Goal: Task Accomplishment & Management: Manage account settings

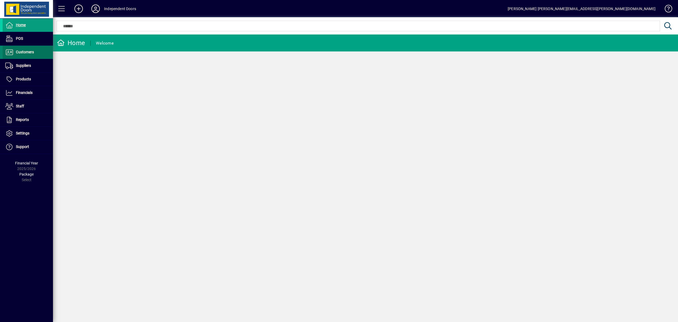
click at [15, 53] on span "Customers" at bounding box center [18, 52] width 31 height 6
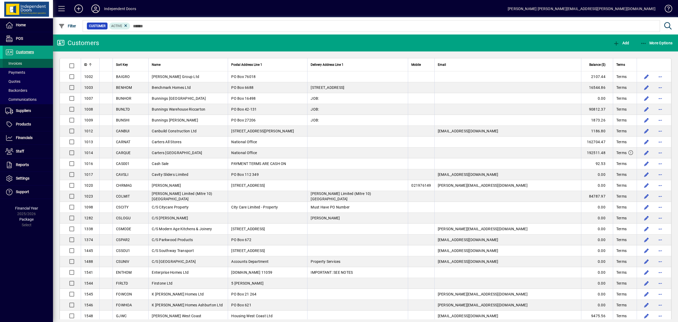
click at [20, 62] on span "Invoices" at bounding box center [13, 63] width 17 height 4
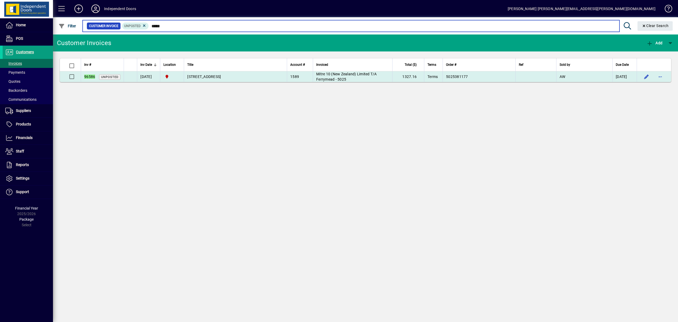
type input "*****"
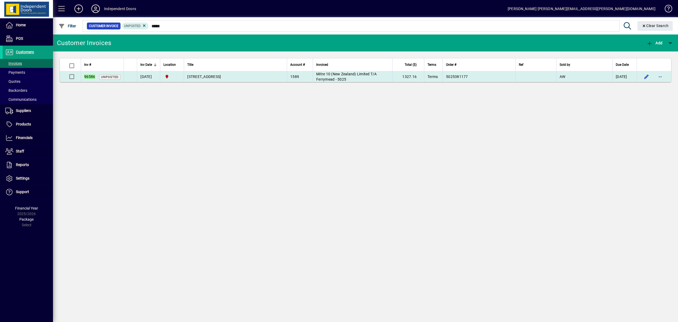
click at [193, 76] on span "[STREET_ADDRESS]" at bounding box center [204, 76] width 34 height 4
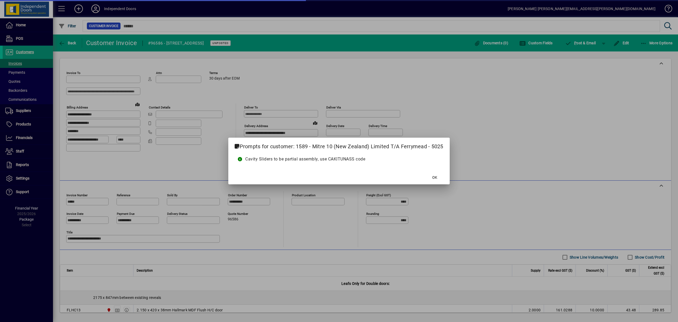
type input "**********"
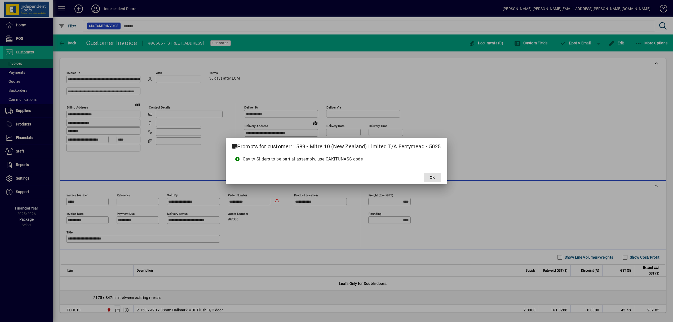
click at [435, 173] on span at bounding box center [432, 177] width 17 height 13
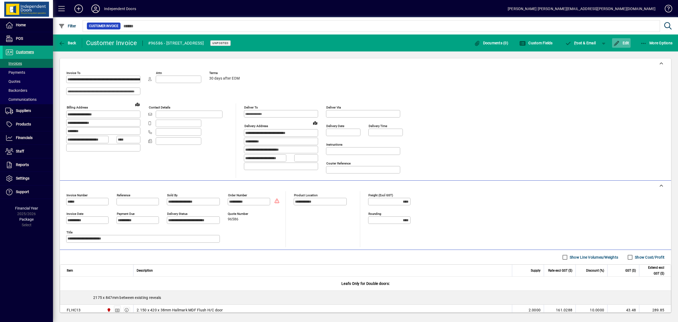
click at [629, 43] on span "Edit" at bounding box center [622, 43] width 16 height 4
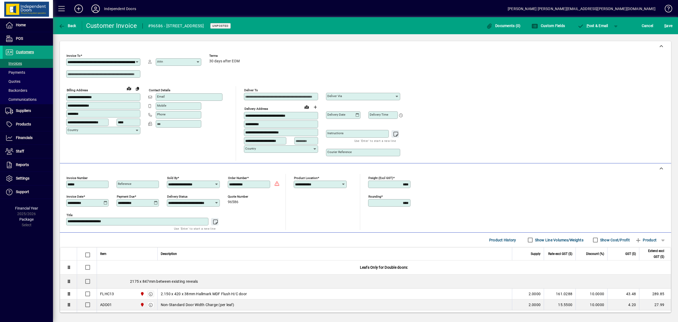
click at [107, 201] on icon at bounding box center [106, 203] width 4 height 4
click at [139, 219] on span "Next month" at bounding box center [138, 218] width 11 height 11
click at [85, 285] on span "22" at bounding box center [84, 282] width 10 height 10
type input "**********"
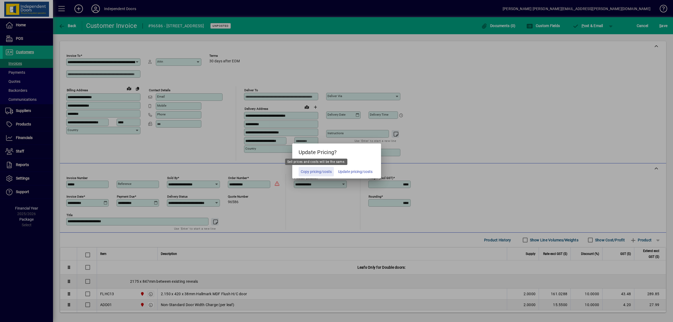
click at [324, 171] on span "Copy pricing/costs" at bounding box center [316, 172] width 31 height 6
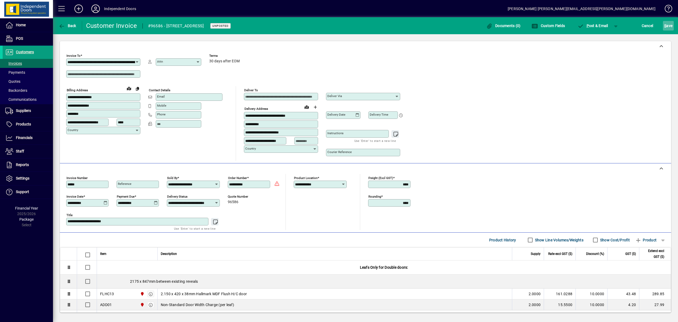
click at [664, 23] on span "submit" at bounding box center [668, 25] width 11 height 13
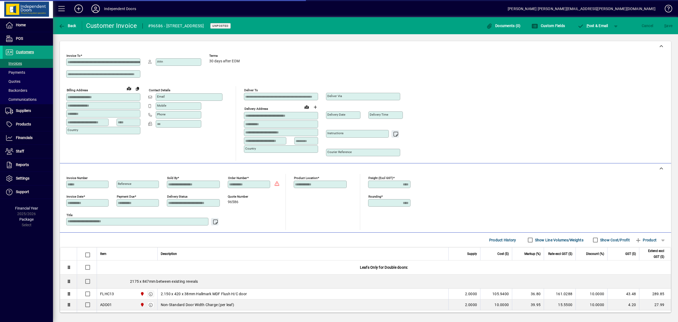
click at [572, 103] on div "**********" at bounding box center [365, 106] width 599 height 109
click at [578, 94] on div "**********" at bounding box center [365, 106] width 599 height 109
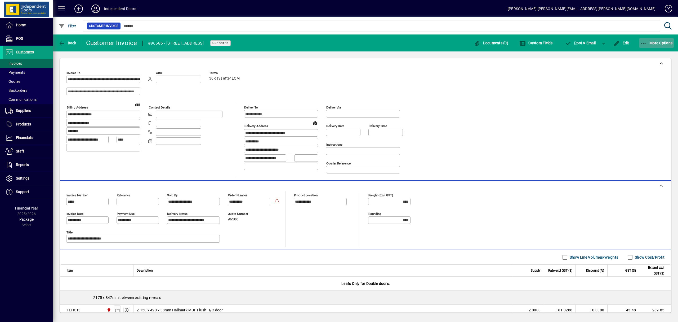
click at [644, 45] on icon "button" at bounding box center [644, 43] width 7 height 5
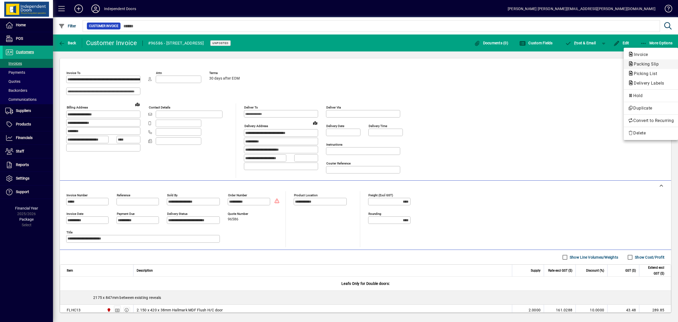
click at [649, 65] on span "Packing Slip" at bounding box center [644, 63] width 33 height 5
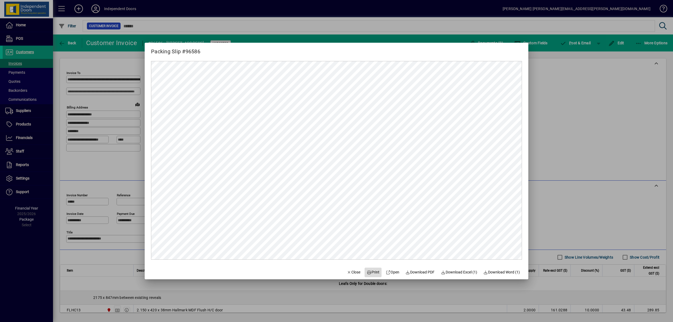
click at [368, 274] on span "Print" at bounding box center [373, 272] width 13 height 6
click at [582, 42] on div at bounding box center [336, 161] width 673 height 322
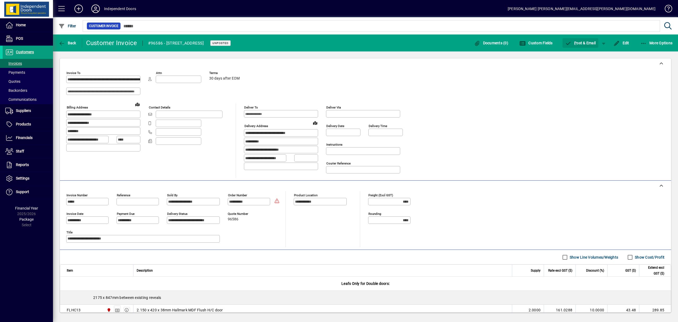
click at [582, 42] on span "P ost & Email" at bounding box center [580, 43] width 31 height 4
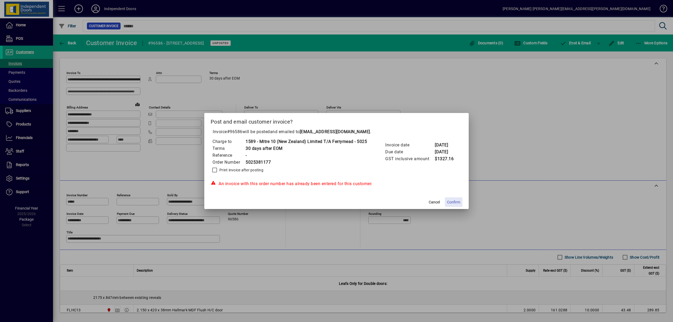
click at [456, 200] on span "Confirm" at bounding box center [453, 202] width 13 height 6
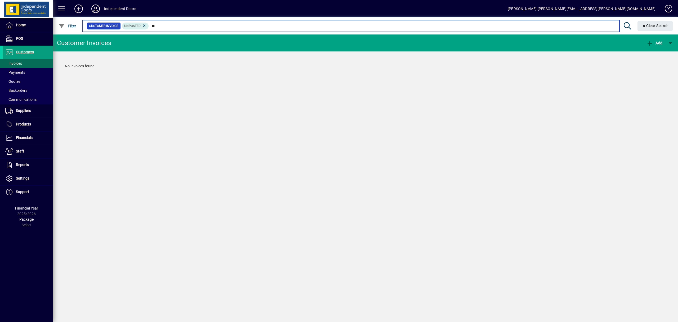
type input "*"
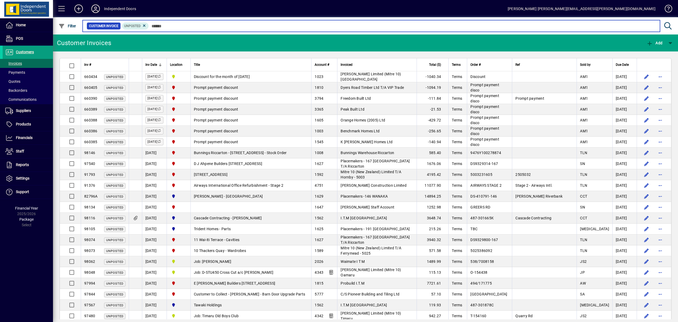
click at [216, 26] on input "text" at bounding box center [402, 25] width 507 height 7
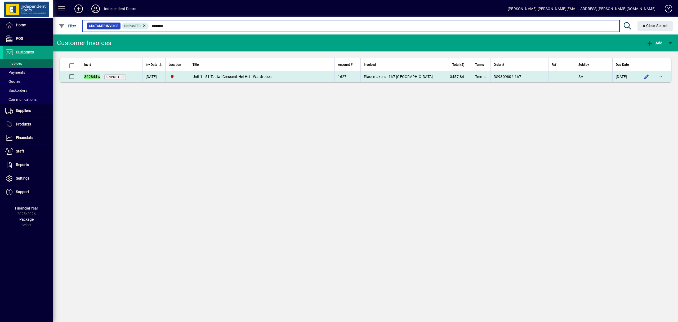
type input "*******"
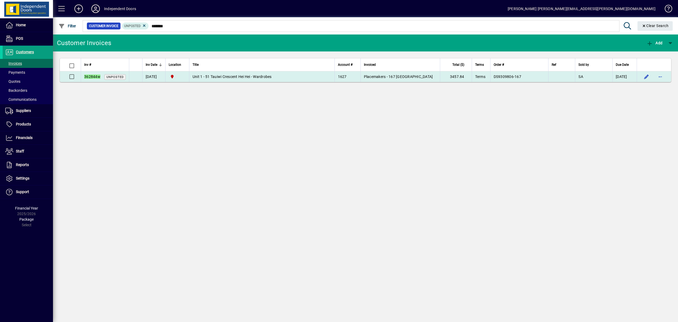
click at [223, 78] on span "Unit 1 - 51 Tauiwi Crescent Hei Hei - Wardrobes" at bounding box center [232, 76] width 79 height 4
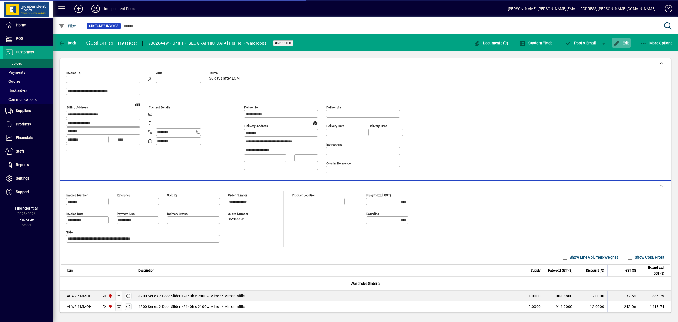
type input "**********"
click at [626, 42] on span "Edit" at bounding box center [622, 43] width 16 height 4
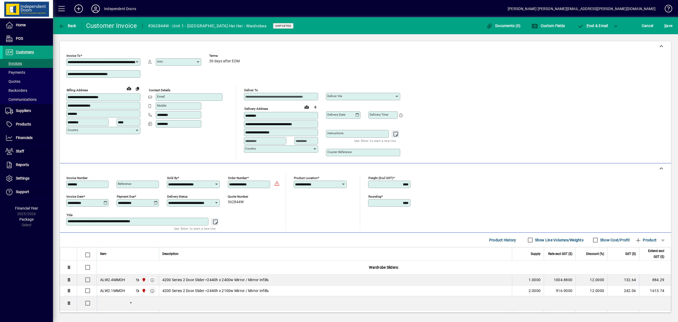
click at [105, 202] on icon at bounding box center [106, 203] width 4 height 4
click at [139, 217] on span "Next month" at bounding box center [138, 218] width 11 height 11
click at [83, 283] on span "22" at bounding box center [84, 282] width 10 height 10
type input "**********"
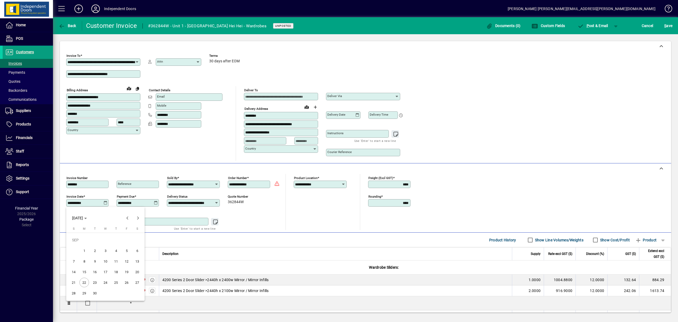
type input "**********"
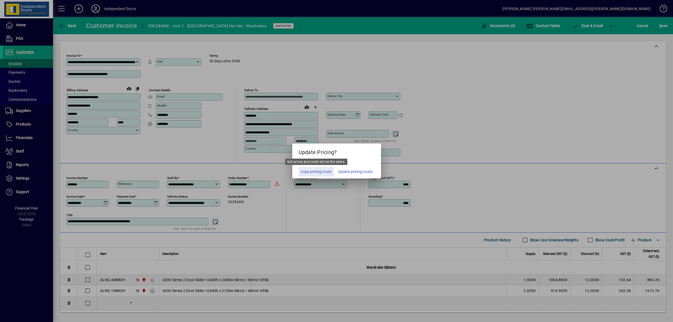
drag, startPoint x: 315, startPoint y: 170, endPoint x: 458, endPoint y: 108, distance: 155.9
click at [315, 170] on span "Copy pricing/costs" at bounding box center [316, 172] width 31 height 6
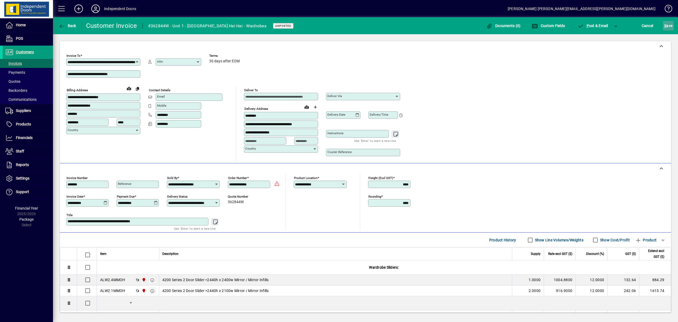
click at [671, 27] on span "S ave" at bounding box center [669, 25] width 8 height 8
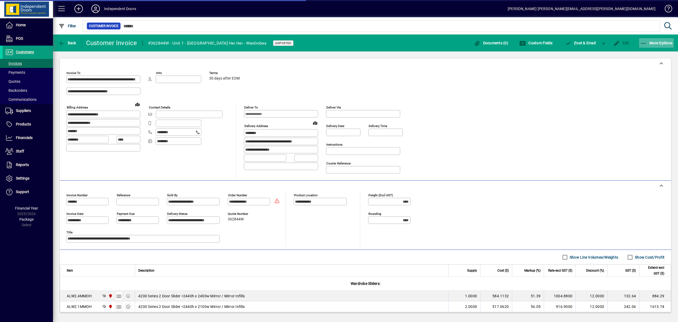
click at [645, 42] on icon "button" at bounding box center [644, 43] width 7 height 5
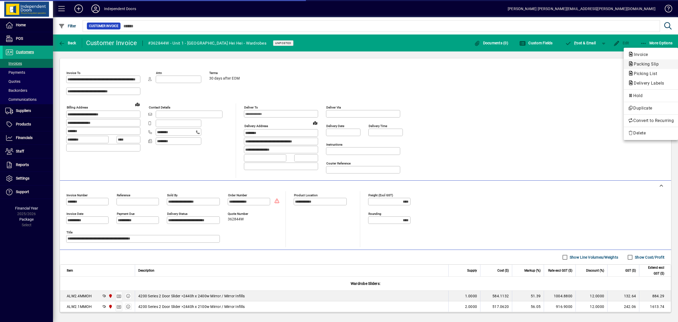
click at [646, 63] on span "Packing Slip" at bounding box center [644, 63] width 33 height 5
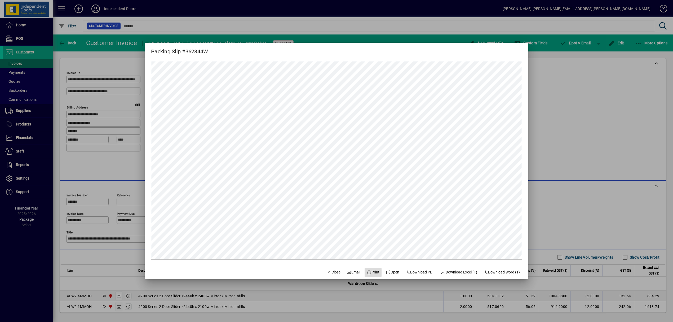
click at [368, 272] on span "Print" at bounding box center [373, 272] width 13 height 6
click at [579, 42] on div at bounding box center [336, 161] width 673 height 322
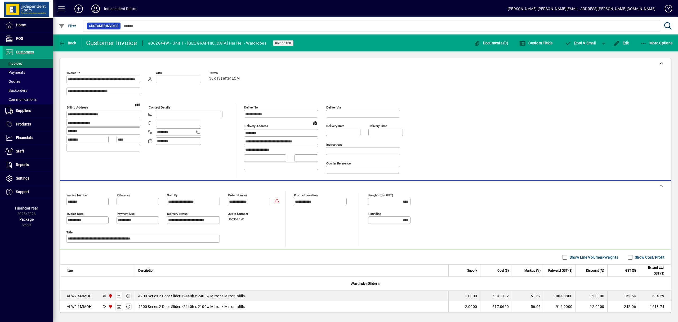
click at [579, 42] on span "P ost & Email" at bounding box center [580, 43] width 31 height 4
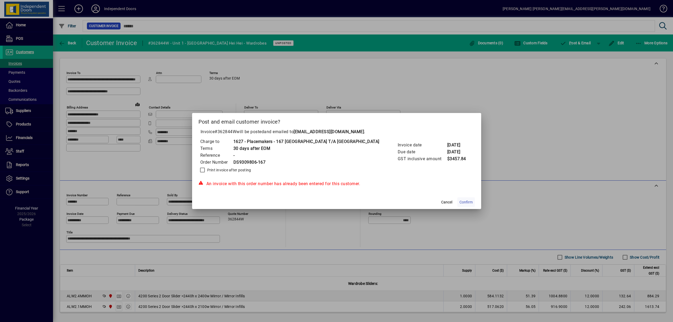
click at [459, 203] on span "Confirm" at bounding box center [465, 202] width 13 height 6
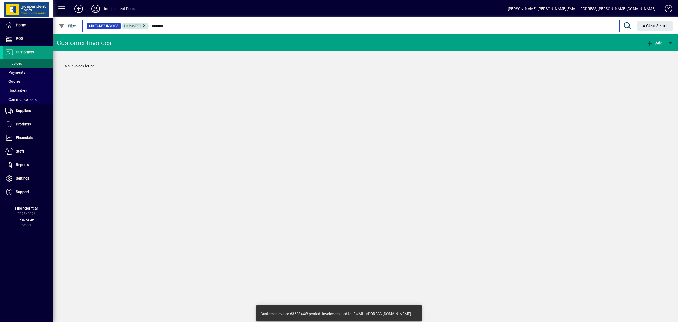
drag, startPoint x: 182, startPoint y: 25, endPoint x: 147, endPoint y: 26, distance: 35.0
click at [147, 26] on div "Customer Invoice Unposted *******" at bounding box center [351, 25] width 529 height 7
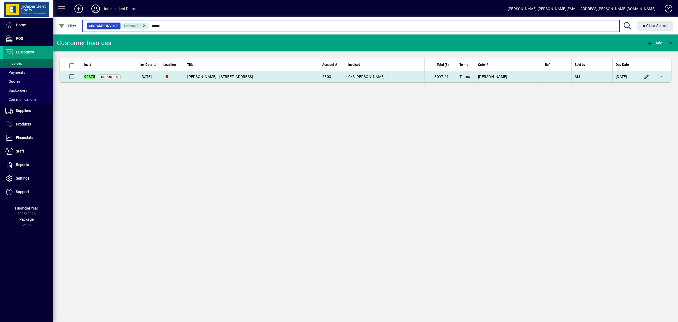
type input "*****"
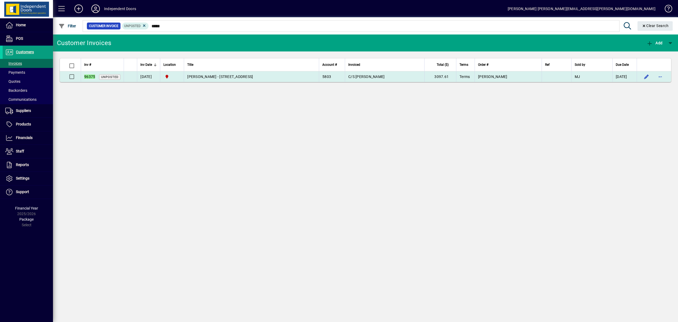
click at [247, 77] on span "Mark Batten - 134 Main North Road Woodend" at bounding box center [220, 76] width 66 height 4
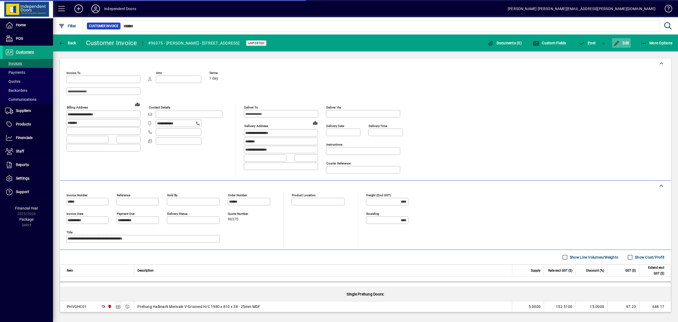
type input "**********"
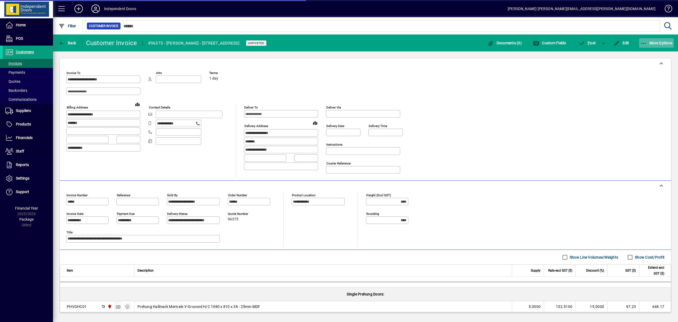
click at [642, 43] on icon "button" at bounding box center [644, 43] width 7 height 5
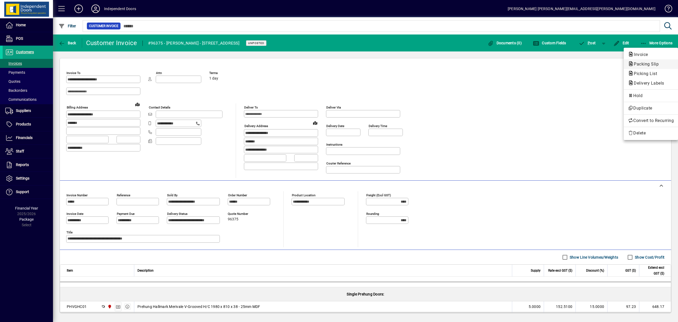
click at [633, 66] on span "Packing Slip" at bounding box center [644, 63] width 33 height 5
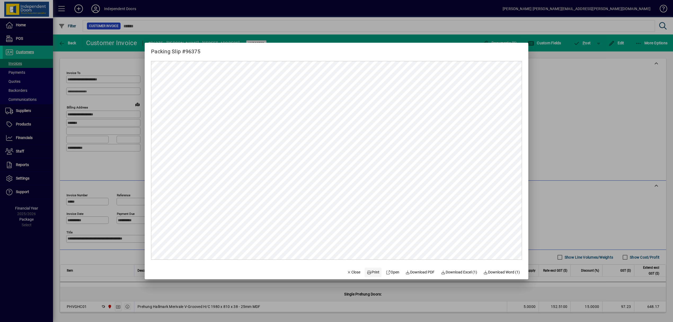
click at [373, 271] on span "Print" at bounding box center [373, 272] width 13 height 6
click at [596, 112] on div at bounding box center [336, 161] width 673 height 322
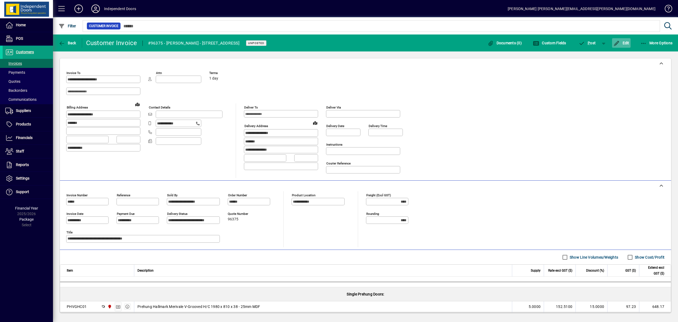
click at [629, 40] on span "button" at bounding box center [621, 43] width 19 height 13
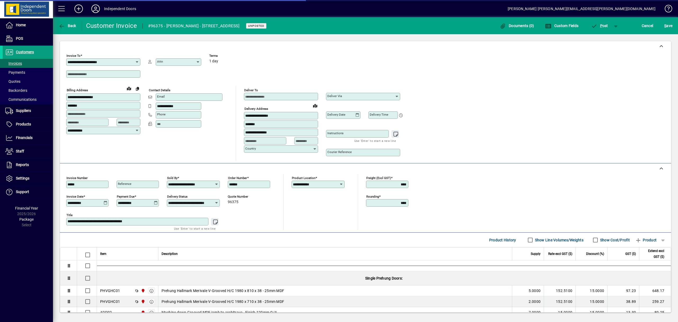
click at [106, 203] on icon at bounding box center [106, 203] width 4 height 4
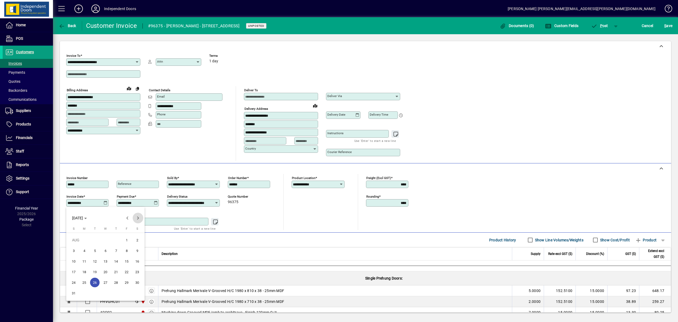
click at [136, 218] on span "Next month" at bounding box center [138, 218] width 11 height 11
click at [85, 282] on span "22" at bounding box center [84, 282] width 10 height 10
type input "**********"
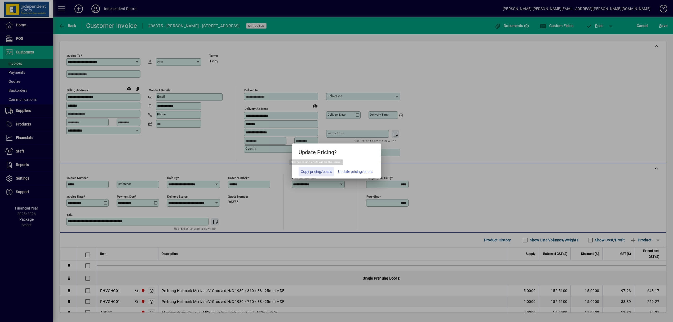
click at [315, 169] on span "Copy pricing/costs" at bounding box center [316, 172] width 31 height 6
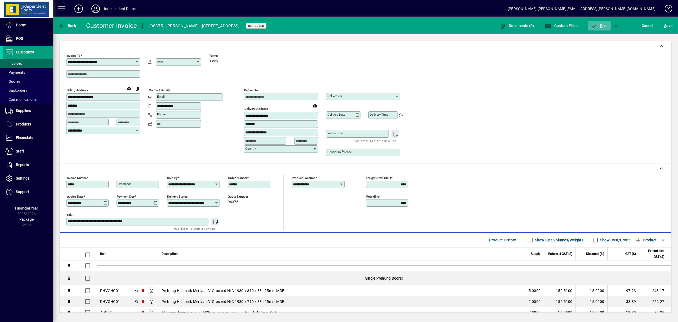
click at [598, 26] on span "P ost" at bounding box center [599, 26] width 17 height 4
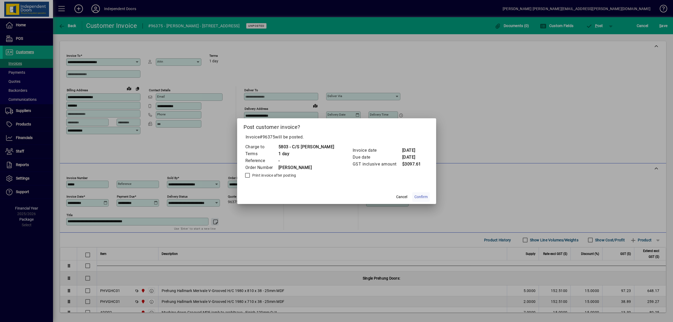
click at [417, 196] on span "Confirm" at bounding box center [420, 197] width 13 height 6
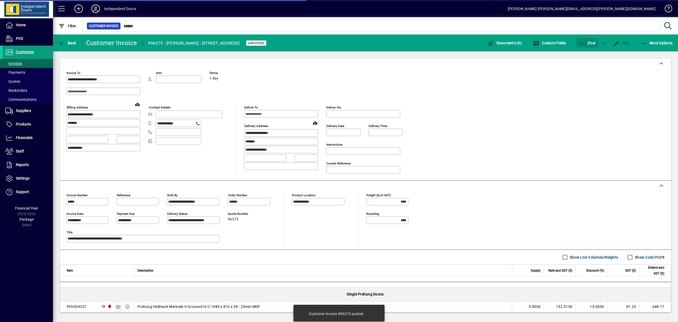
type input "**********"
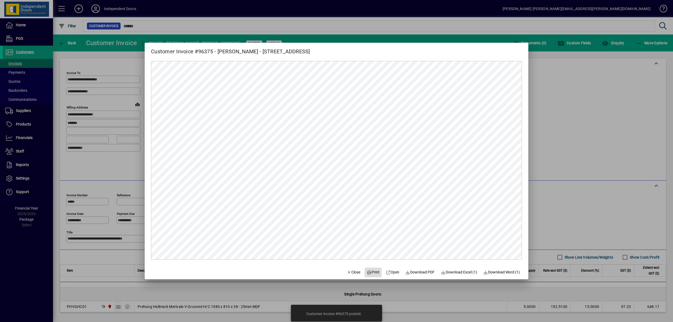
click at [376, 273] on span at bounding box center [373, 272] width 17 height 13
click at [349, 275] on span "Close" at bounding box center [354, 272] width 14 height 6
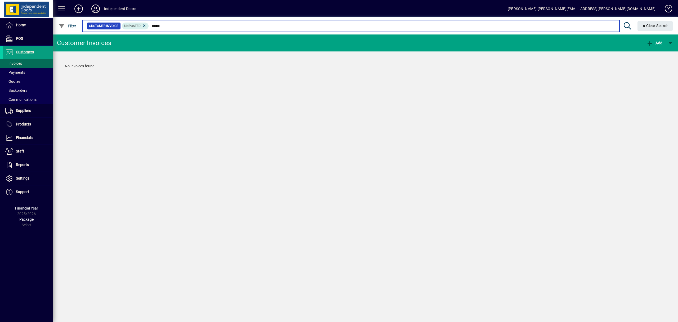
drag, startPoint x: 177, startPoint y: 26, endPoint x: 181, endPoint y: 27, distance: 4.1
click at [149, 26] on input "*****" at bounding box center [382, 25] width 466 height 7
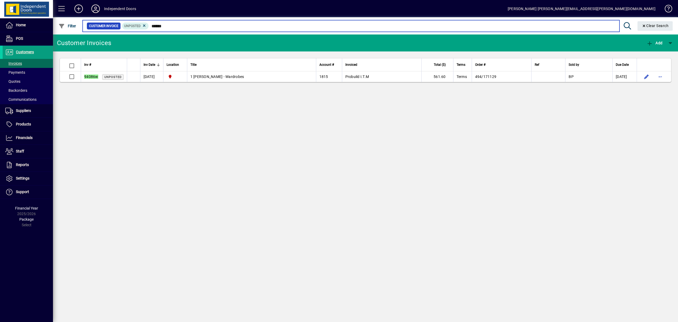
type input "******"
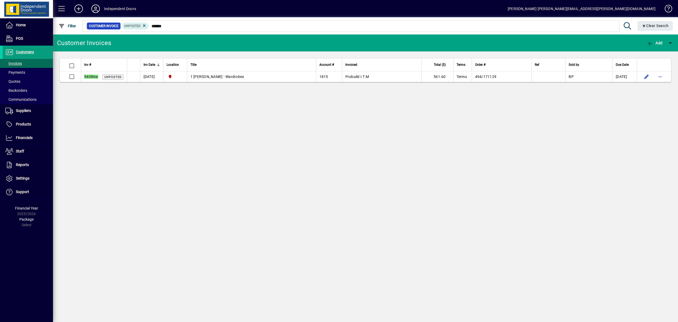
click at [224, 76] on span "1 Stowe Lane - Wardrobes" at bounding box center [218, 76] width 54 height 4
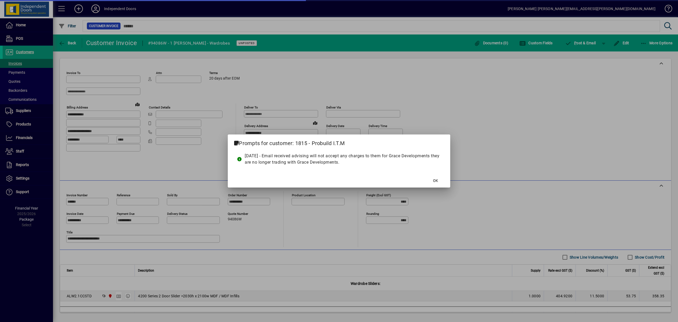
type input "**********"
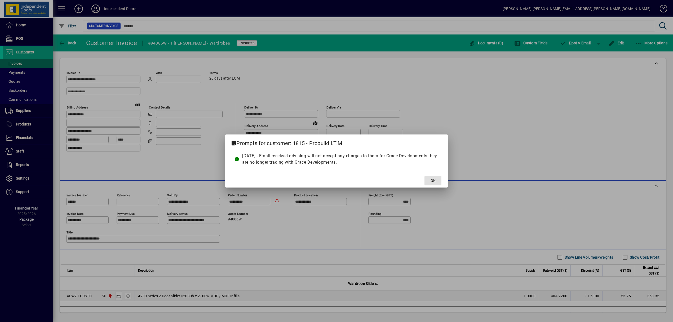
click at [432, 181] on span "OK" at bounding box center [433, 181] width 5 height 6
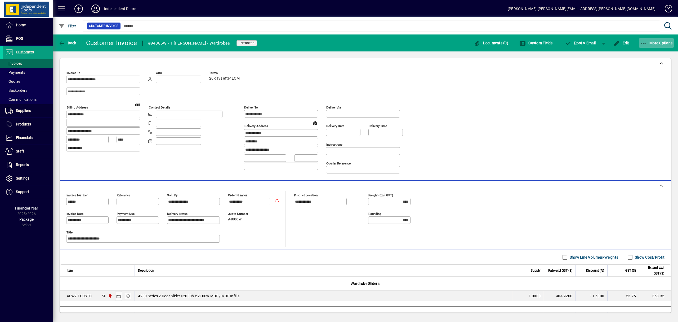
click at [643, 43] on icon "button" at bounding box center [644, 43] width 7 height 5
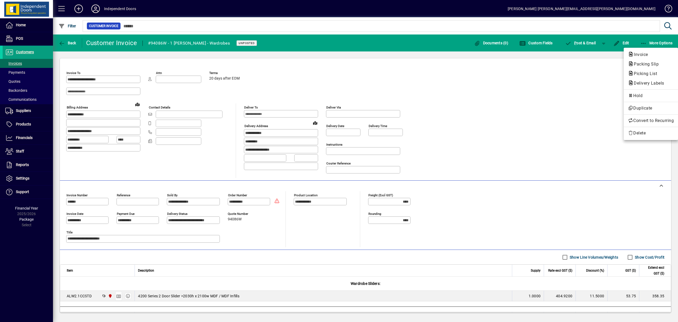
click at [598, 65] on div at bounding box center [339, 161] width 678 height 322
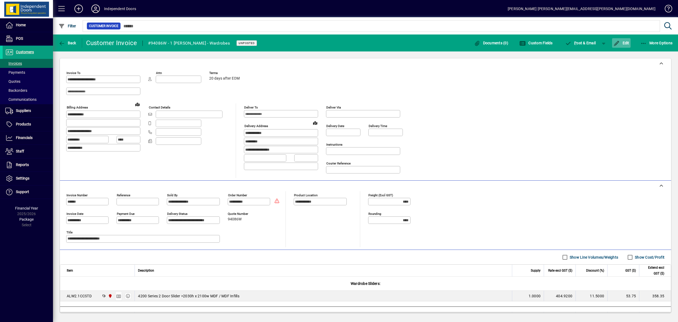
click at [628, 42] on span "Edit" at bounding box center [622, 43] width 16 height 4
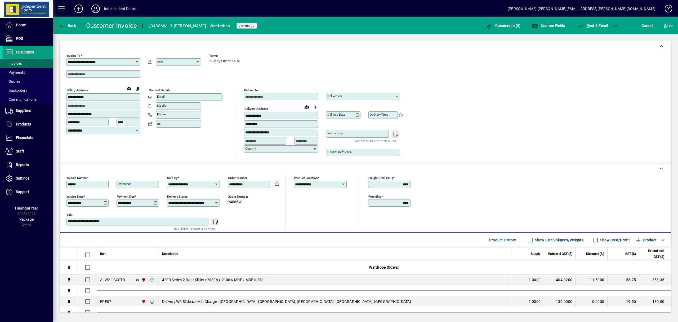
click at [104, 203] on icon at bounding box center [106, 203] width 4 height 4
drag, startPoint x: 139, startPoint y: 216, endPoint x: 135, endPoint y: 225, distance: 10.2
click at [139, 216] on span "Next month" at bounding box center [138, 218] width 11 height 11
click at [85, 284] on span "22" at bounding box center [84, 282] width 10 height 10
type input "**********"
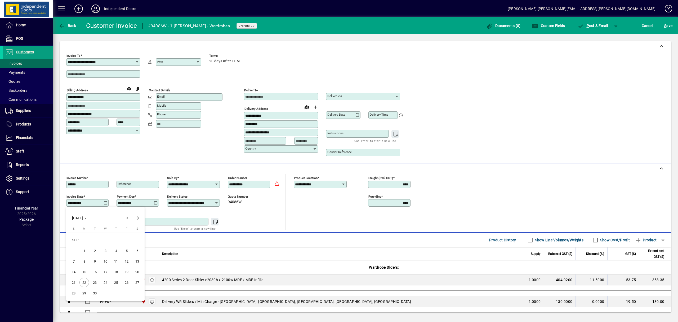
type input "**********"
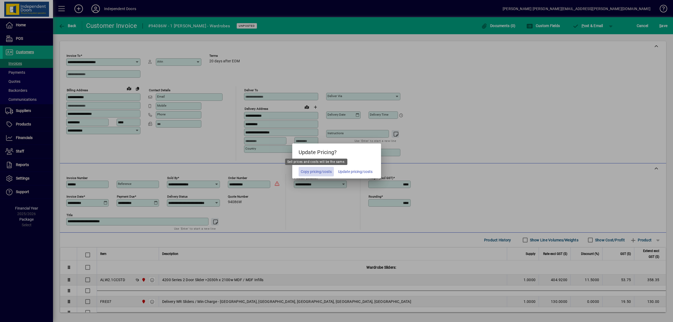
drag, startPoint x: 319, startPoint y: 173, endPoint x: 489, endPoint y: 96, distance: 187.3
click at [321, 172] on span "Copy pricing/costs" at bounding box center [316, 172] width 31 height 6
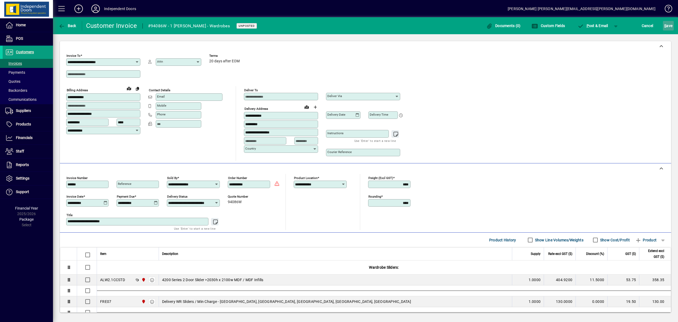
click at [666, 25] on span "S" at bounding box center [666, 26] width 2 height 4
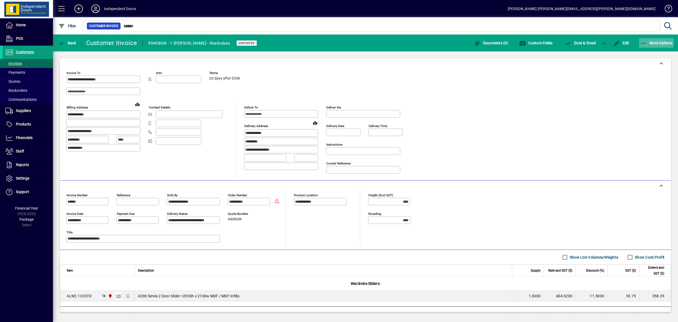
click at [645, 43] on icon "button" at bounding box center [644, 43] width 7 height 5
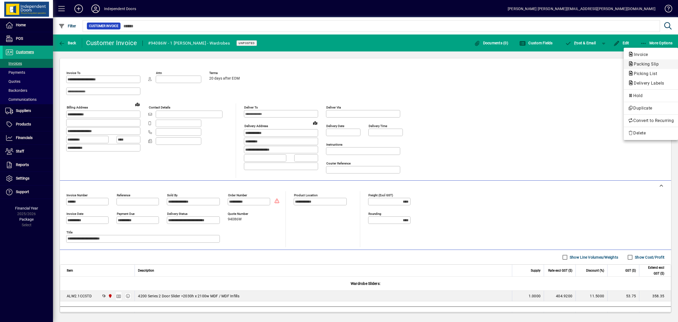
click at [643, 63] on span "Packing Slip" at bounding box center [644, 63] width 33 height 5
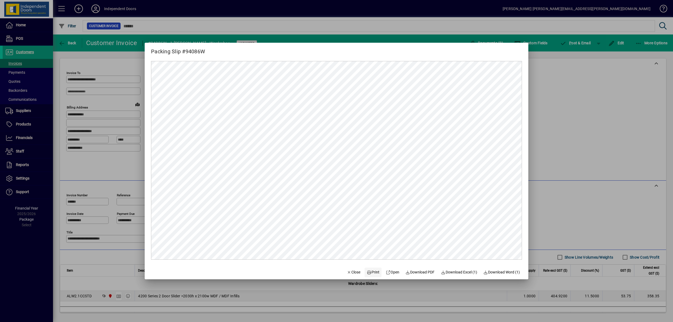
click at [371, 272] on span "Print" at bounding box center [373, 272] width 13 height 6
click at [572, 42] on div at bounding box center [336, 161] width 673 height 322
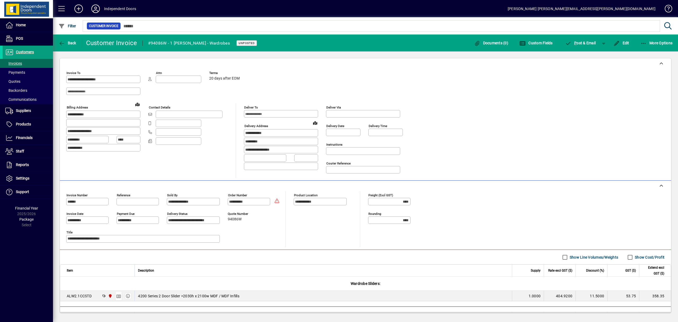
click at [572, 42] on span "P ost & Email" at bounding box center [580, 43] width 31 height 4
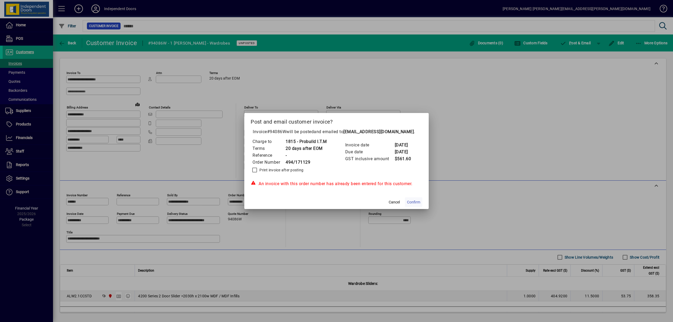
click at [417, 200] on span "Confirm" at bounding box center [413, 202] width 13 height 6
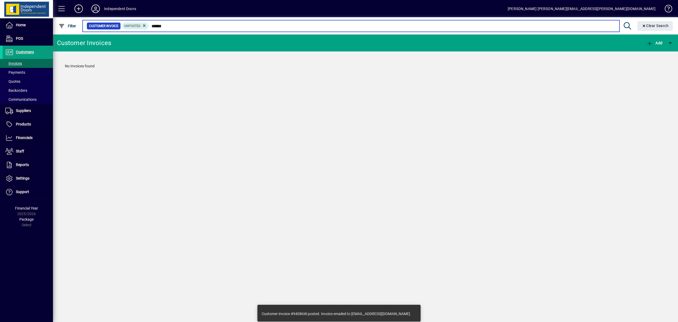
drag, startPoint x: 172, startPoint y: 26, endPoint x: 148, endPoint y: 25, distance: 23.3
click at [149, 25] on input "******" at bounding box center [382, 25] width 466 height 7
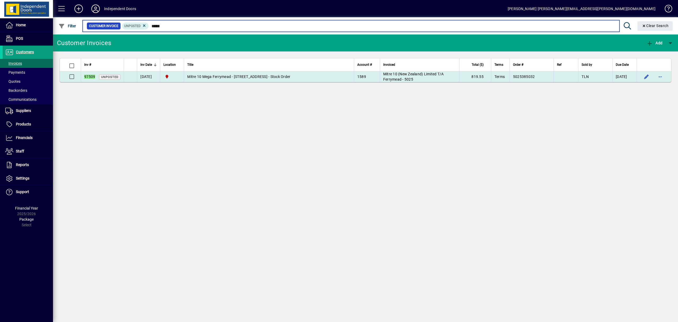
type input "*****"
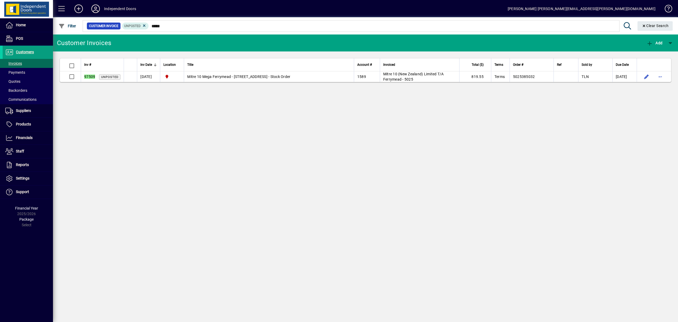
drag, startPoint x: 231, startPoint y: 76, endPoint x: 234, endPoint y: 76, distance: 3.8
click at [231, 76] on span "Mitre 10 Mega Ferrymead - 987 Ferry Road Ferrymead - Stock Order" at bounding box center [238, 76] width 103 height 4
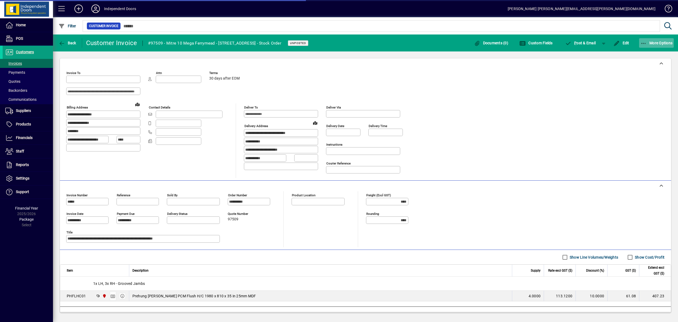
click at [642, 43] on div at bounding box center [339, 161] width 678 height 322
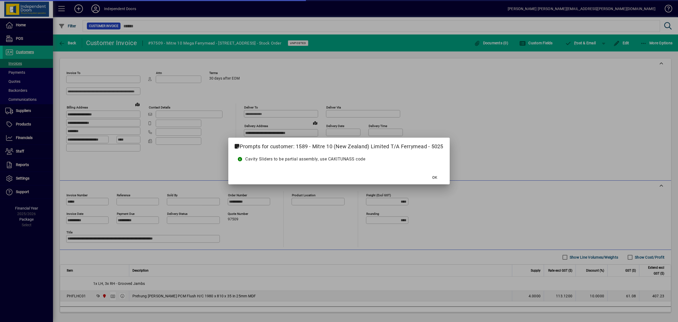
type input "**********"
drag, startPoint x: 435, startPoint y: 179, endPoint x: 535, endPoint y: 119, distance: 116.1
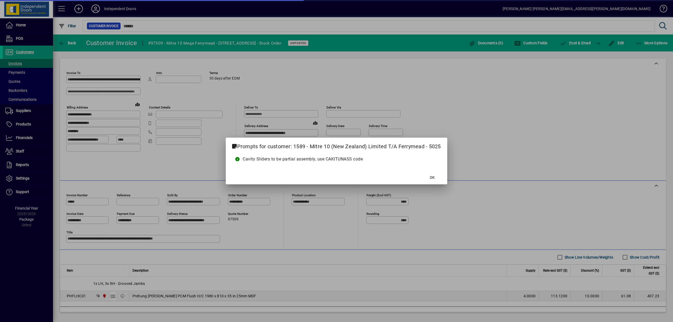
click at [435, 178] on span at bounding box center [432, 177] width 17 height 13
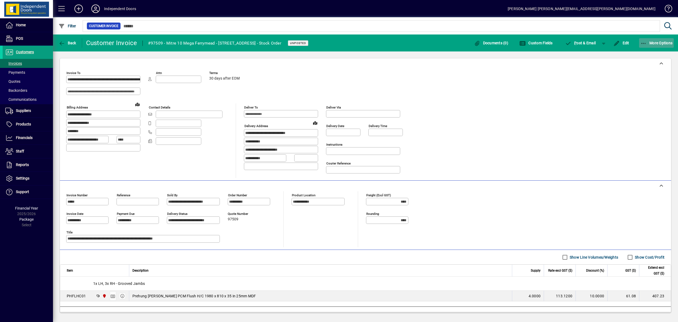
click at [644, 41] on icon "button" at bounding box center [644, 43] width 7 height 5
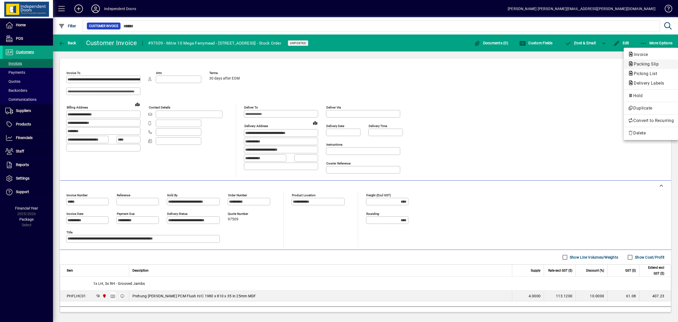
click at [645, 63] on span "Packing Slip" at bounding box center [644, 63] width 33 height 5
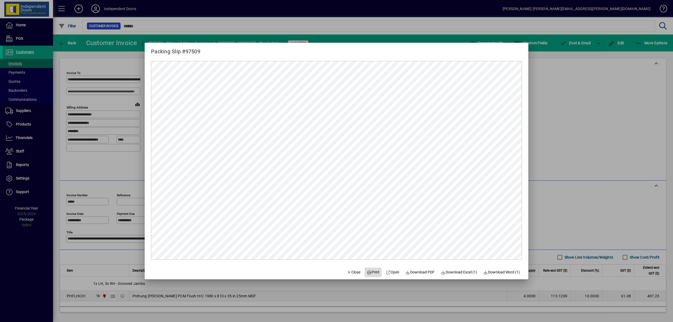
click at [370, 268] on span at bounding box center [373, 272] width 17 height 13
click at [614, 45] on div at bounding box center [336, 161] width 673 height 322
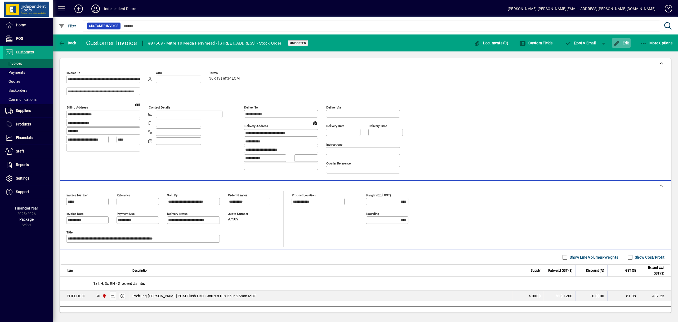
click at [621, 43] on span "Edit" at bounding box center [622, 43] width 16 height 4
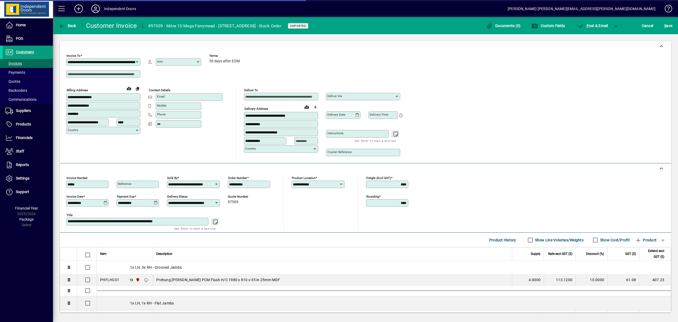
click at [105, 202] on icon at bounding box center [106, 203] width 4 height 4
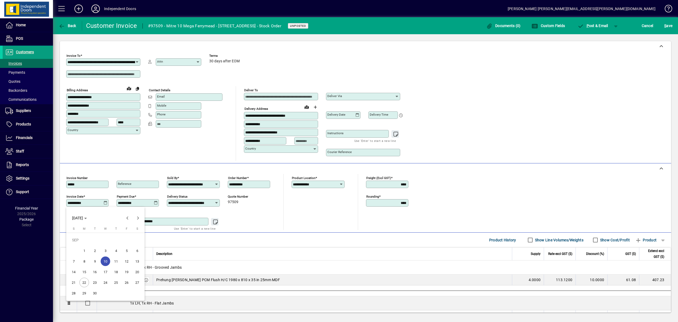
click at [86, 281] on span "22" at bounding box center [84, 282] width 10 height 10
type input "**********"
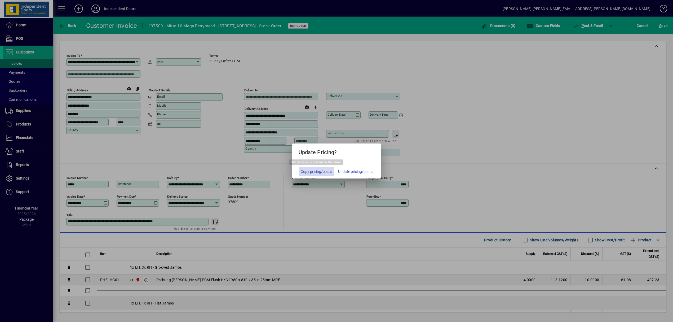
click at [324, 170] on span "Copy pricing/costs" at bounding box center [316, 172] width 31 height 6
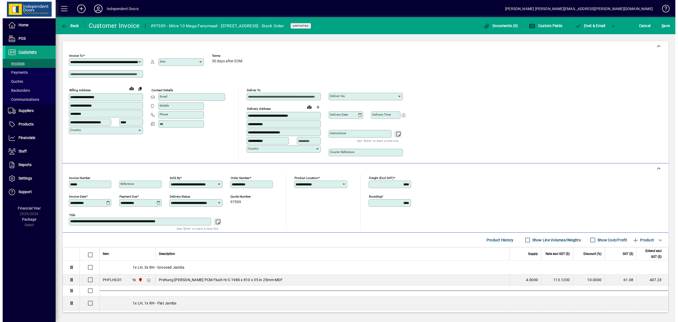
scroll to position [0, 37]
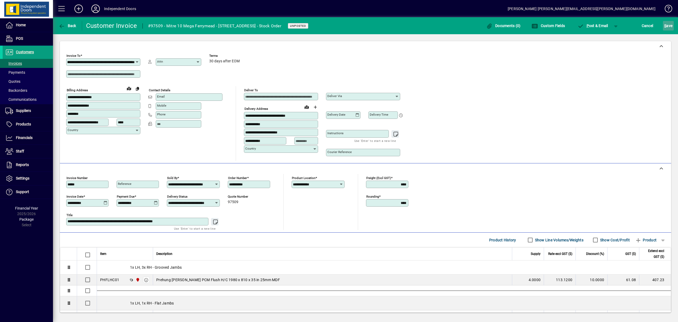
click at [669, 26] on span "S ave" at bounding box center [669, 25] width 8 height 8
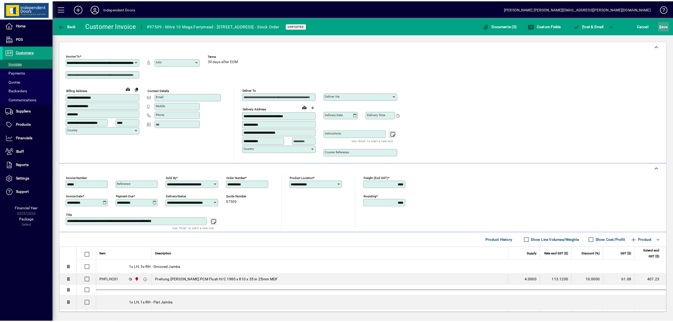
scroll to position [0, 0]
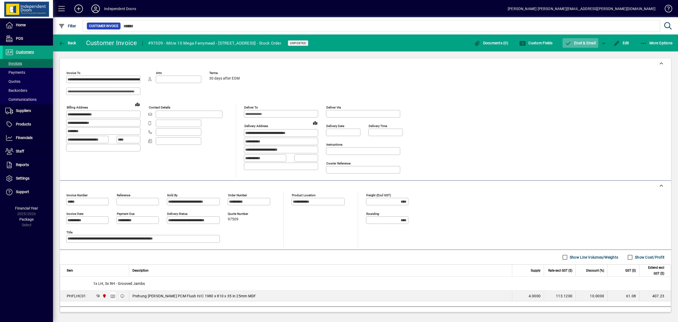
click at [578, 44] on span "P ost & Email" at bounding box center [580, 43] width 31 height 4
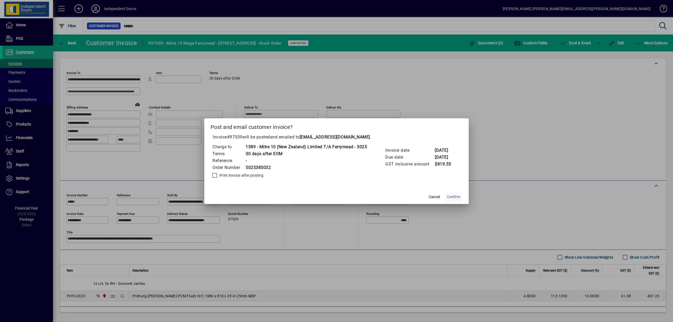
click at [458, 197] on span "Confirm" at bounding box center [453, 197] width 13 height 6
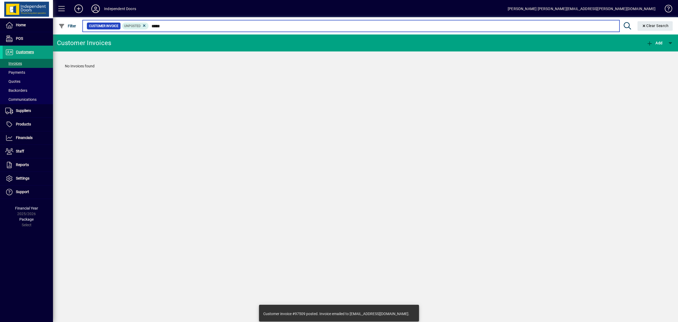
drag, startPoint x: 172, startPoint y: 25, endPoint x: 178, endPoint y: 27, distance: 6.6
click at [148, 25] on div "Customer Invoice Unposted *****" at bounding box center [351, 25] width 529 height 7
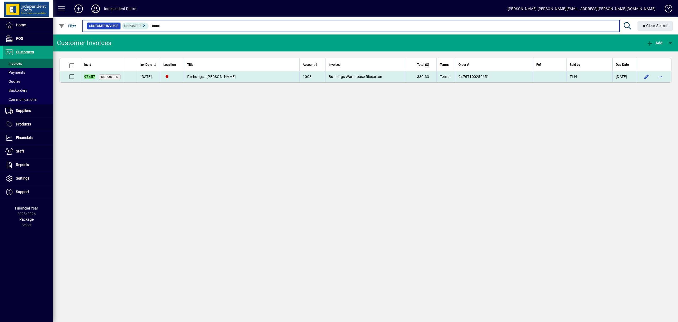
type input "*****"
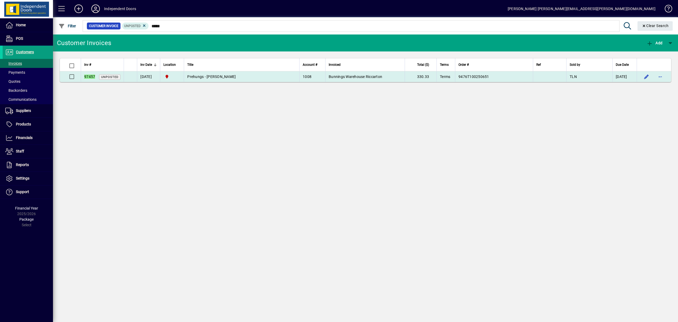
click at [209, 73] on td "Prehungs - Kere Brookes" at bounding box center [242, 76] width 116 height 11
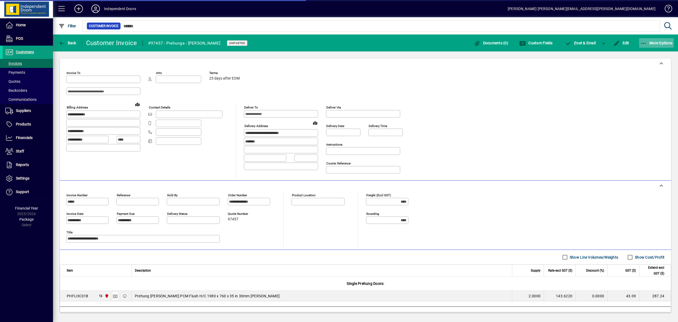
type input "**********"
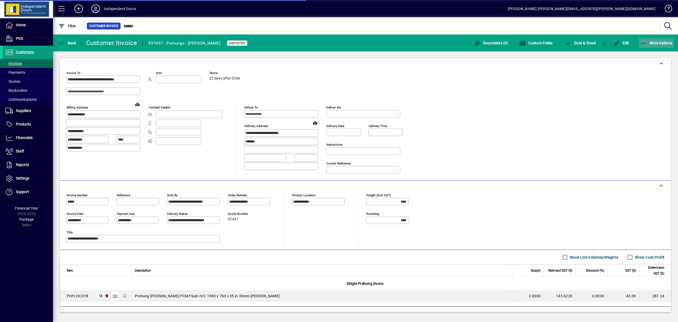
click at [646, 43] on icon "button" at bounding box center [644, 43] width 7 height 5
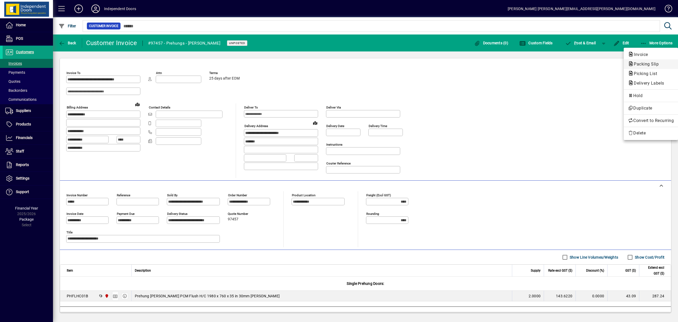
click at [638, 66] on span "Packing Slip" at bounding box center [644, 63] width 33 height 5
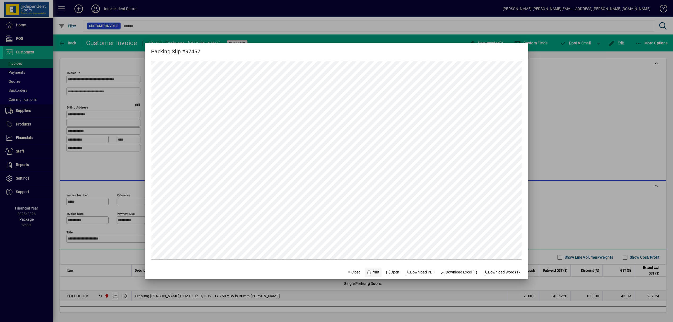
click at [370, 273] on span "Print" at bounding box center [373, 272] width 13 height 6
click at [618, 39] on div at bounding box center [336, 161] width 673 height 322
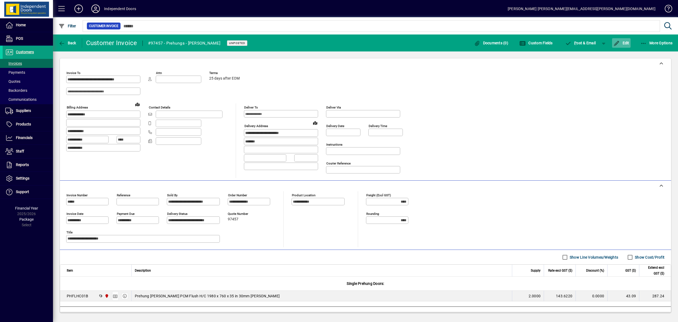
click at [619, 41] on icon "button" at bounding box center [617, 43] width 7 height 5
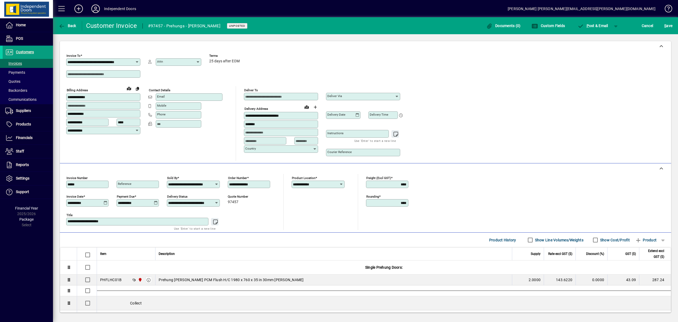
click at [105, 203] on icon at bounding box center [106, 203] width 4 height 4
click at [86, 281] on span "22" at bounding box center [84, 282] width 10 height 10
type input "**********"
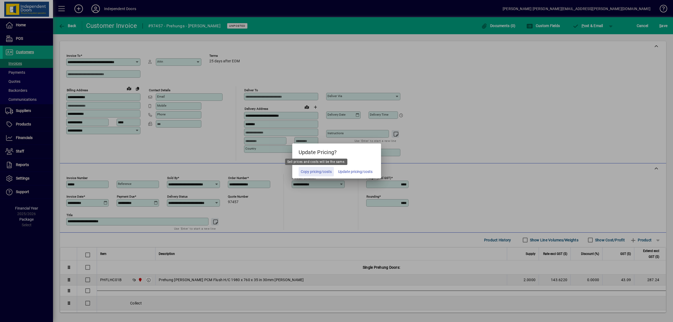
click at [315, 170] on span "Copy pricing/costs" at bounding box center [316, 172] width 31 height 6
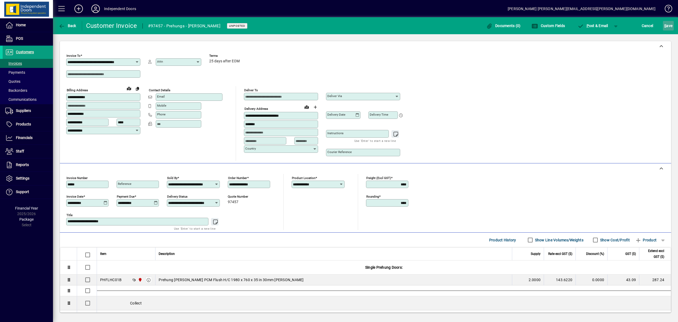
click at [667, 26] on span "S ave" at bounding box center [669, 25] width 8 height 8
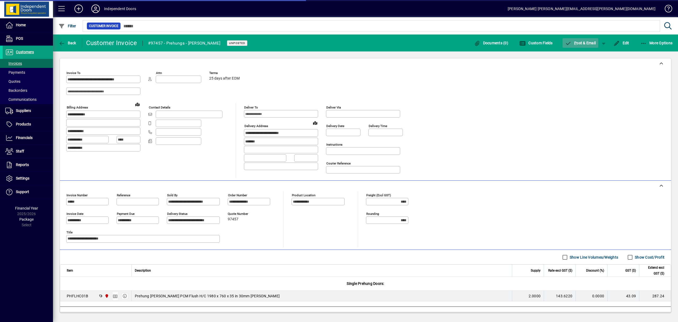
click at [580, 42] on span "P ost & Email" at bounding box center [580, 43] width 31 height 4
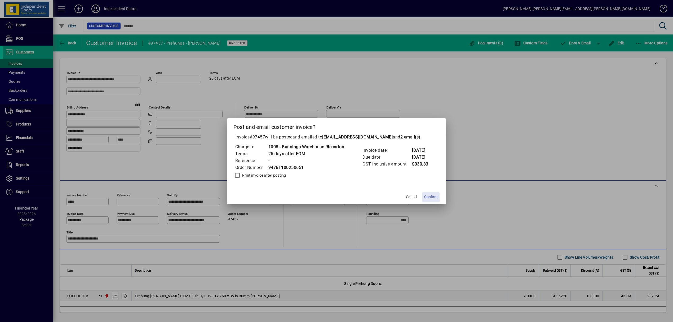
click at [437, 194] on span "Confirm" at bounding box center [430, 197] width 13 height 6
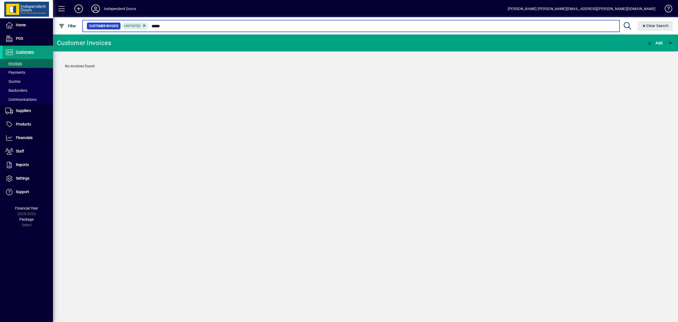
drag, startPoint x: 171, startPoint y: 23, endPoint x: 152, endPoint y: 23, distance: 18.8
click at [152, 23] on mat-form-field "Customer Invoice Unposted ***** Clear Search" at bounding box center [379, 25] width 594 height 17
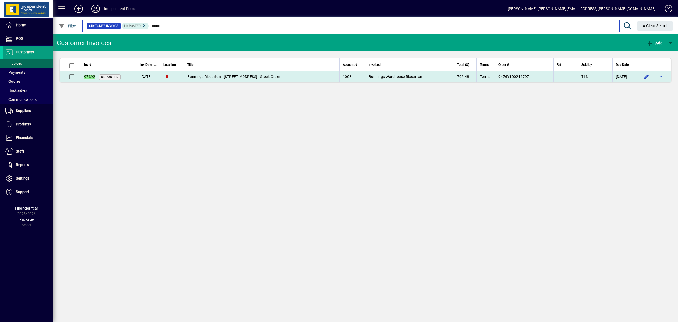
type input "*****"
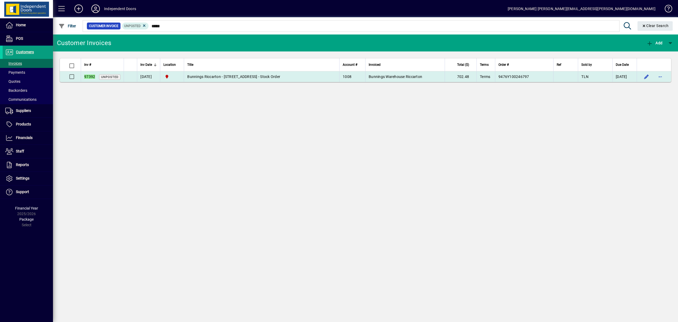
click at [240, 77] on span "Bunnings Riccarton - 64 Blenheim Rd Riccarton - Stock Order" at bounding box center [233, 76] width 93 height 4
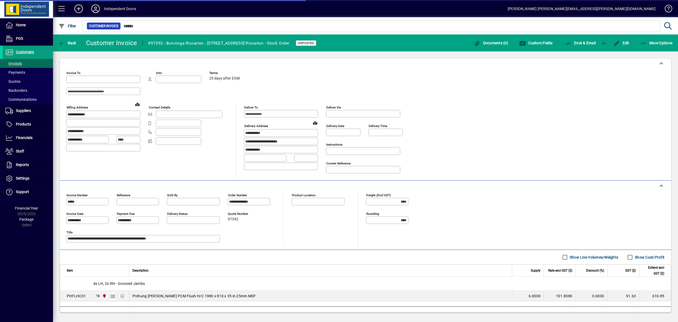
type input "**********"
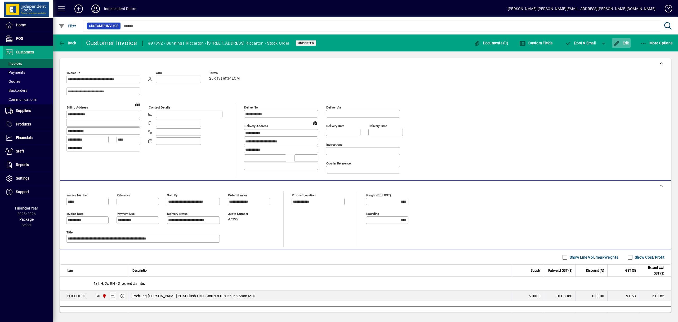
click at [621, 43] on span "Edit" at bounding box center [622, 43] width 16 height 4
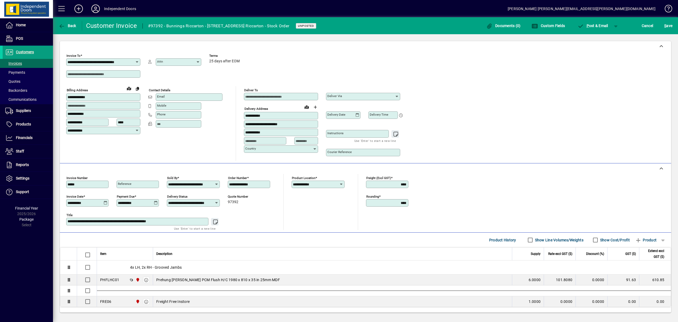
click at [104, 202] on icon at bounding box center [106, 203] width 4 height 4
click at [84, 286] on span "22" at bounding box center [84, 282] width 10 height 10
type input "**********"
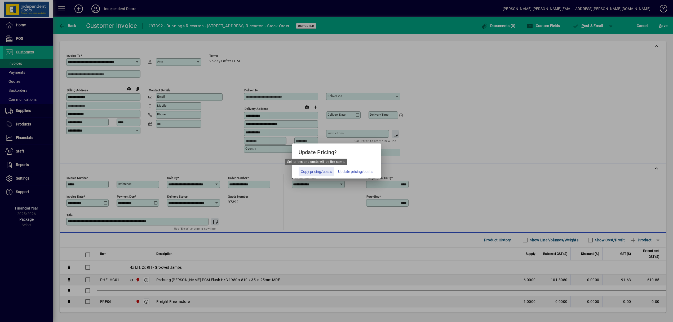
drag, startPoint x: 322, startPoint y: 172, endPoint x: 448, endPoint y: 121, distance: 135.2
click at [325, 171] on span "Copy pricing/costs" at bounding box center [316, 172] width 31 height 6
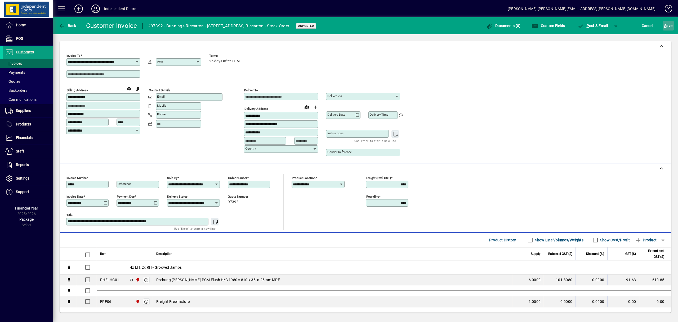
click at [669, 25] on span "S ave" at bounding box center [669, 25] width 8 height 8
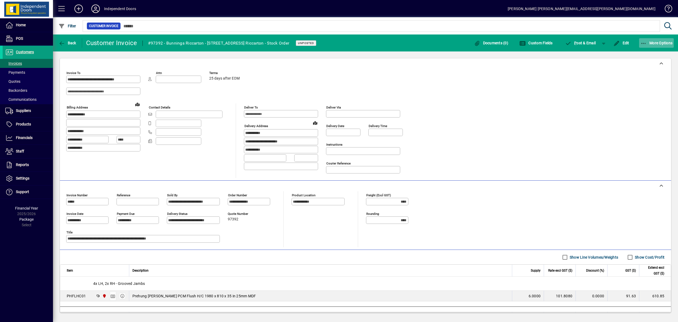
click at [643, 43] on icon "button" at bounding box center [644, 43] width 7 height 5
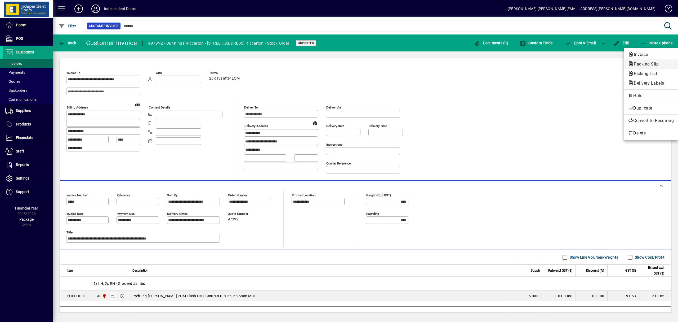
click at [644, 63] on span "Packing Slip" at bounding box center [644, 63] width 33 height 5
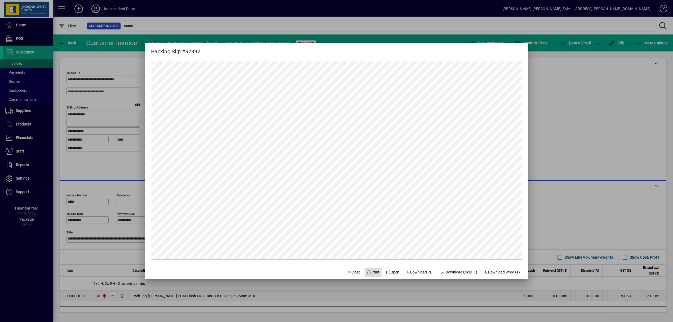
click at [374, 272] on span "Print" at bounding box center [373, 272] width 13 height 6
click at [585, 45] on div at bounding box center [336, 161] width 673 height 322
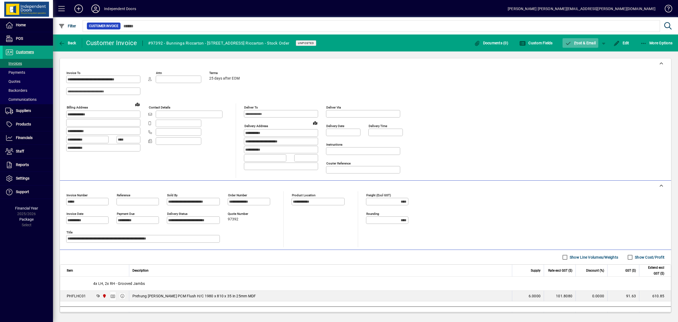
click at [585, 45] on span "P ost & Email" at bounding box center [580, 43] width 31 height 4
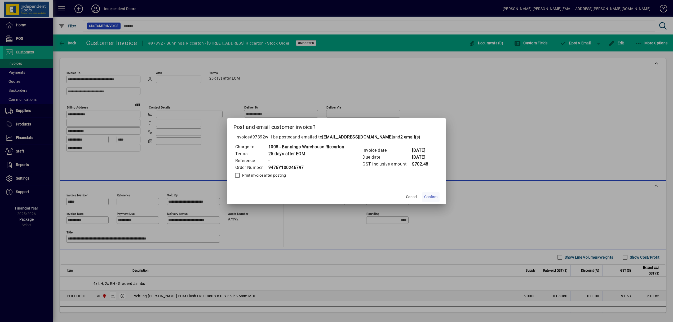
click at [434, 195] on span "Confirm" at bounding box center [430, 197] width 13 height 6
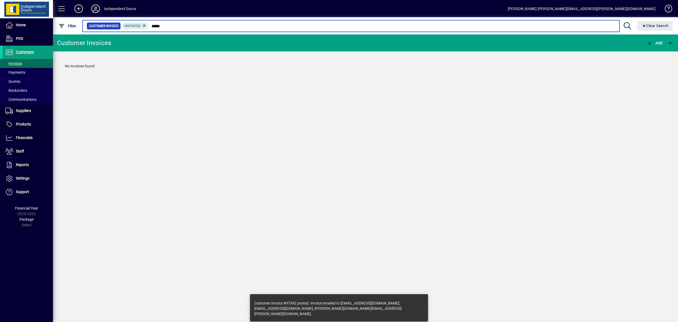
drag, startPoint x: 175, startPoint y: 27, endPoint x: 206, endPoint y: 29, distance: 30.5
click at [149, 25] on input "*****" at bounding box center [382, 25] width 466 height 7
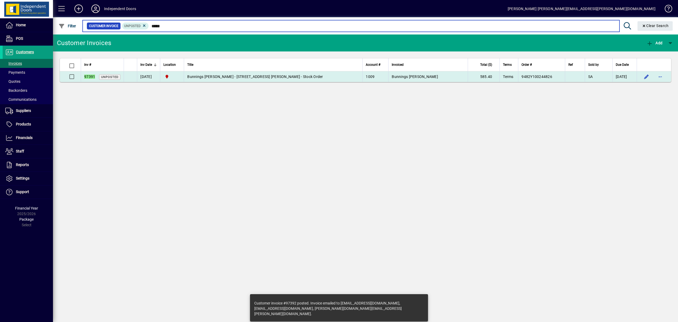
type input "*****"
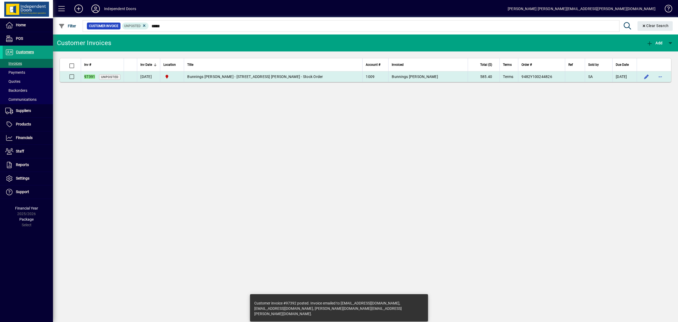
click at [219, 77] on span "Bunnings Shirley - 197 Marshland Road Shirley - Stock Order" at bounding box center [255, 76] width 136 height 4
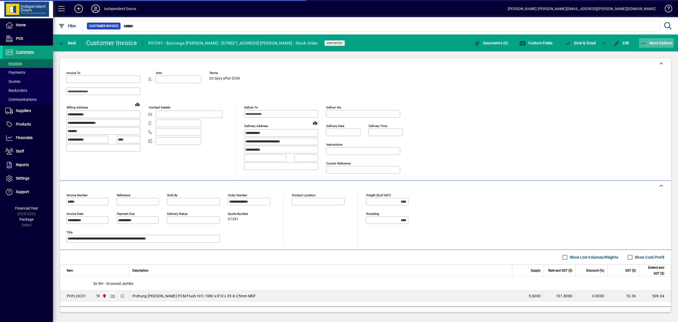
type input "**********"
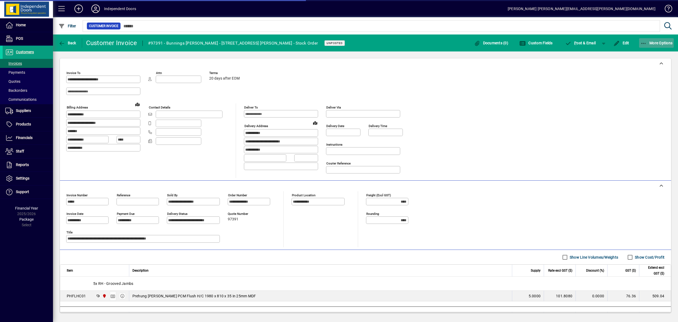
click at [644, 42] on icon "button" at bounding box center [644, 43] width 7 height 5
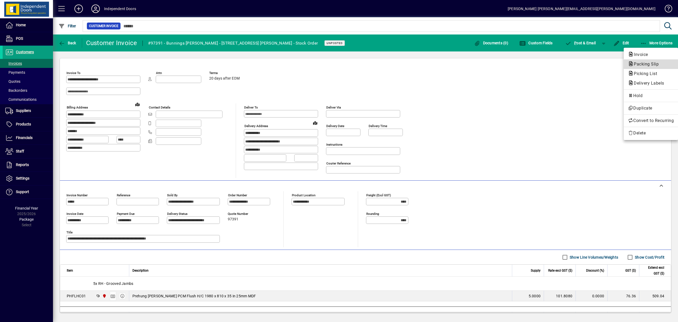
click at [640, 66] on span "Packing Slip" at bounding box center [644, 63] width 33 height 5
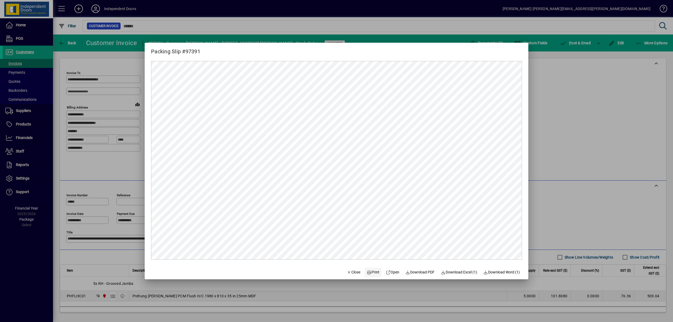
click at [377, 270] on span at bounding box center [373, 272] width 17 height 13
click at [578, 44] on div at bounding box center [336, 161] width 673 height 322
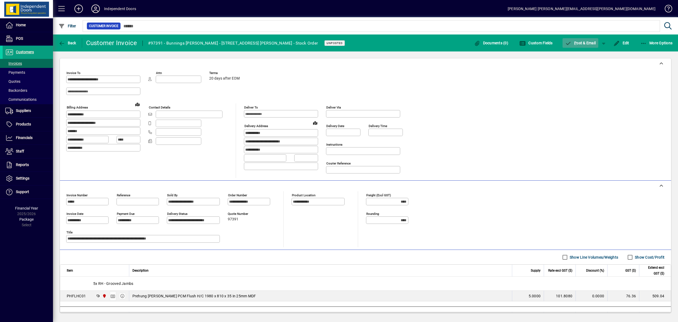
click at [578, 44] on span "P ost & Email" at bounding box center [580, 43] width 31 height 4
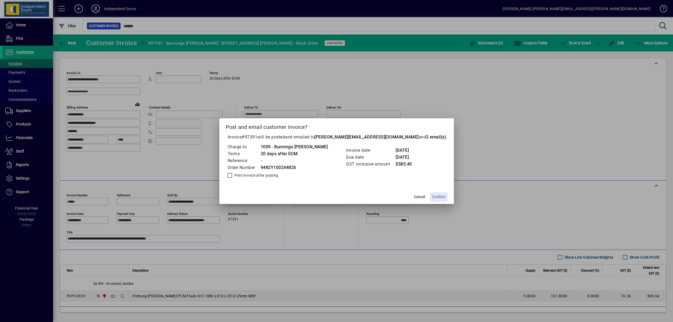
click at [432, 195] on span "Confirm" at bounding box center [438, 197] width 13 height 6
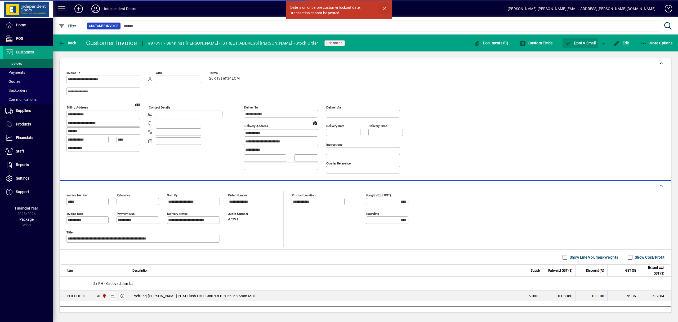
click at [386, 6] on span "button" at bounding box center [384, 8] width 13 height 13
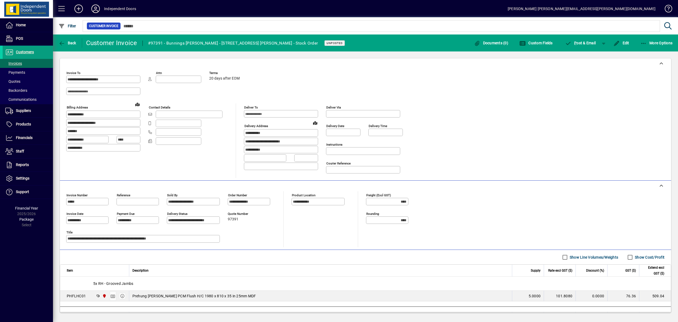
drag, startPoint x: 622, startPoint y: 44, endPoint x: 117, endPoint y: 213, distance: 532.9
click at [622, 45] on span "Edit" at bounding box center [622, 43] width 16 height 4
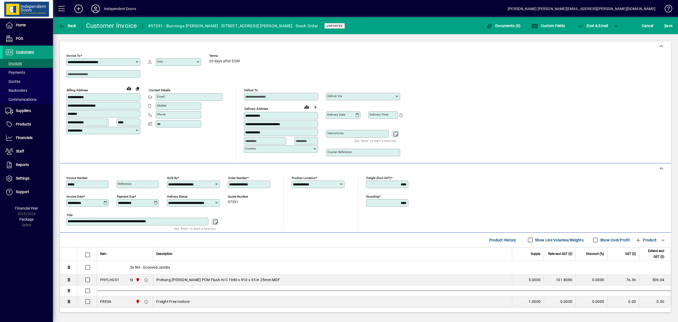
click at [105, 201] on icon at bounding box center [106, 203] width 4 height 4
click at [140, 215] on span "Next month" at bounding box center [138, 218] width 11 height 11
drag, startPoint x: 127, startPoint y: 217, endPoint x: 115, endPoint y: 233, distance: 20.8
click at [127, 217] on span "Previous month" at bounding box center [127, 218] width 11 height 11
click at [85, 283] on span "22" at bounding box center [84, 282] width 10 height 10
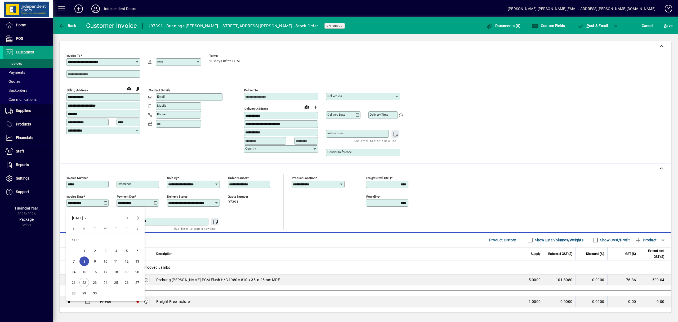
type input "**********"
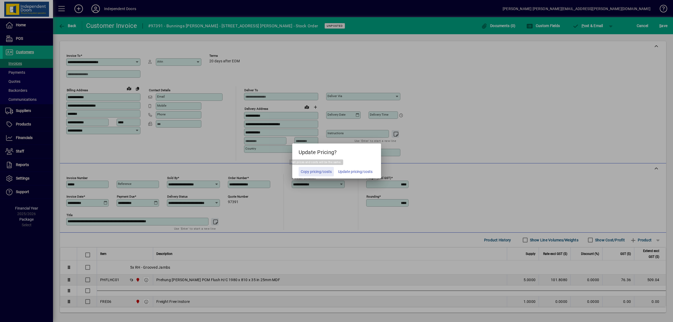
click at [325, 172] on span "Copy pricing/costs" at bounding box center [316, 172] width 31 height 6
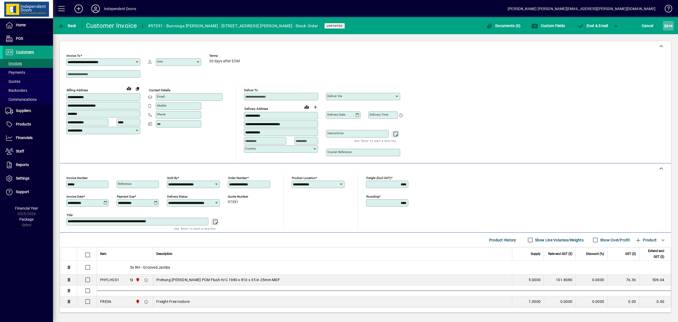
click at [668, 26] on span "S ave" at bounding box center [669, 25] width 8 height 8
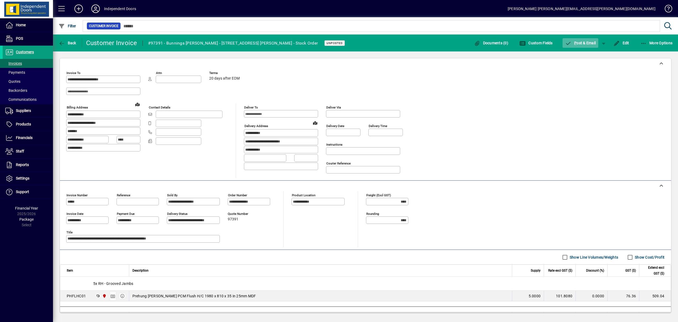
click at [577, 45] on span "P ost & Email" at bounding box center [580, 43] width 31 height 4
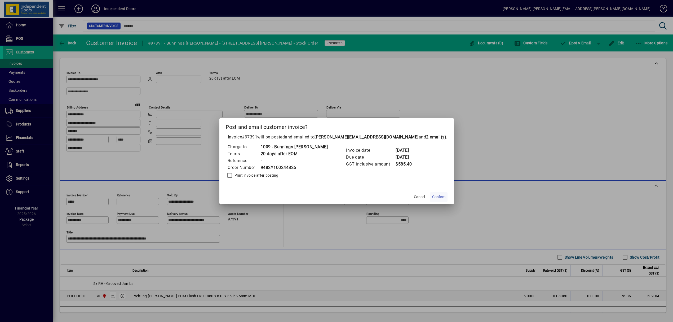
click at [432, 197] on span "Confirm" at bounding box center [438, 197] width 13 height 6
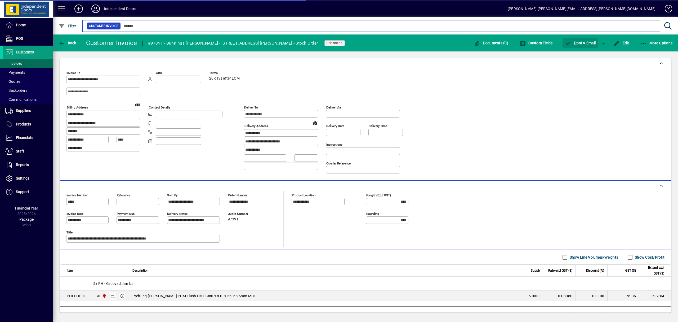
type input "*****"
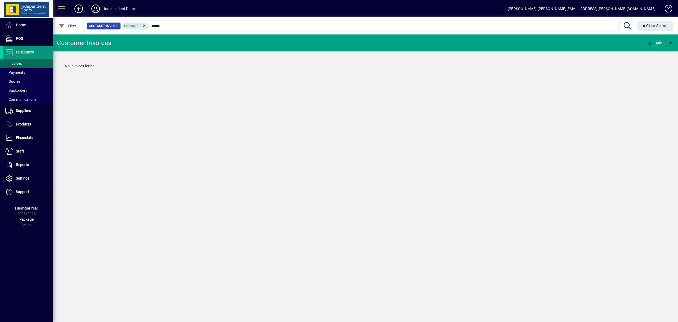
click at [20, 52] on span "Customers" at bounding box center [25, 52] width 18 height 4
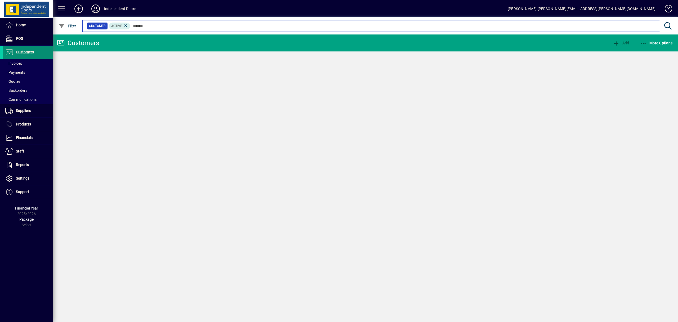
click at [171, 23] on input "text" at bounding box center [393, 25] width 526 height 7
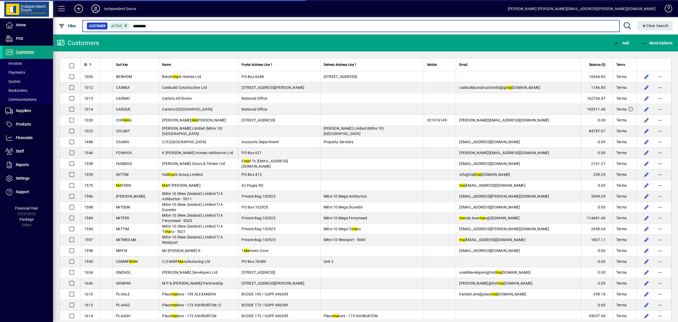
type input "*********"
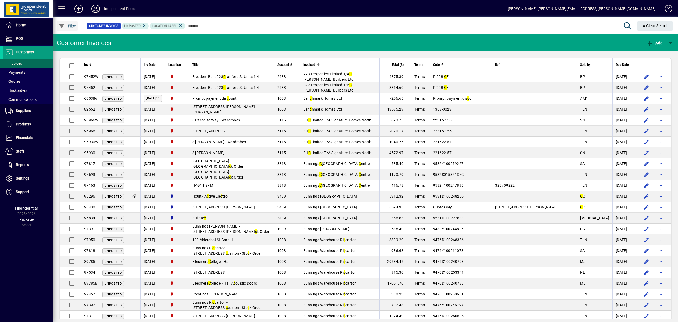
type input "*"
click at [69, 24] on span "Filter" at bounding box center [68, 26] width 18 height 4
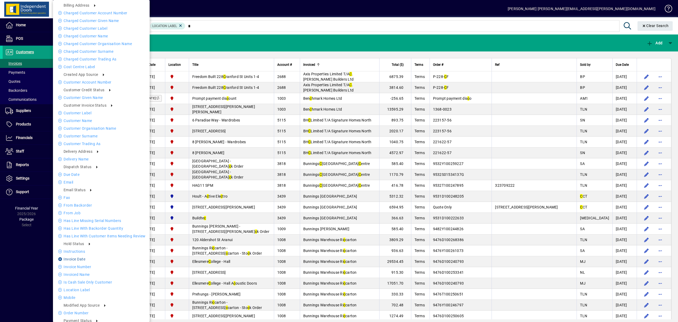
click at [84, 257] on li "Invoice date" at bounding box center [101, 259] width 97 height 6
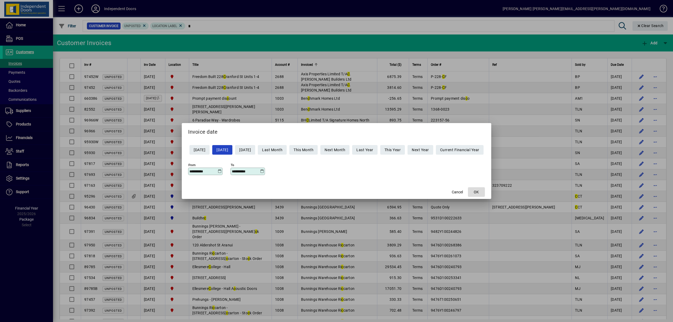
click at [479, 192] on span "OK" at bounding box center [476, 192] width 5 height 6
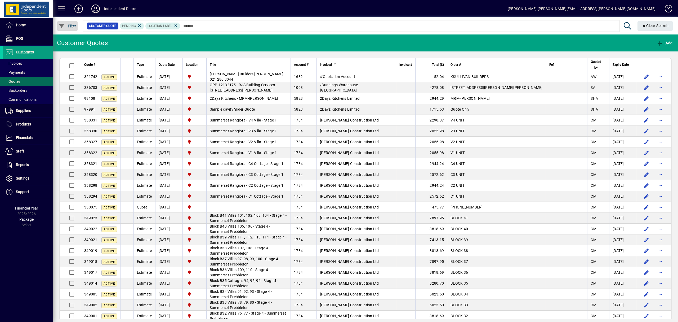
click at [74, 26] on span "Filter" at bounding box center [68, 26] width 18 height 4
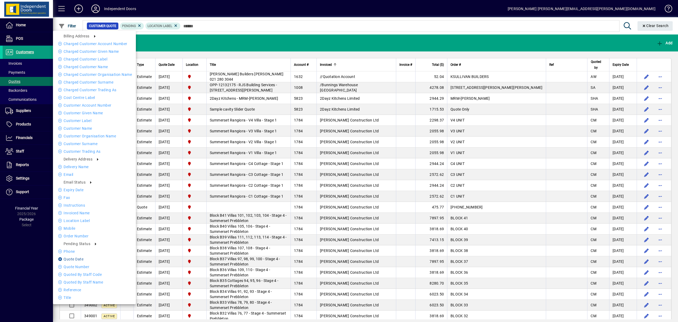
click at [84, 259] on li "Quote date" at bounding box center [94, 259] width 83 height 6
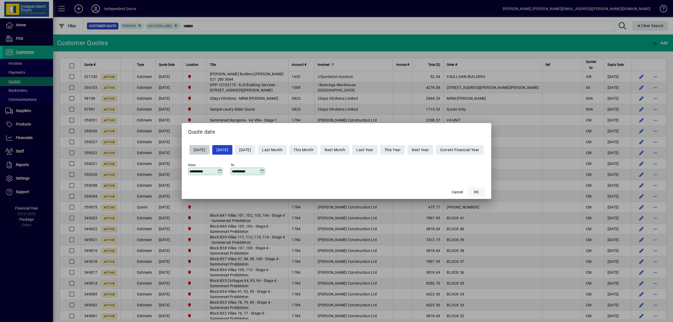
click at [485, 191] on span "button" at bounding box center [476, 191] width 17 height 13
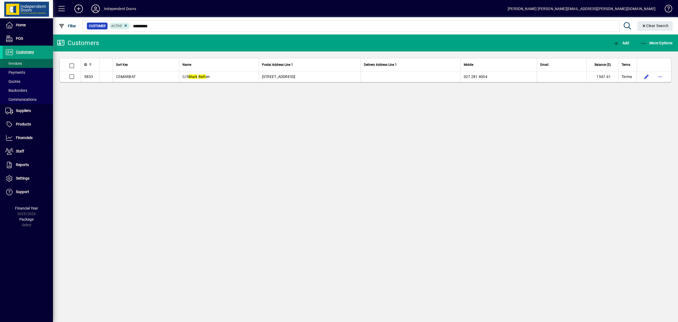
type input "*********"
click at [20, 60] on span at bounding box center [28, 63] width 50 height 13
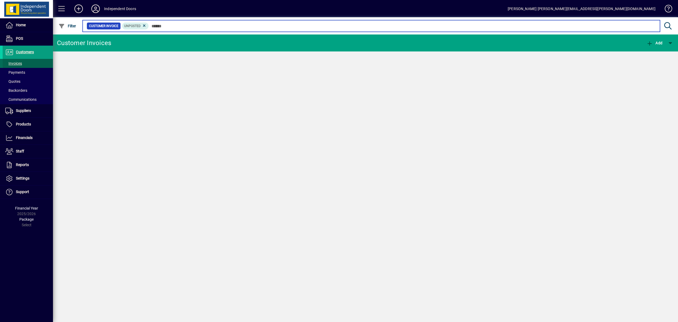
click at [155, 25] on input "text" at bounding box center [402, 25] width 507 height 7
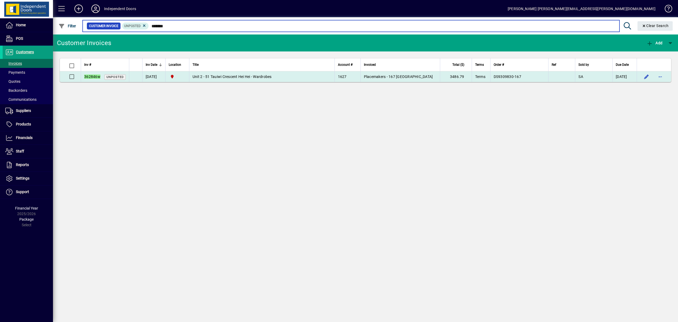
type input "*******"
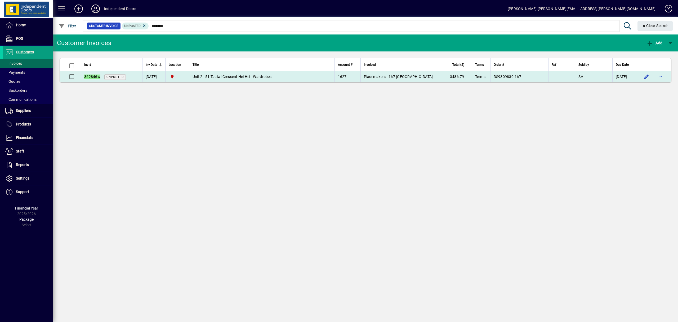
click at [236, 77] on span "Unit 2 - 51 Tauiwi Crescent Hei Hei - Wardrobes" at bounding box center [232, 76] width 79 height 4
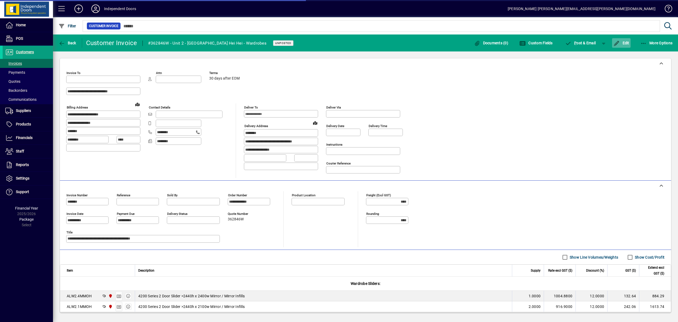
type input "**********"
drag, startPoint x: 626, startPoint y: 44, endPoint x: 102, endPoint y: 224, distance: 553.8
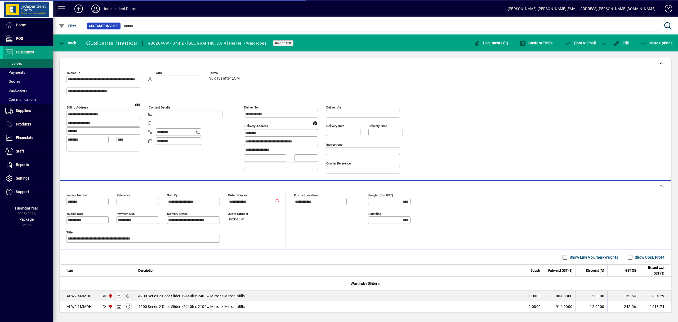
click at [626, 44] on span "Edit" at bounding box center [622, 43] width 16 height 4
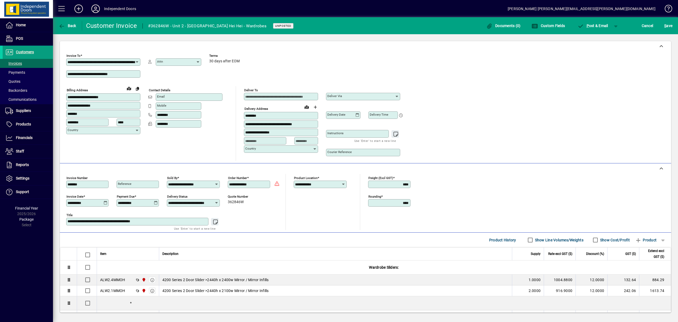
click at [105, 203] on icon at bounding box center [106, 203] width 4 height 4
click at [137, 218] on span "Next month" at bounding box center [138, 218] width 11 height 11
click at [137, 219] on span "Next month" at bounding box center [138, 218] width 11 height 11
click at [83, 282] on span "22" at bounding box center [84, 282] width 10 height 10
type input "**********"
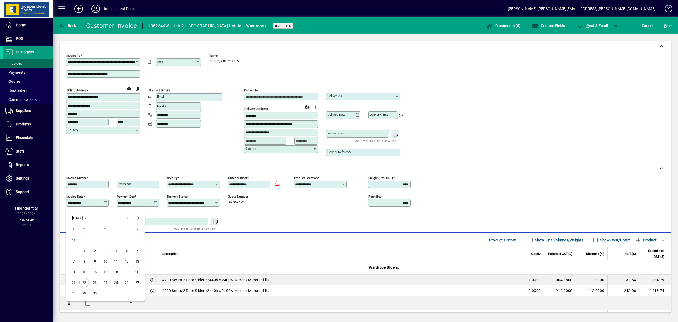
type input "**********"
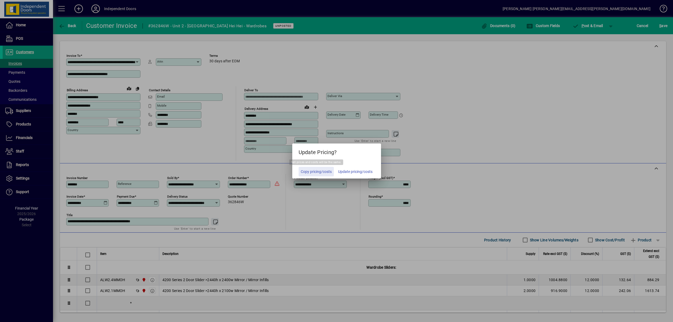
click at [318, 173] on span "Copy pricing/costs" at bounding box center [316, 172] width 31 height 6
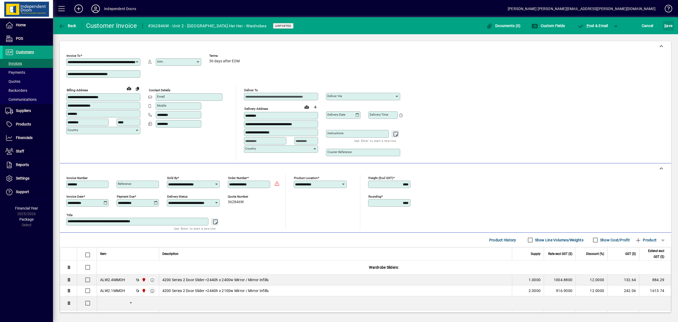
drag, startPoint x: 669, startPoint y: 23, endPoint x: 597, endPoint y: 71, distance: 86.6
click at [669, 24] on span "S ave" at bounding box center [669, 25] width 8 height 8
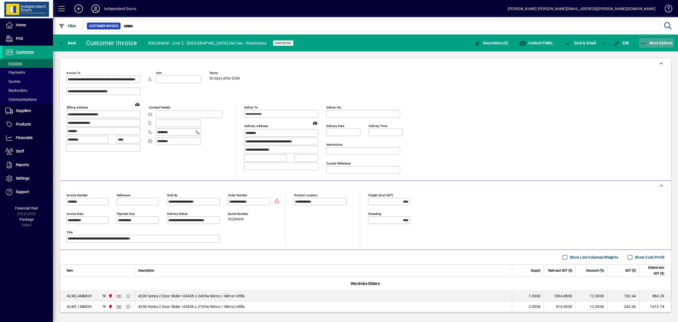
click at [644, 42] on icon "button" at bounding box center [644, 43] width 7 height 5
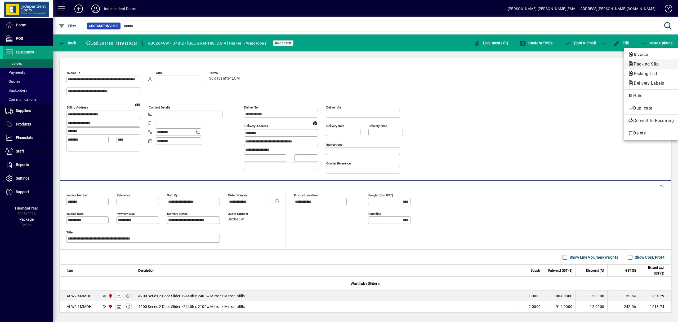
click at [643, 66] on span "Packing Slip" at bounding box center [644, 63] width 33 height 5
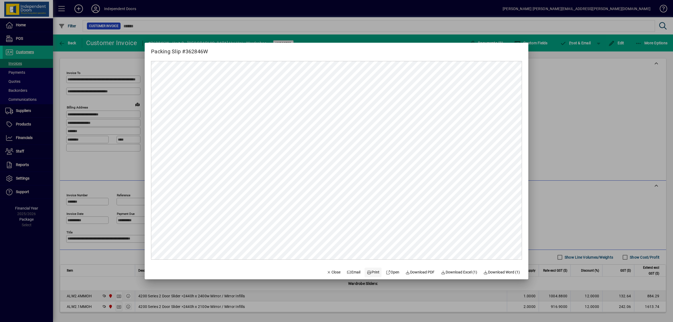
click at [371, 274] on span "Print" at bounding box center [373, 272] width 13 height 6
click at [576, 45] on div at bounding box center [336, 161] width 673 height 322
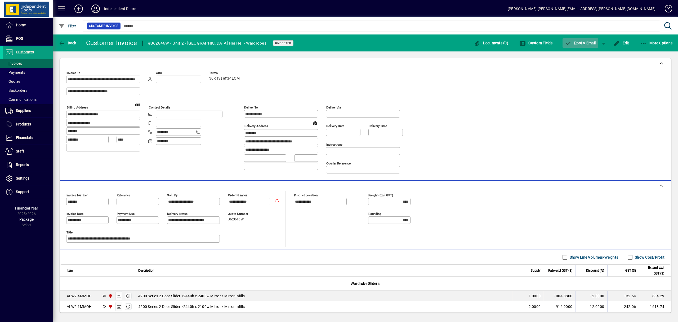
click at [576, 44] on span "P" at bounding box center [575, 43] width 2 height 4
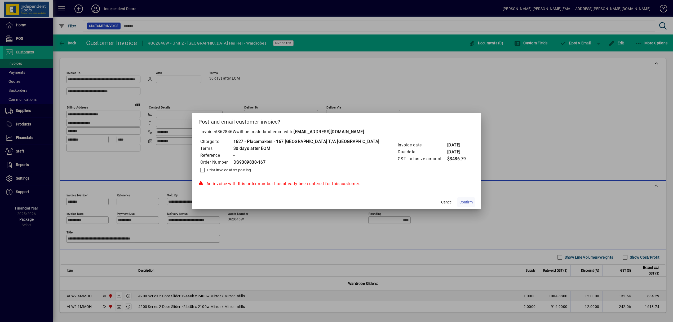
click at [459, 202] on span "Confirm" at bounding box center [465, 202] width 13 height 6
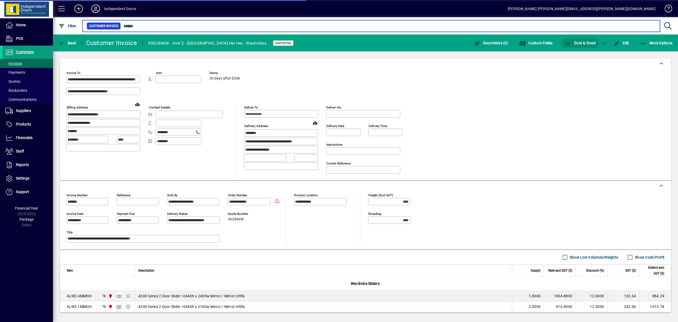
type input "*******"
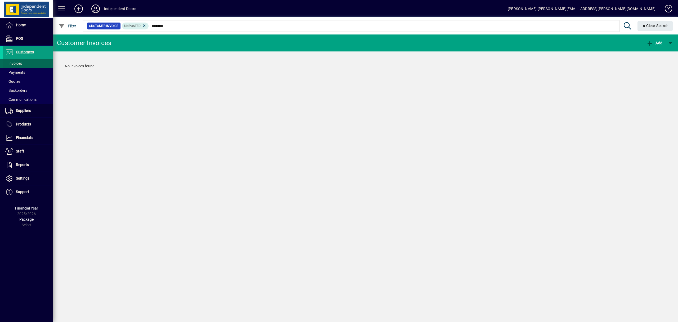
click at [19, 64] on span "Invoices" at bounding box center [13, 63] width 17 height 4
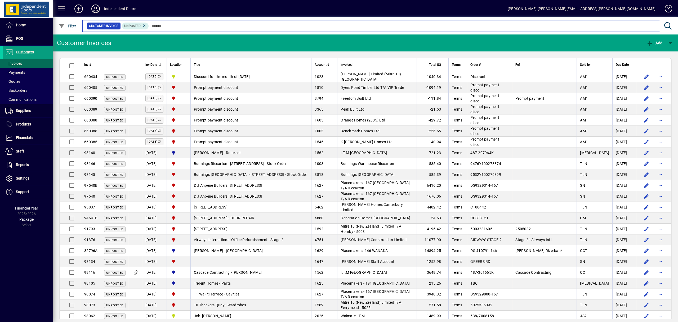
click at [169, 26] on input "text" at bounding box center [402, 25] width 507 height 7
click at [172, 24] on input "text" at bounding box center [402, 25] width 507 height 7
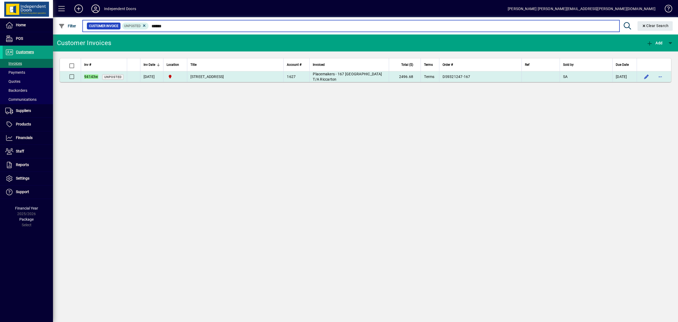
type input "******"
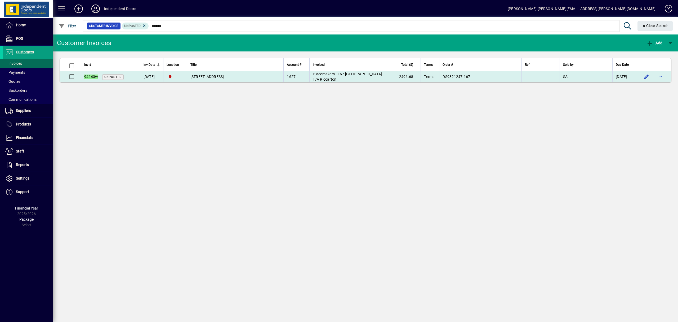
click at [220, 79] on span "147 Mairehau Road Burwood- Wardrobes" at bounding box center [208, 76] width 34 height 4
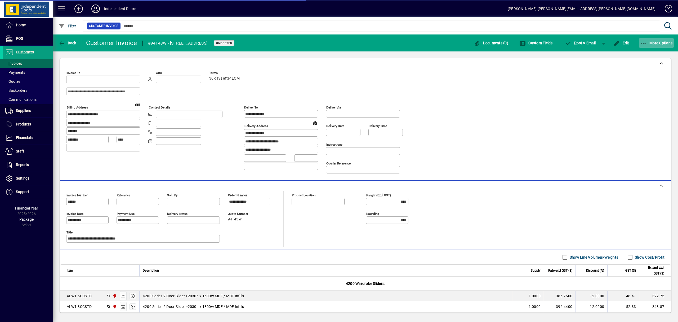
type input "**********"
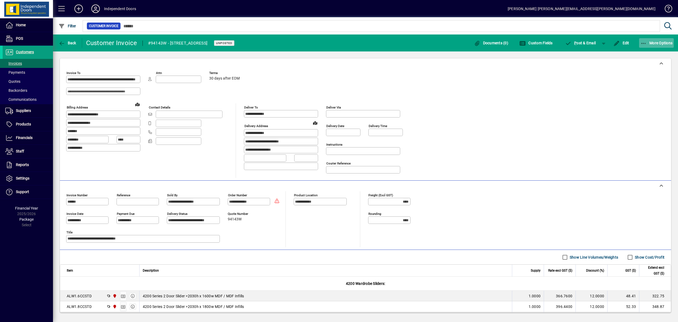
click at [645, 43] on icon "button" at bounding box center [644, 43] width 7 height 5
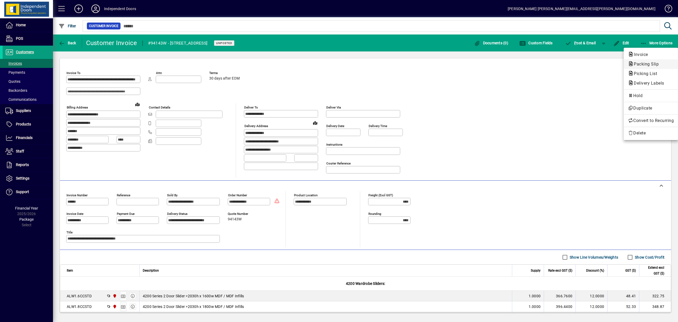
click at [649, 64] on span "Packing Slip" at bounding box center [644, 63] width 33 height 5
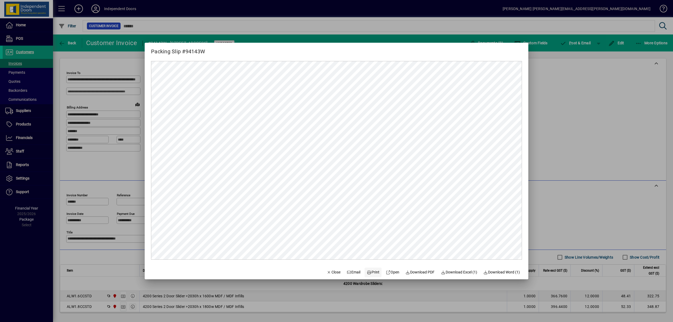
click at [370, 272] on span "Print" at bounding box center [373, 272] width 13 height 6
click at [620, 41] on div at bounding box center [336, 161] width 673 height 322
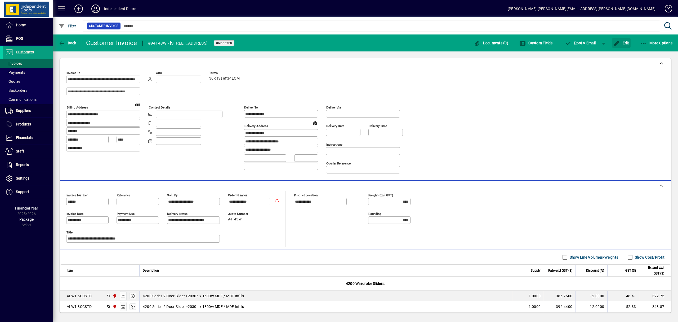
click at [620, 41] on icon "button" at bounding box center [617, 43] width 7 height 5
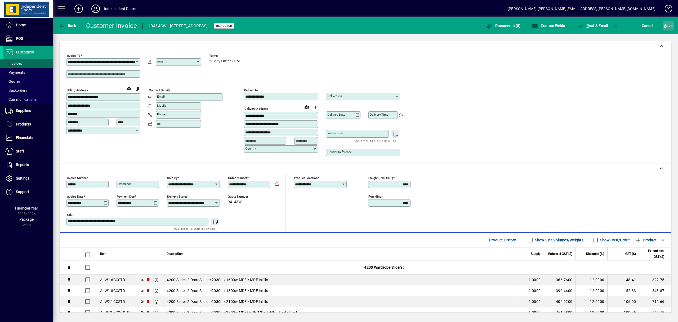
click at [669, 27] on span "S ave" at bounding box center [669, 25] width 8 height 8
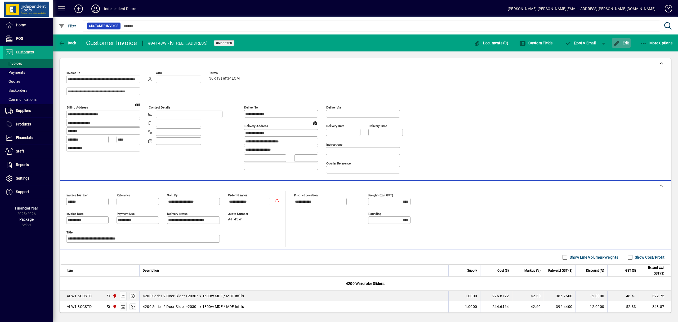
click at [622, 43] on span "Edit" at bounding box center [622, 43] width 16 height 4
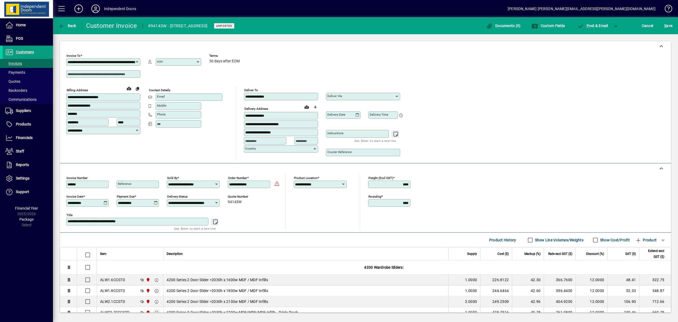
click at [106, 203] on icon at bounding box center [106, 203] width 4 height 4
click at [139, 216] on span "Next month" at bounding box center [138, 218] width 11 height 11
click at [125, 220] on span "Previous month" at bounding box center [127, 218] width 11 height 11
click at [83, 280] on span "22" at bounding box center [84, 282] width 10 height 10
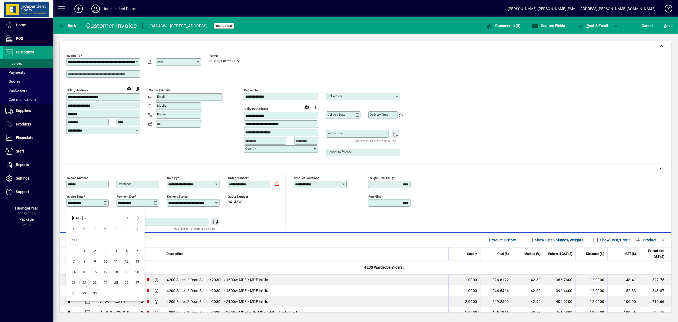
type input "**********"
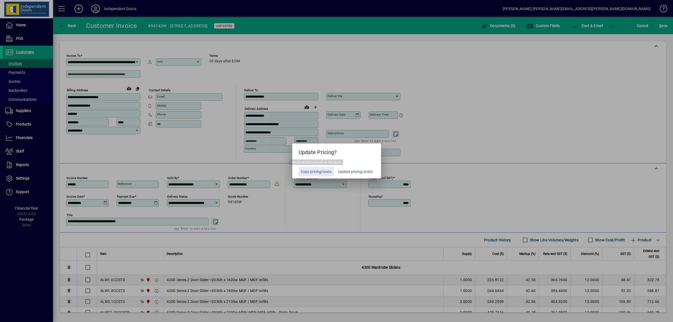
click at [321, 167] on span "button" at bounding box center [316, 171] width 35 height 13
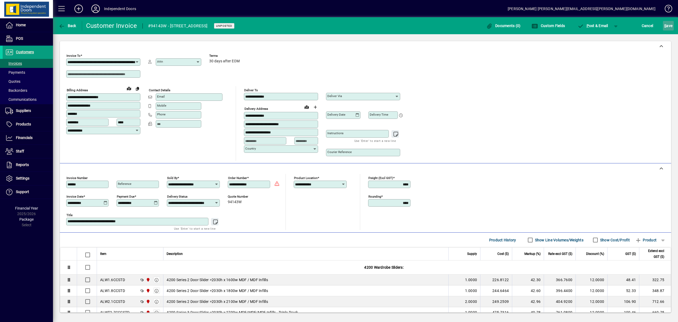
click at [669, 26] on span "S ave" at bounding box center [669, 25] width 8 height 8
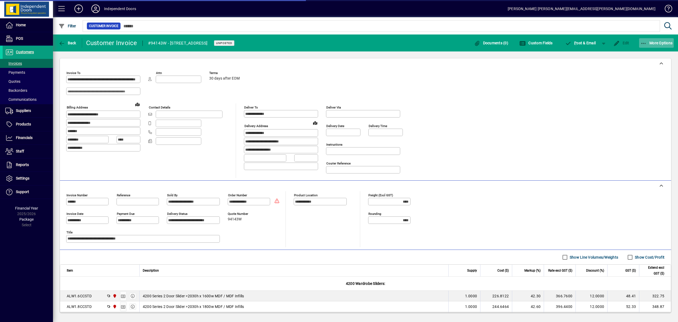
click at [643, 42] on icon "button" at bounding box center [644, 43] width 7 height 5
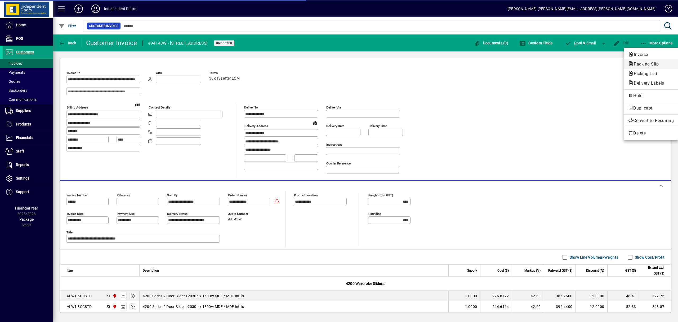
click at [645, 65] on span "Packing Slip" at bounding box center [644, 63] width 33 height 5
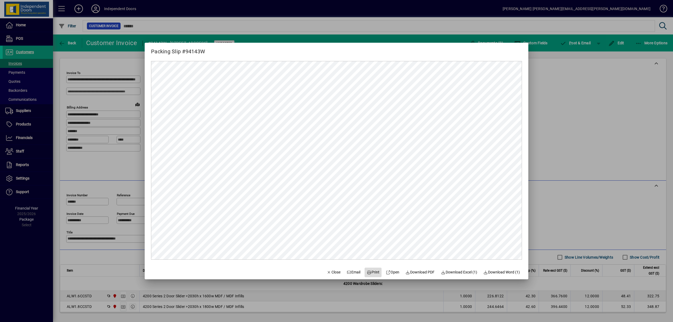
click at [371, 271] on span "Print" at bounding box center [373, 272] width 13 height 6
click at [574, 39] on div at bounding box center [336, 161] width 673 height 322
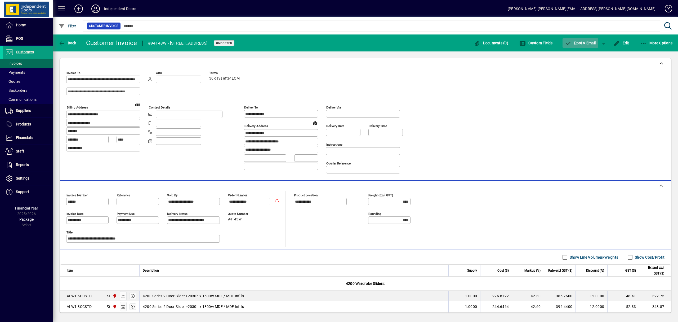
click at [575, 41] on span "P" at bounding box center [575, 43] width 2 height 4
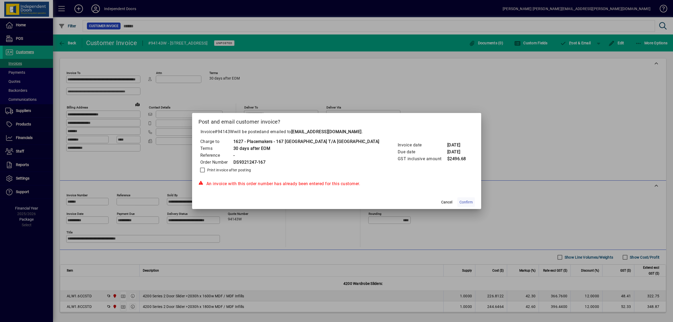
click at [459, 202] on span "Confirm" at bounding box center [465, 202] width 13 height 6
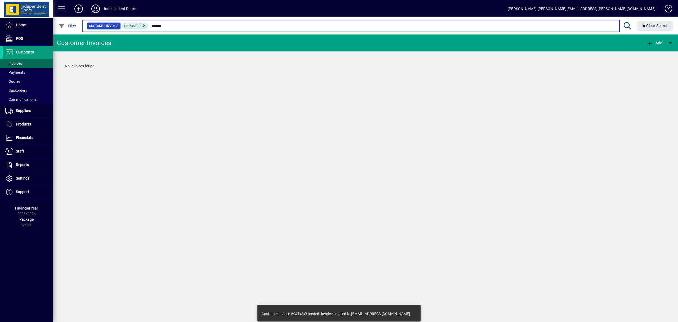
drag, startPoint x: 176, startPoint y: 29, endPoint x: 152, endPoint y: 29, distance: 24.4
click at [152, 29] on input "******" at bounding box center [382, 25] width 466 height 7
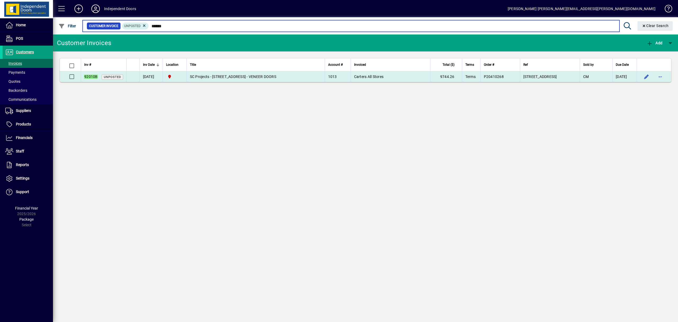
type input "******"
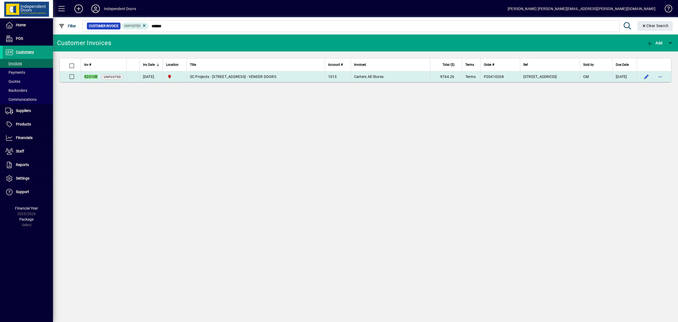
click at [227, 74] on span "SC Projects - 25 Derby Street - VENEER DOORS" at bounding box center [233, 76] width 86 height 4
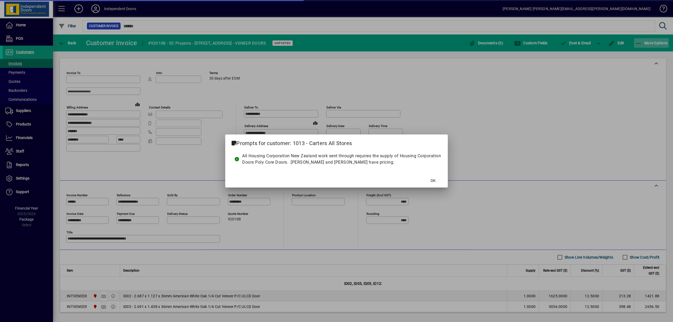
type input "**********"
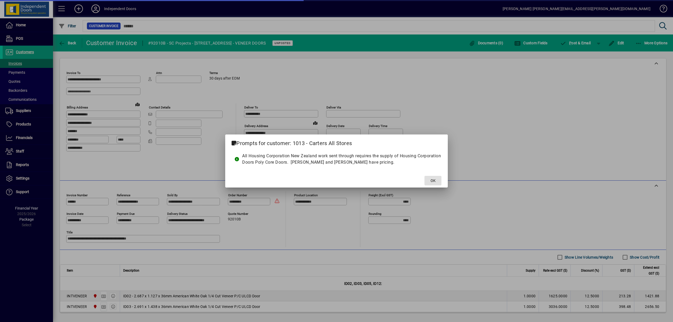
click at [438, 179] on span at bounding box center [432, 180] width 17 height 13
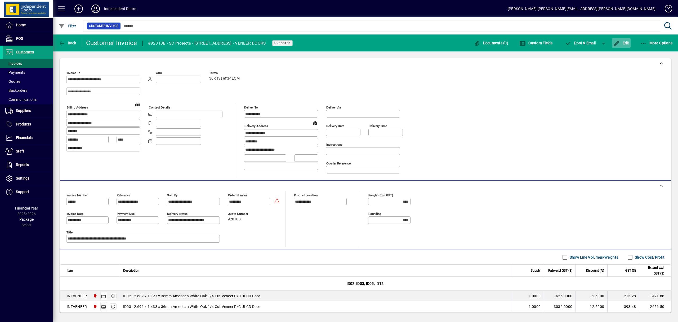
click at [626, 44] on span "Edit" at bounding box center [622, 43] width 16 height 4
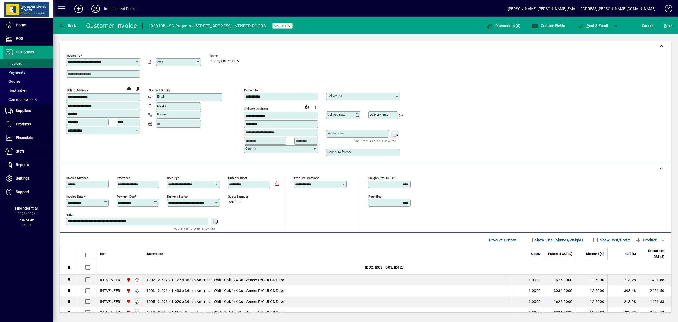
click at [106, 203] on icon at bounding box center [106, 203] width 4 height 4
click at [143, 217] on span "Next month" at bounding box center [138, 218] width 11 height 11
click at [81, 280] on span "22" at bounding box center [84, 282] width 10 height 10
type input "**********"
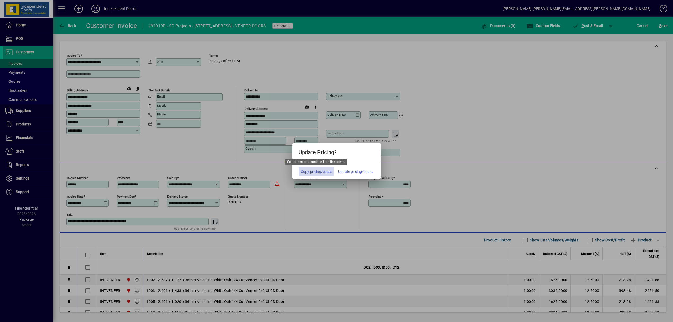
click at [316, 172] on span "Copy pricing/costs" at bounding box center [316, 172] width 31 height 6
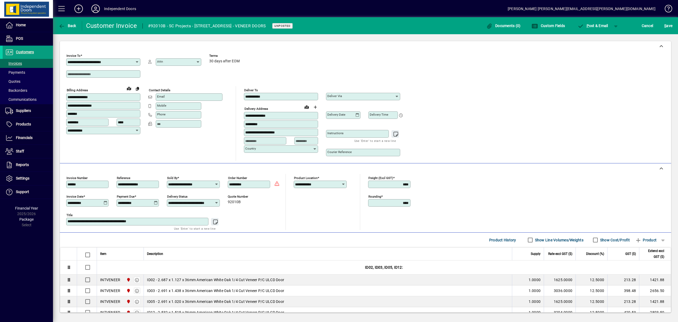
scroll to position [69, 0]
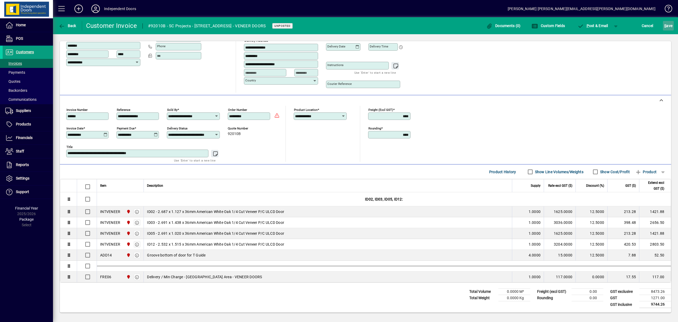
click at [667, 24] on span "S ave" at bounding box center [669, 25] width 8 height 8
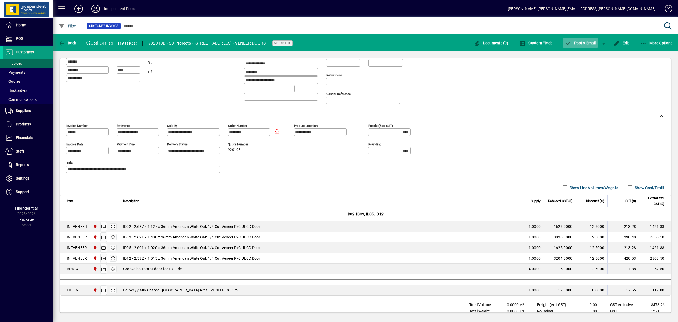
click at [585, 43] on span "P ost & Email" at bounding box center [580, 43] width 31 height 4
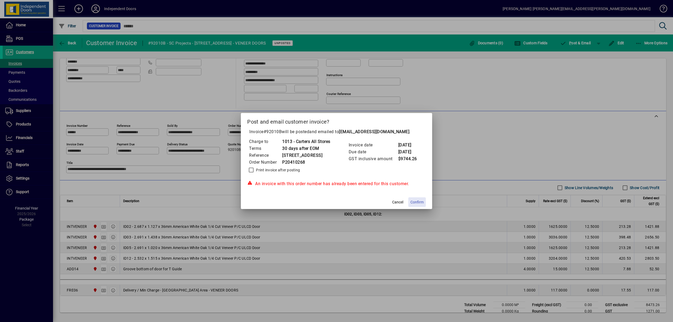
click at [420, 201] on span "Confirm" at bounding box center [416, 202] width 13 height 6
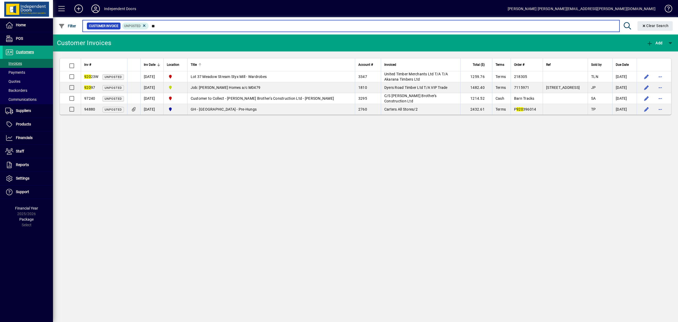
type input "*"
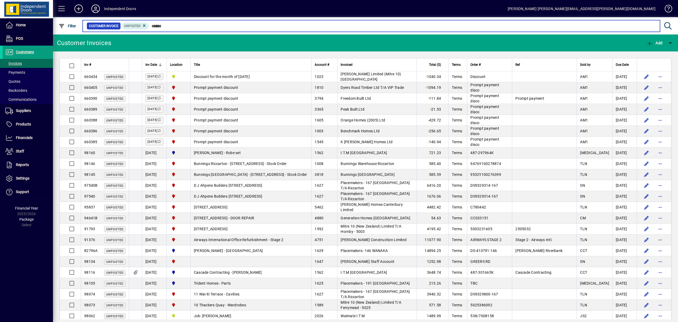
click at [178, 25] on input "text" at bounding box center [402, 25] width 507 height 7
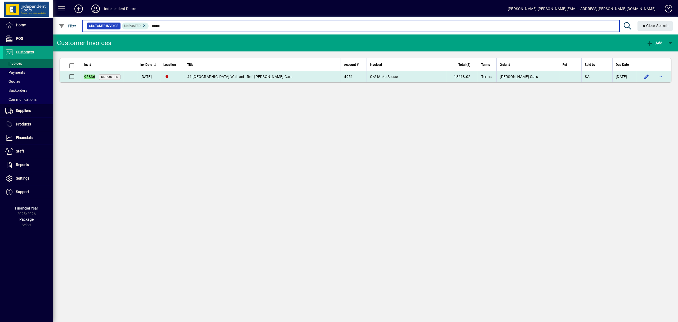
type input "*****"
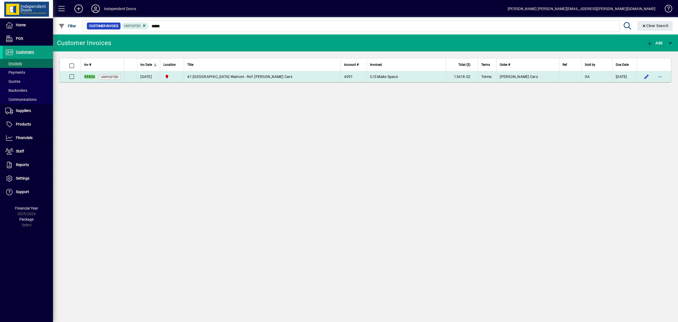
click at [239, 75] on span "41 Te Rama Place Wainoni - Ref: Roden Cars" at bounding box center [239, 76] width 105 height 4
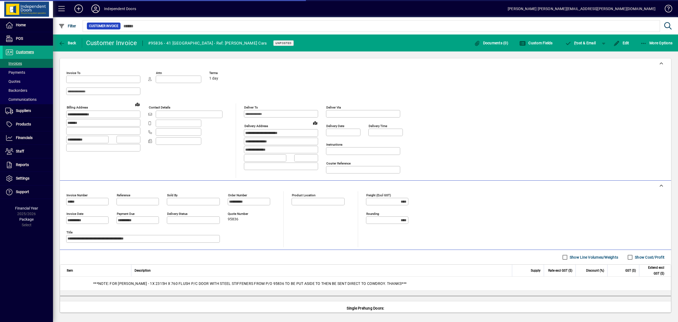
type input "**********"
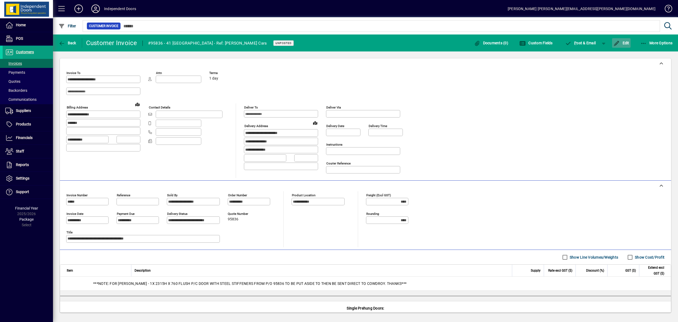
click at [625, 42] on span "Edit" at bounding box center [622, 43] width 16 height 4
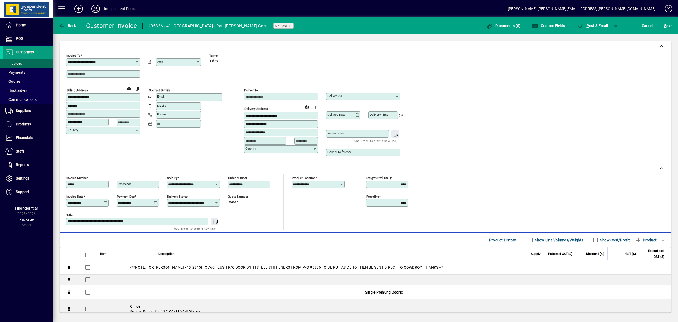
click at [105, 203] on icon at bounding box center [106, 203] width 4 height 4
click at [137, 218] on span "Next month" at bounding box center [138, 218] width 11 height 11
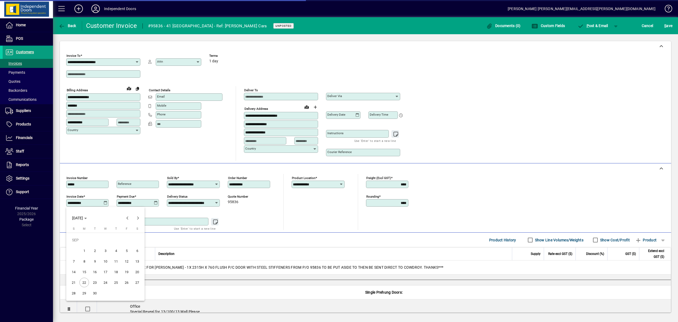
click at [82, 281] on span "22" at bounding box center [84, 282] width 10 height 10
type input "**********"
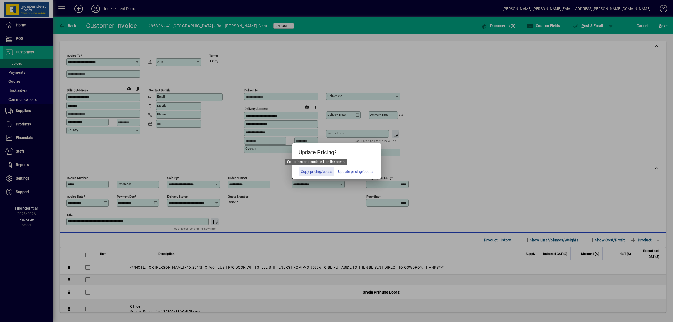
click at [307, 172] on span "Copy pricing/costs" at bounding box center [316, 172] width 31 height 6
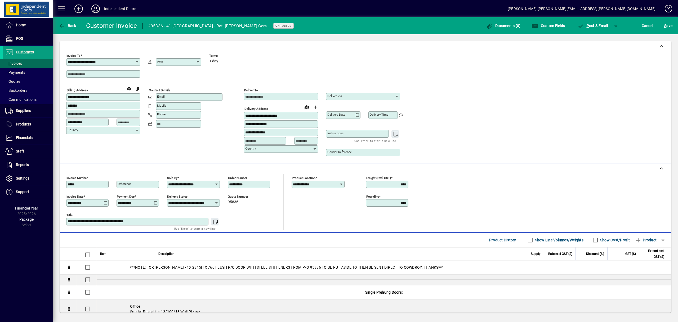
drag, startPoint x: 669, startPoint y: 27, endPoint x: 659, endPoint y: 31, distance: 10.4
click at [669, 27] on span "S ave" at bounding box center [669, 25] width 8 height 8
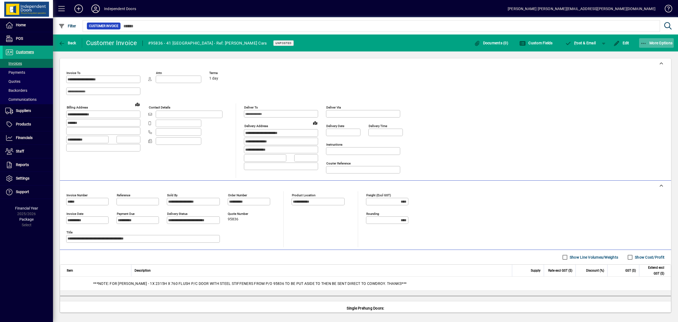
click at [646, 41] on icon "button" at bounding box center [644, 43] width 7 height 5
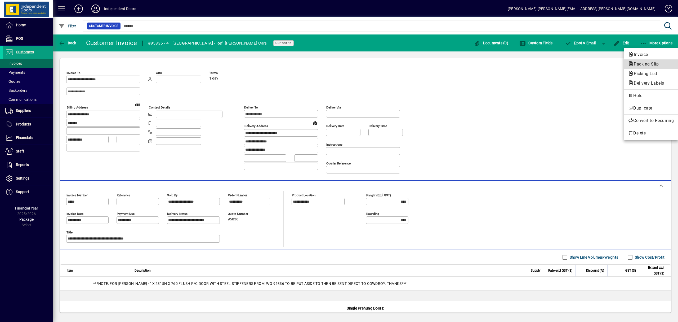
click at [644, 64] on span "Packing Slip" at bounding box center [644, 63] width 33 height 5
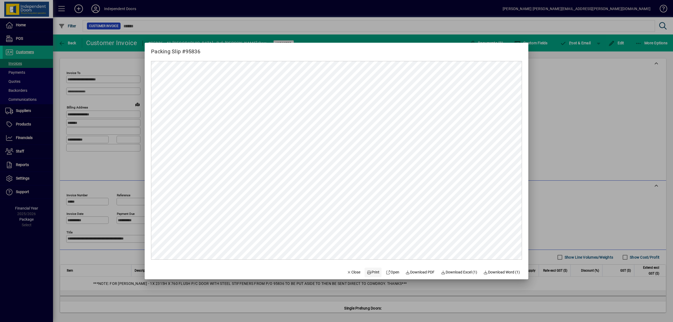
click at [370, 269] on span "Print" at bounding box center [373, 272] width 13 height 6
click at [579, 43] on div at bounding box center [336, 161] width 673 height 322
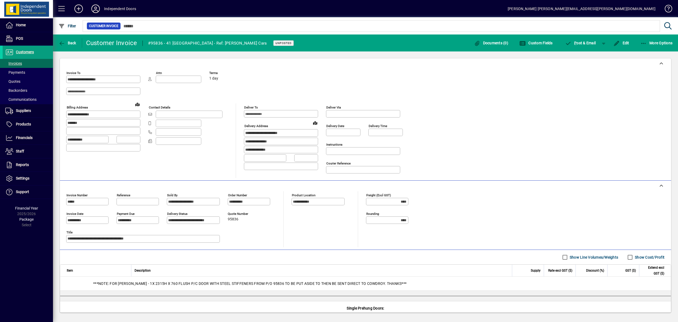
click at [579, 43] on span "P ost & Email" at bounding box center [580, 43] width 31 height 4
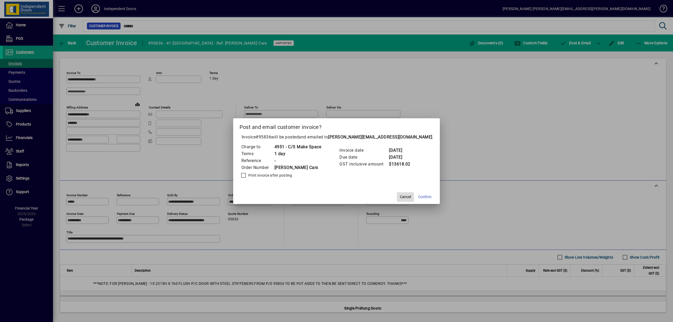
click at [400, 196] on span "Cancel" at bounding box center [405, 197] width 11 height 6
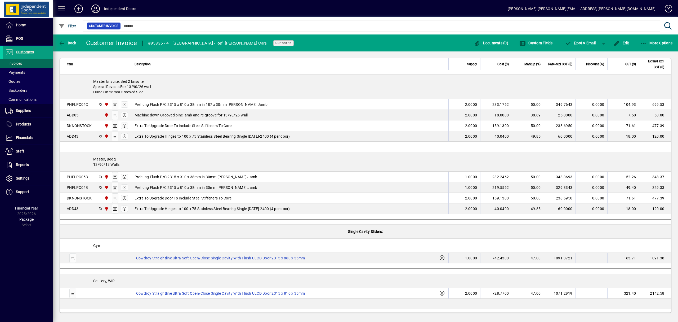
scroll to position [353, 0]
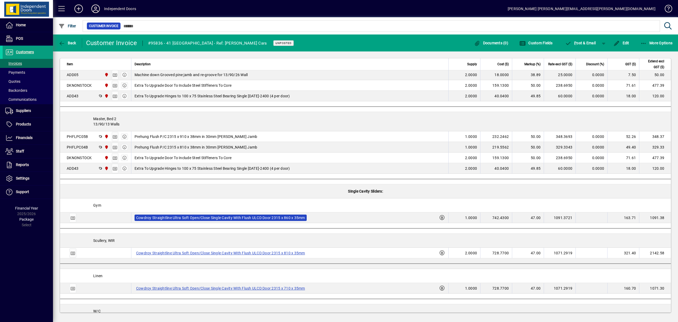
click at [222, 217] on label "Cowdroy Straightline Ultra Soft Open/Close Single Cavity With Flush ULCD Door 2…" at bounding box center [221, 217] width 172 height 6
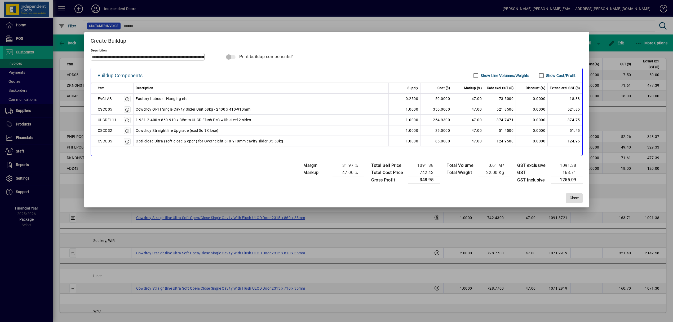
click at [575, 199] on span "Close" at bounding box center [574, 198] width 9 height 6
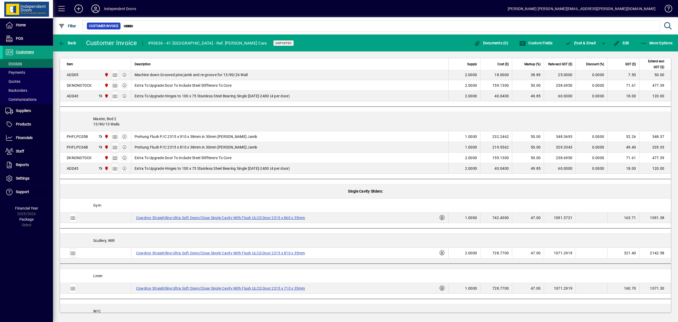
click at [236, 257] on td "Cowdroy Straightline Ultra Soft Open/Close Single Cavity With Flush ULCD Door 2…" at bounding box center [289, 252] width 317 height 11
click at [239, 253] on label "Cowdroy Straightline Ultra Soft Open/Close Single Cavity With Flush ULCD Door 2…" at bounding box center [221, 253] width 172 height 6
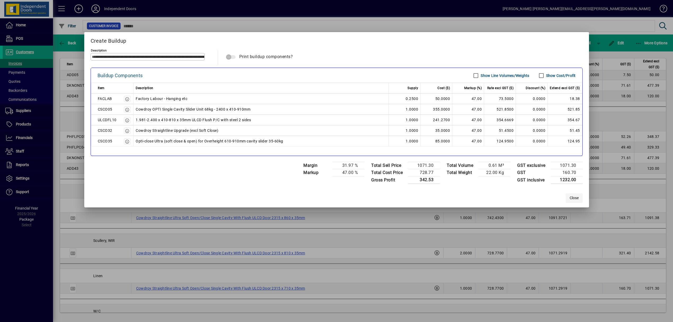
click at [577, 197] on span "Close" at bounding box center [574, 198] width 9 height 6
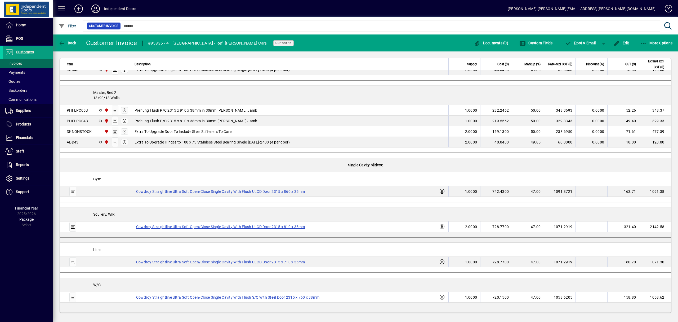
scroll to position [424, 0]
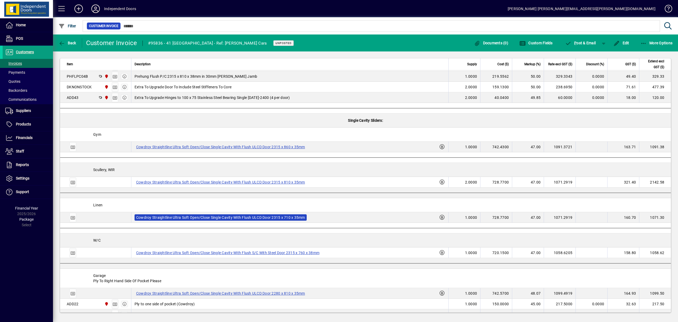
click at [244, 215] on label "Cowdroy Straightline Ultra Soft Open/Close Single Cavity With Flush ULCD Door 2…" at bounding box center [221, 217] width 172 height 6
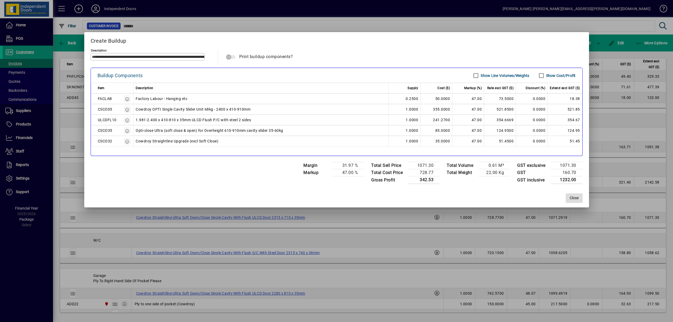
click at [574, 198] on span "Close" at bounding box center [574, 198] width 9 height 6
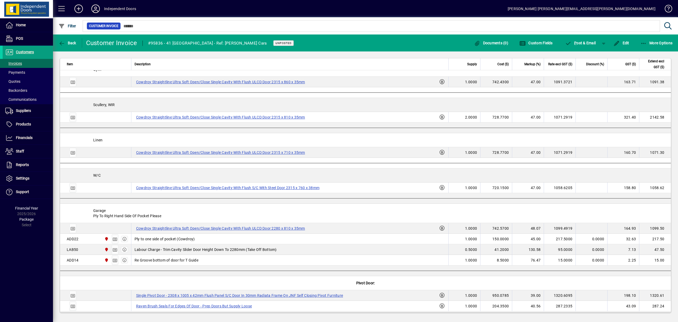
scroll to position [494, 0]
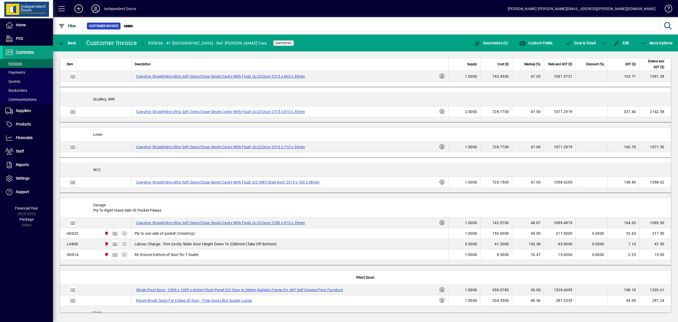
click at [237, 186] on td "Cowdroy Straightline Ultra Soft Open/Close Single Cavity With Flush S/C With St…" at bounding box center [289, 182] width 317 height 11
click at [244, 181] on label "Cowdroy Straightline Ultra Soft Open/Close Single Cavity With Flush S/C With St…" at bounding box center [228, 182] width 187 height 6
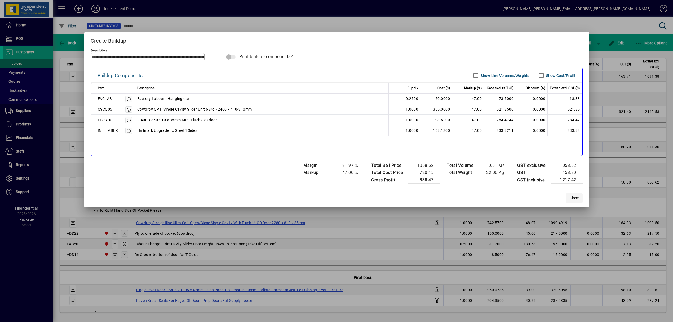
click at [577, 196] on span "Close" at bounding box center [574, 198] width 9 height 6
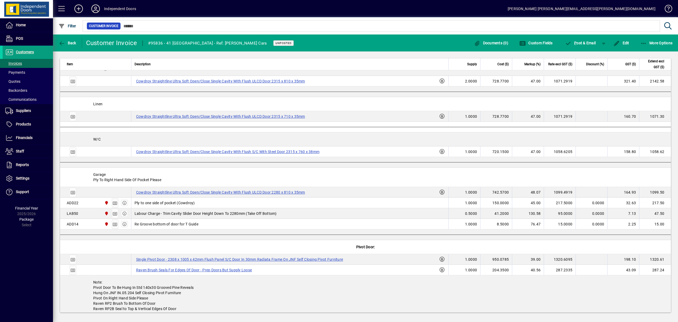
scroll to position [636, 0]
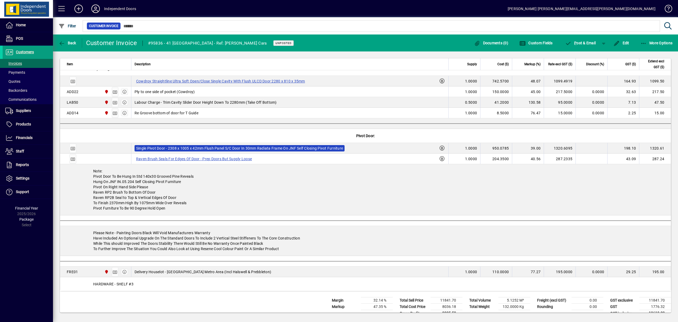
click at [240, 149] on label "Single Pivot Door - 2308 x 1005 x 42mm Flush Panel S/C Door In 30mm Radiata Fra…" at bounding box center [240, 148] width 210 height 6
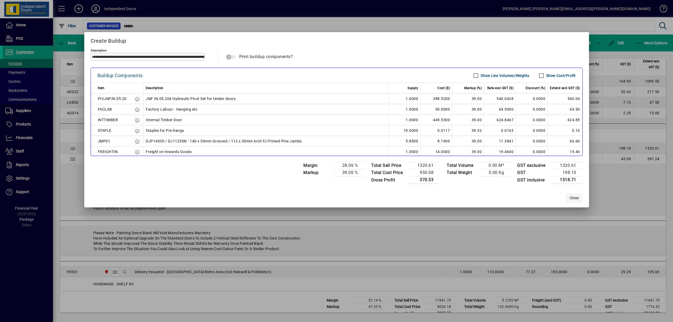
click at [576, 200] on span "Close" at bounding box center [574, 198] width 9 height 6
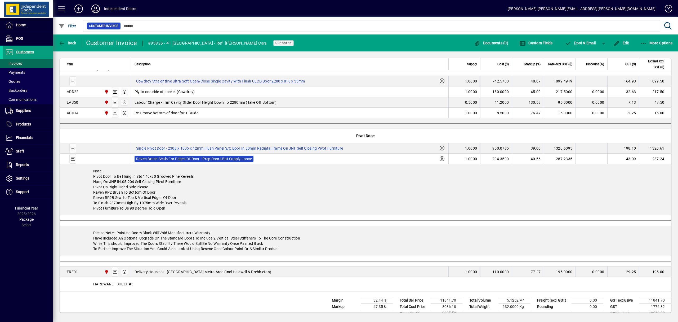
click at [193, 161] on label "Raven Brush Seals For Edges Of Door - Prep Doors But Supply Loose" at bounding box center [194, 159] width 119 height 6
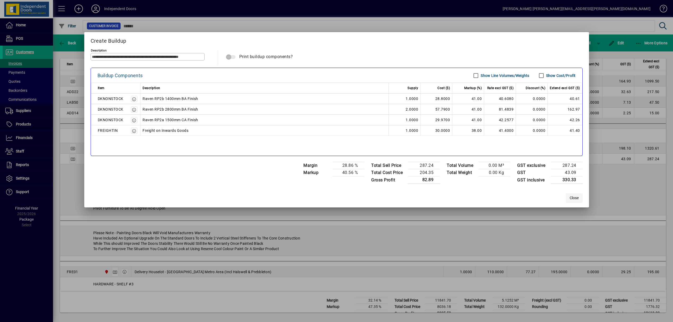
click at [575, 197] on span "Close" at bounding box center [574, 198] width 9 height 6
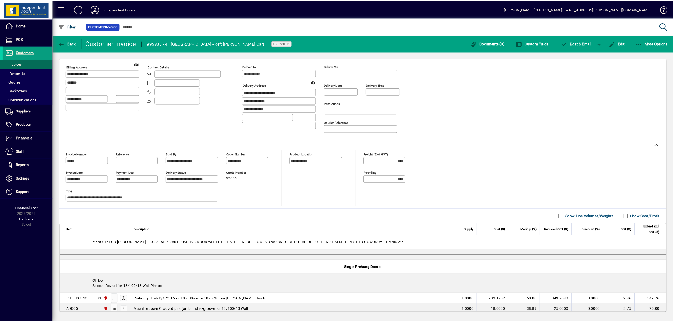
scroll to position [0, 0]
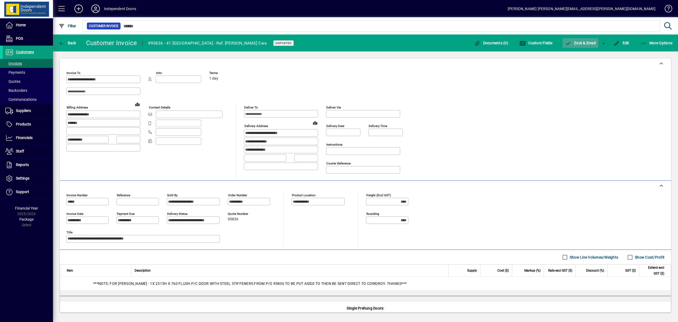
click at [582, 42] on span "P ost & Email" at bounding box center [580, 43] width 31 height 4
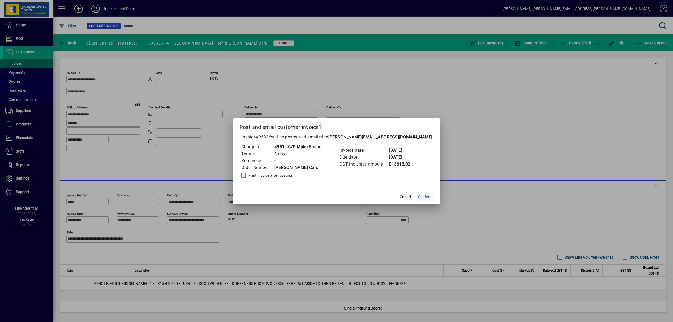
click at [421, 197] on span "Confirm" at bounding box center [424, 197] width 13 height 6
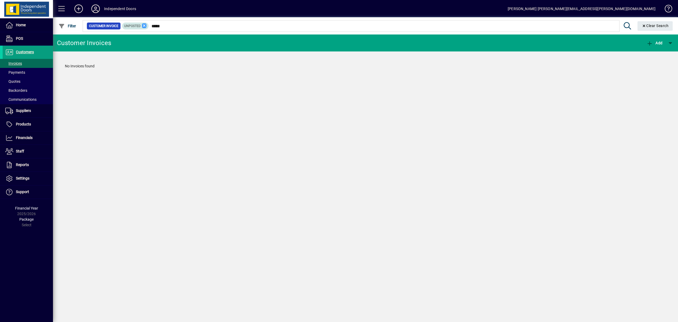
click at [144, 25] on icon at bounding box center [144, 25] width 5 height 5
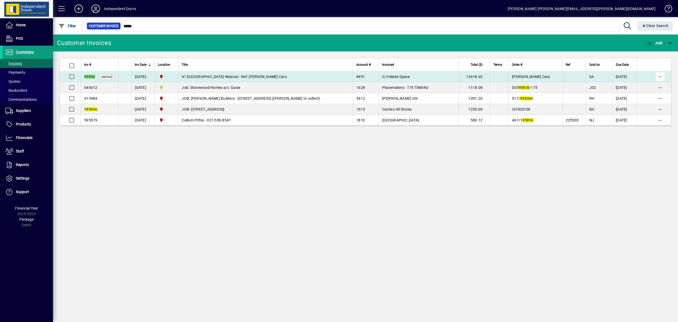
click at [662, 76] on span "button" at bounding box center [660, 76] width 13 height 13
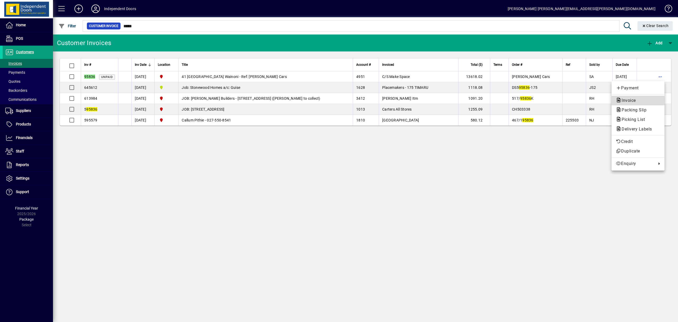
click at [634, 100] on span "Invoice" at bounding box center [627, 100] width 23 height 5
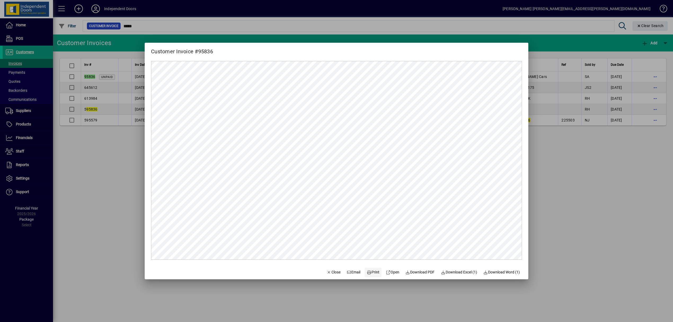
click at [368, 273] on span "Print" at bounding box center [373, 272] width 13 height 6
click at [332, 271] on span "Close" at bounding box center [334, 272] width 14 height 6
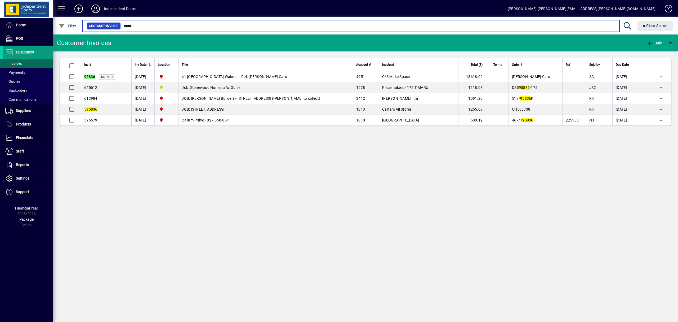
drag, startPoint x: 131, startPoint y: 25, endPoint x: 127, endPoint y: 25, distance: 4.1
click at [127, 25] on input "*****" at bounding box center [368, 25] width 495 height 7
type input "*"
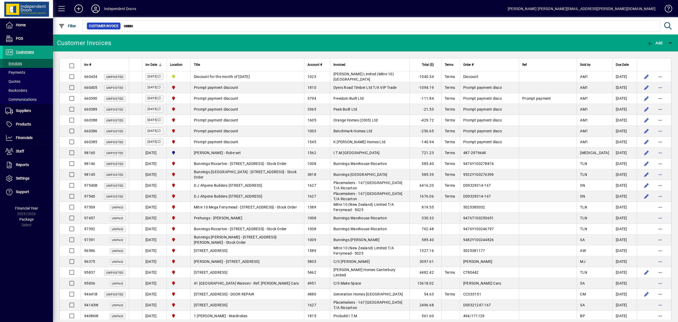
click at [15, 63] on span "Invoices" at bounding box center [13, 63] width 17 height 4
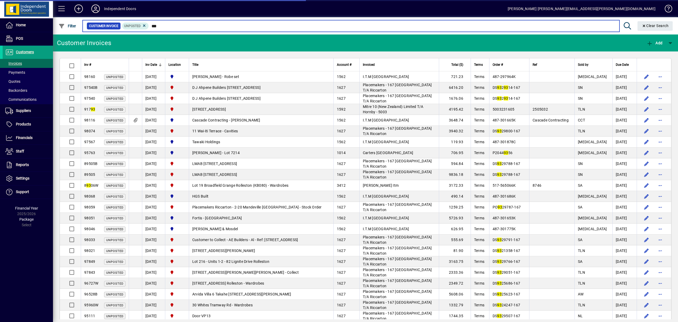
type input "****"
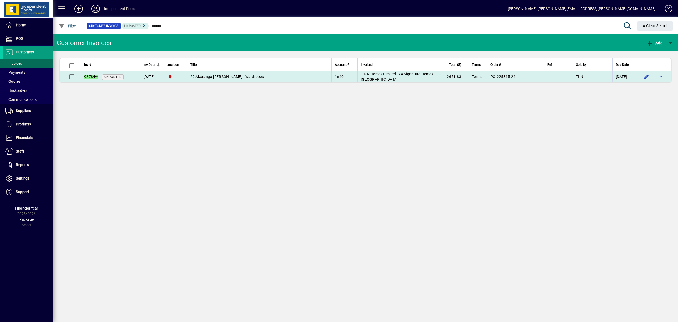
type input "******"
click at [234, 77] on span "29 Akoranga Pl Hornby - Wardrobes" at bounding box center [227, 76] width 73 height 4
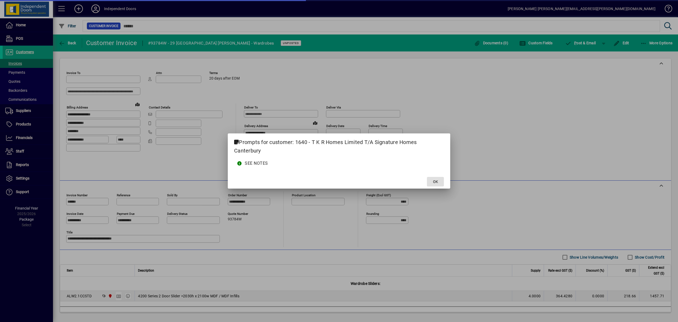
type input "**********"
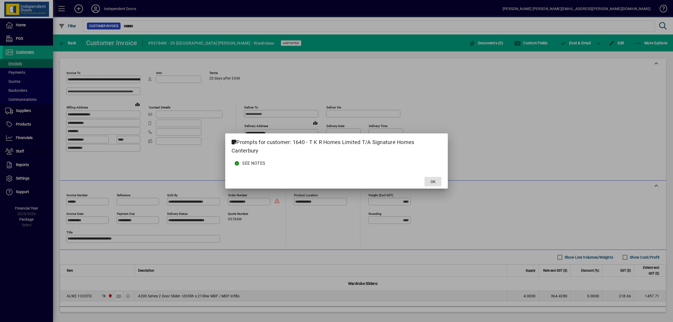
drag, startPoint x: 433, startPoint y: 180, endPoint x: 454, endPoint y: 150, distance: 37.0
click at [434, 179] on span "OK" at bounding box center [433, 182] width 5 height 6
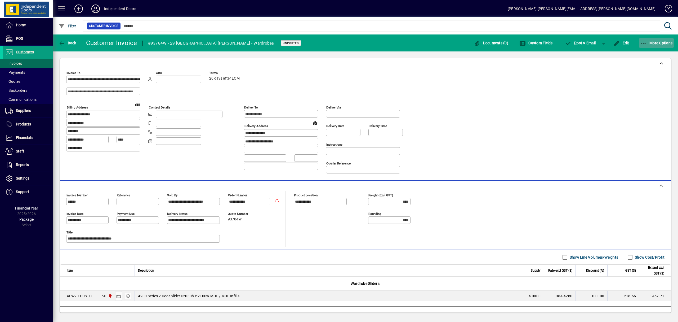
click at [646, 43] on icon "button" at bounding box center [644, 43] width 7 height 5
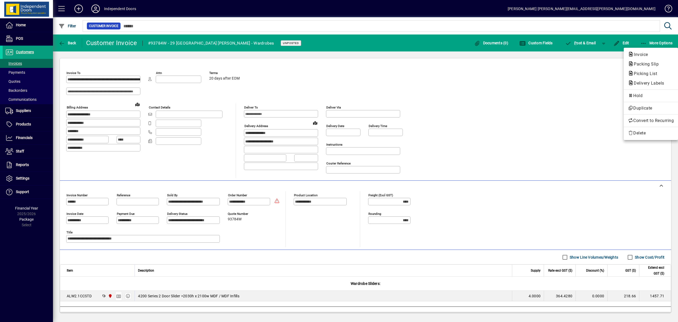
click at [552, 91] on div at bounding box center [339, 161] width 678 height 322
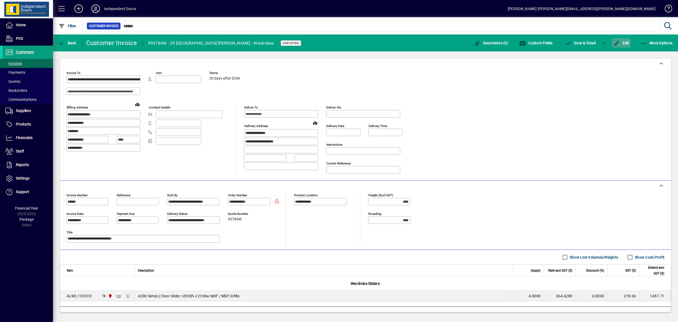
click at [622, 42] on span "Edit" at bounding box center [622, 43] width 16 height 4
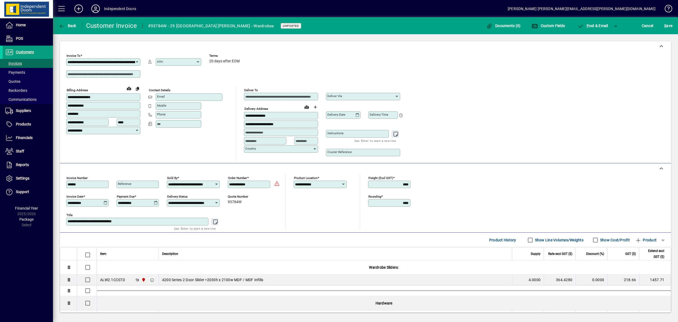
click at [105, 204] on icon at bounding box center [106, 203] width 4 height 4
click at [140, 216] on span "Next month" at bounding box center [138, 218] width 11 height 11
click at [85, 281] on span "22" at bounding box center [84, 282] width 10 height 10
type input "**********"
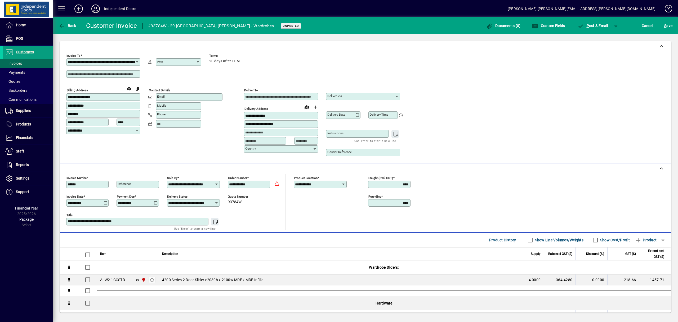
type input "**********"
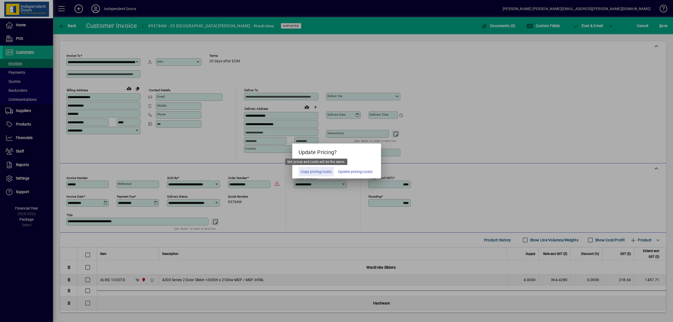
click at [317, 172] on span "Copy pricing/costs" at bounding box center [316, 172] width 31 height 6
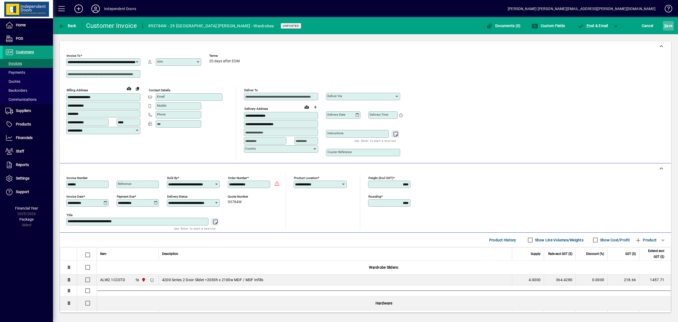
click at [666, 25] on span "S" at bounding box center [666, 26] width 2 height 4
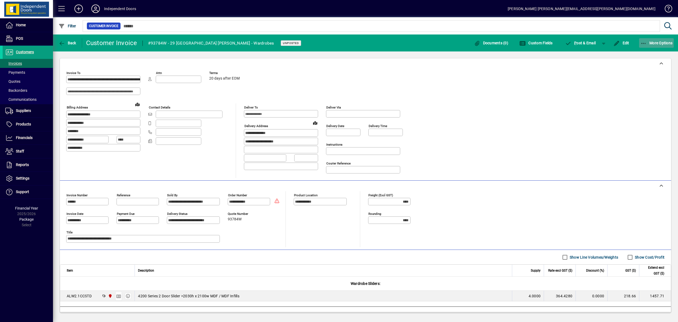
click at [645, 42] on icon "button" at bounding box center [644, 43] width 7 height 5
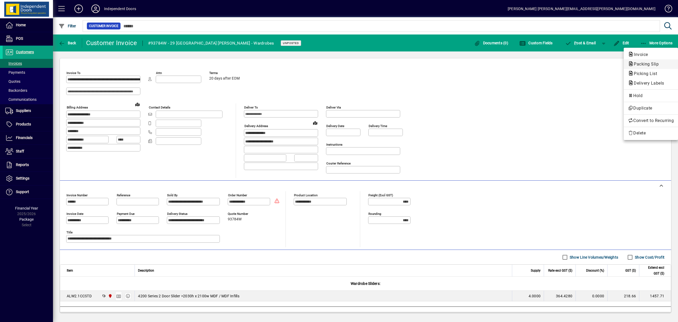
click at [643, 64] on span "Packing Slip" at bounding box center [644, 63] width 33 height 5
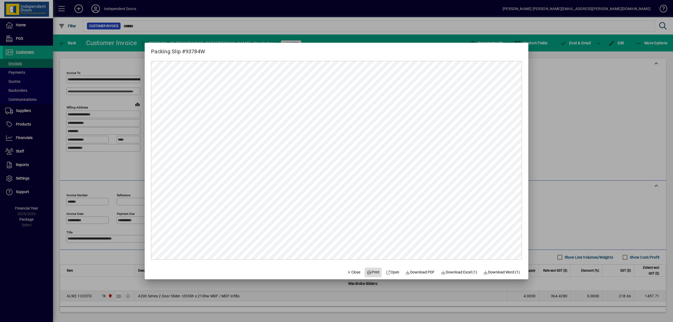
click at [373, 272] on span "Print" at bounding box center [373, 272] width 13 height 6
click at [579, 43] on div at bounding box center [336, 161] width 673 height 322
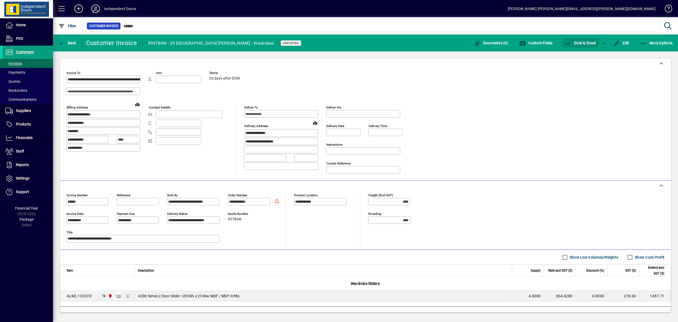
click at [579, 43] on span "P ost & Email" at bounding box center [580, 43] width 31 height 4
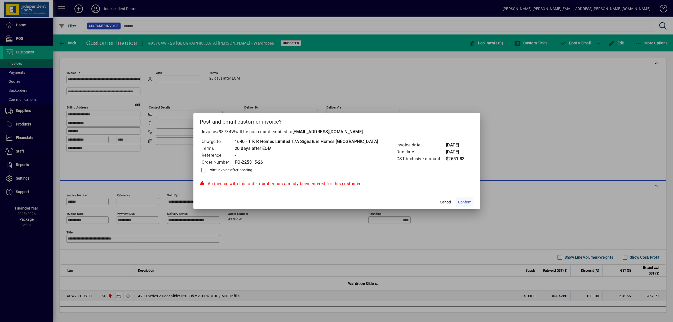
click at [459, 199] on span at bounding box center [464, 202] width 17 height 13
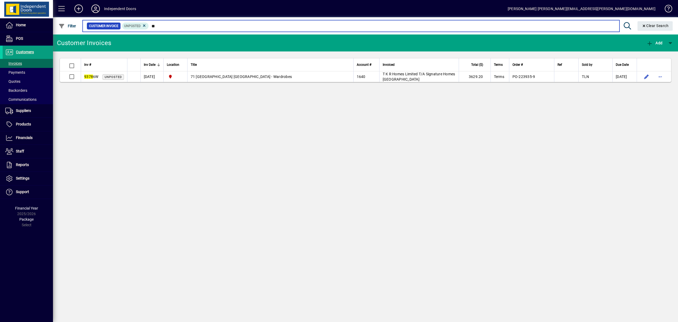
type input "*"
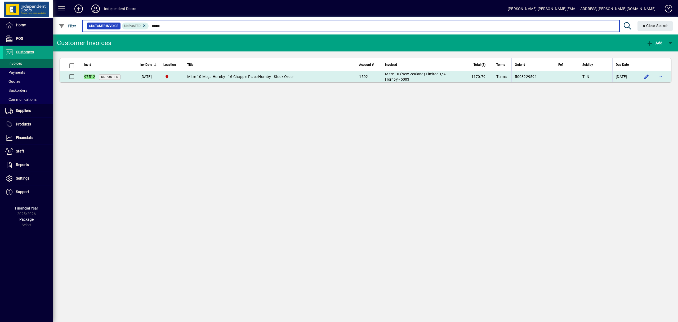
type input "*****"
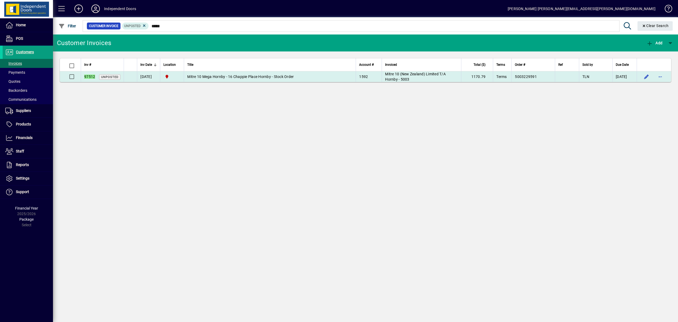
click at [227, 77] on span "Mitre 10 Mega Hornby - 16 Chappie Place Hornby - Stock Order" at bounding box center [240, 76] width 107 height 4
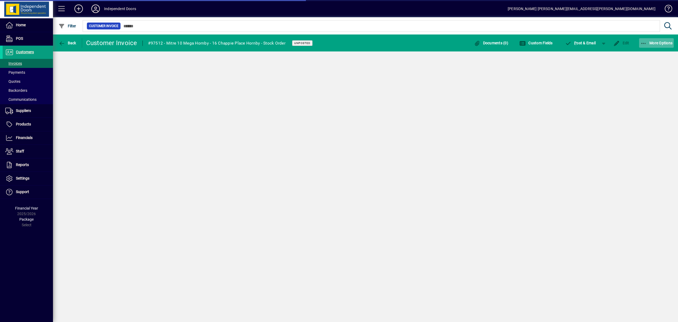
click at [647, 42] on span "More Options" at bounding box center [657, 43] width 32 height 4
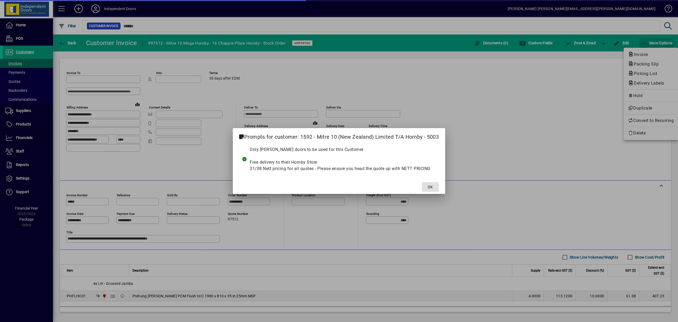
type input "**********"
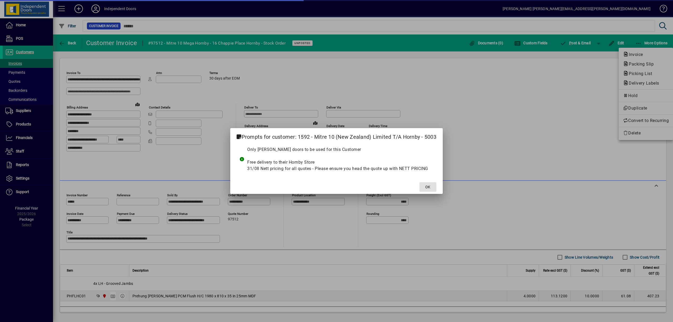
click at [631, 63] on div at bounding box center [336, 161] width 673 height 322
click at [428, 187] on span "OK" at bounding box center [427, 187] width 5 height 6
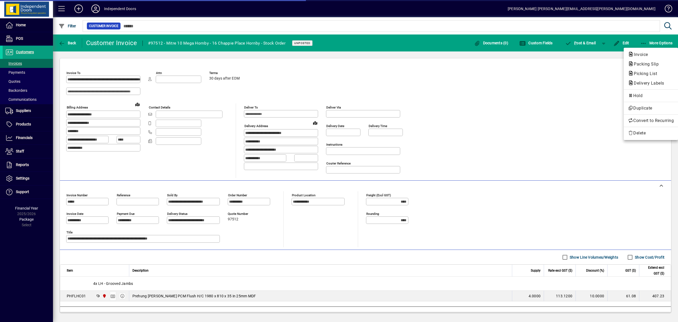
drag, startPoint x: 575, startPoint y: 58, endPoint x: 574, endPoint y: 77, distance: 18.6
click at [574, 60] on div at bounding box center [339, 161] width 678 height 322
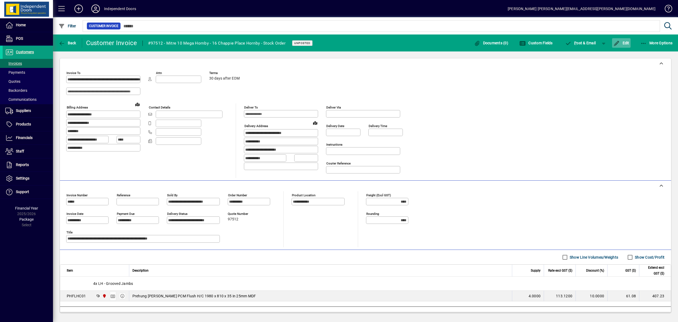
click at [622, 44] on span "Edit" at bounding box center [622, 43] width 16 height 4
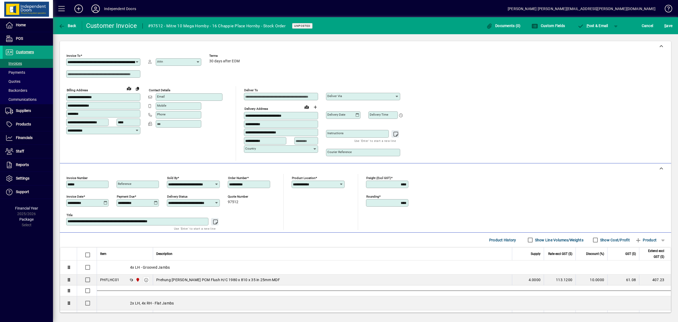
click at [104, 203] on icon at bounding box center [106, 203] width 4 height 4
click at [83, 283] on span "22" at bounding box center [84, 282] width 10 height 10
type input "**********"
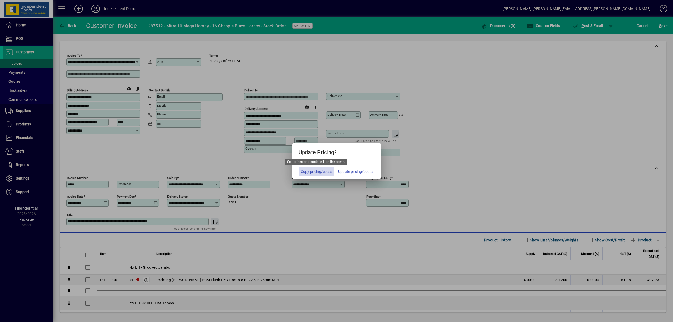
click at [316, 170] on span "Copy pricing/costs" at bounding box center [316, 172] width 31 height 6
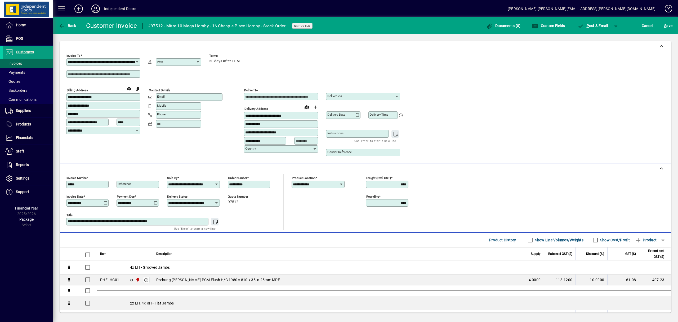
scroll to position [0, 31]
click at [667, 25] on span "S ave" at bounding box center [669, 25] width 8 height 8
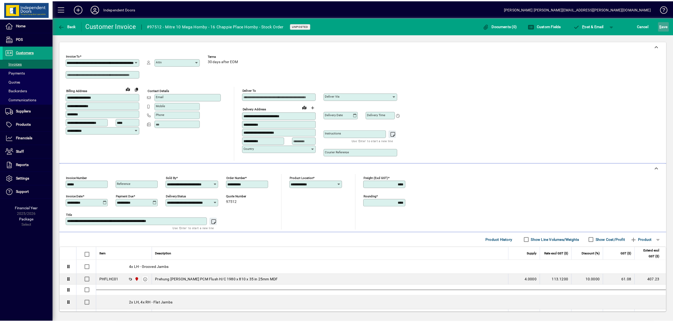
scroll to position [0, 0]
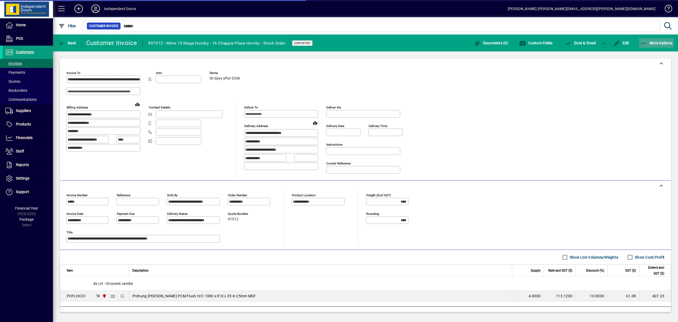
click at [647, 42] on icon "button" at bounding box center [644, 43] width 7 height 5
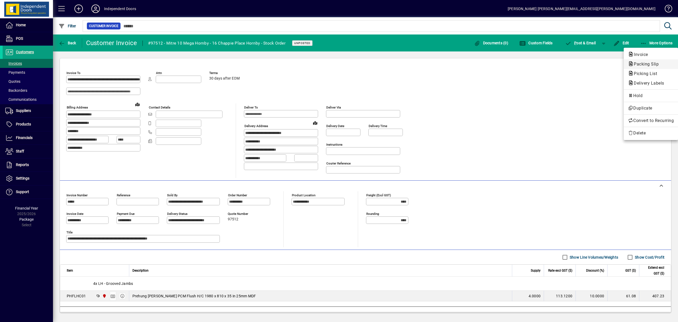
click at [644, 65] on span "Packing Slip" at bounding box center [644, 63] width 33 height 5
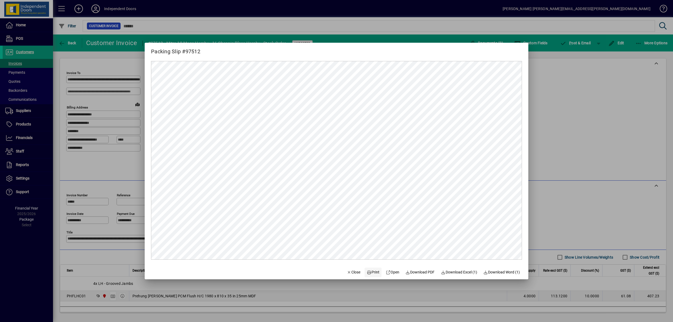
click at [373, 272] on span "Print" at bounding box center [373, 272] width 13 height 6
click at [577, 42] on div at bounding box center [336, 161] width 673 height 322
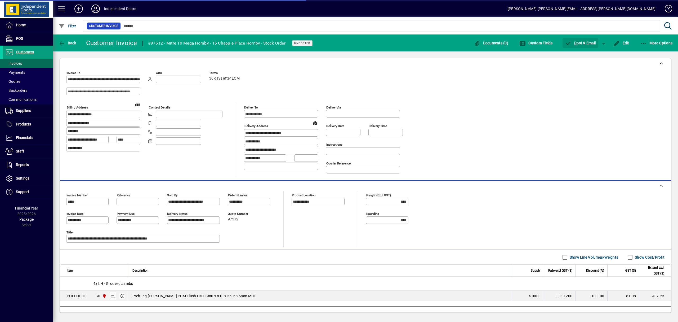
click at [577, 42] on span "P ost & Email" at bounding box center [580, 43] width 31 height 4
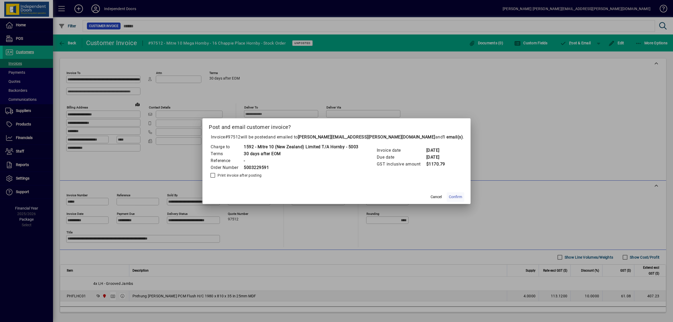
click at [453, 196] on span "Confirm" at bounding box center [455, 197] width 13 height 6
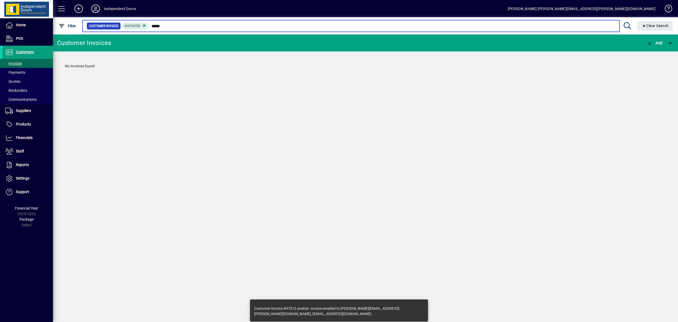
drag, startPoint x: 171, startPoint y: 25, endPoint x: 208, endPoint y: 27, distance: 37.4
click at [152, 27] on input "*****" at bounding box center [382, 25] width 466 height 7
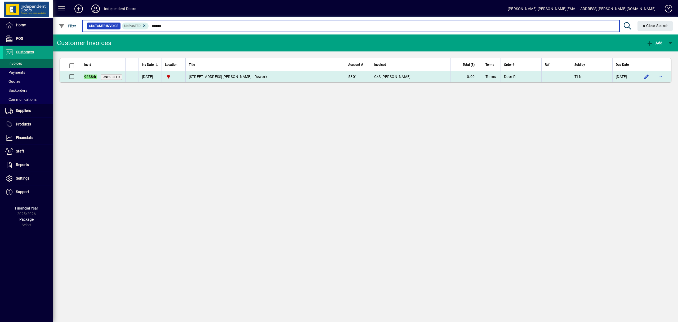
type input "******"
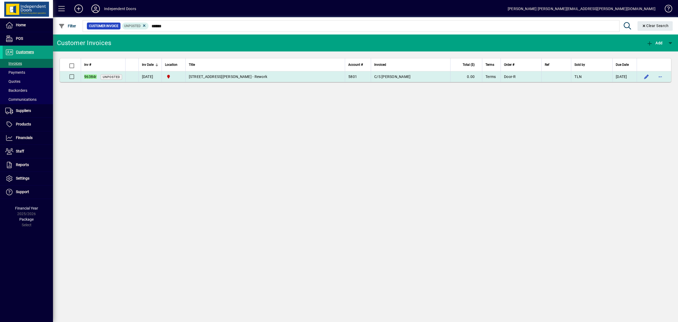
click at [229, 77] on span "18 Carpenter Dr - Rework" at bounding box center [228, 76] width 79 height 4
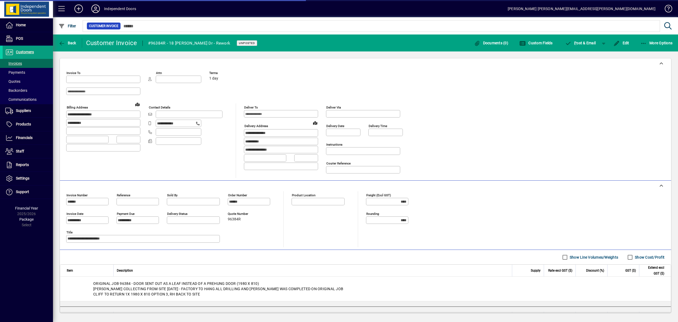
type input "**********"
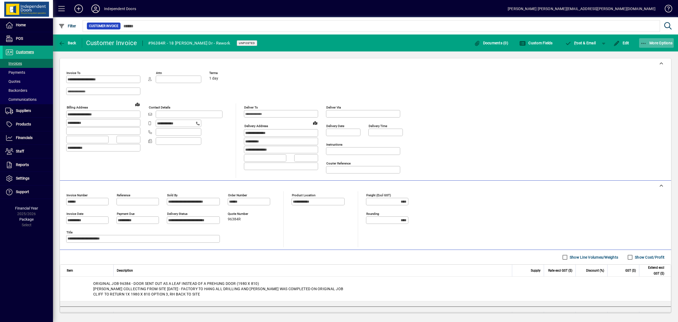
click at [644, 41] on icon "button" at bounding box center [644, 43] width 7 height 5
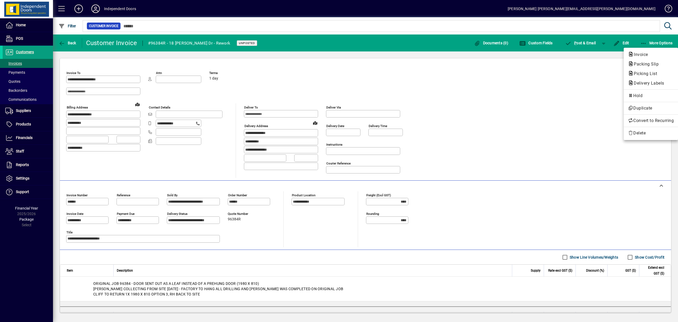
click at [574, 102] on div at bounding box center [339, 161] width 678 height 322
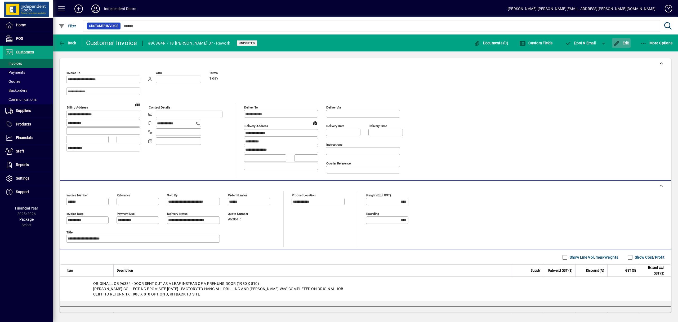
click at [626, 42] on span "Edit" at bounding box center [622, 43] width 16 height 4
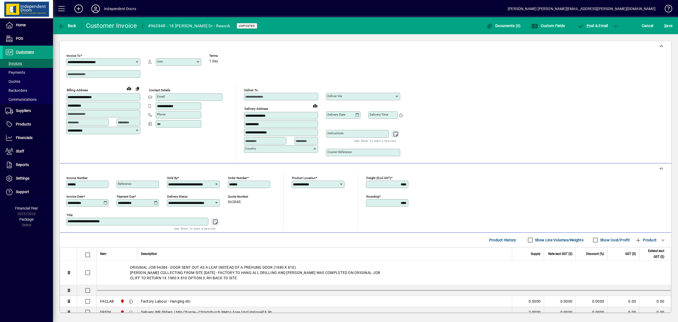
click at [106, 202] on icon at bounding box center [106, 203] width 4 height 4
click at [83, 282] on span "22" at bounding box center [84, 282] width 10 height 10
type input "**********"
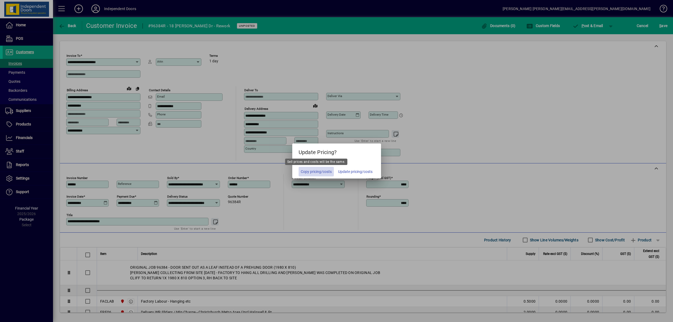
click at [316, 172] on span "Copy pricing/costs" at bounding box center [316, 172] width 31 height 6
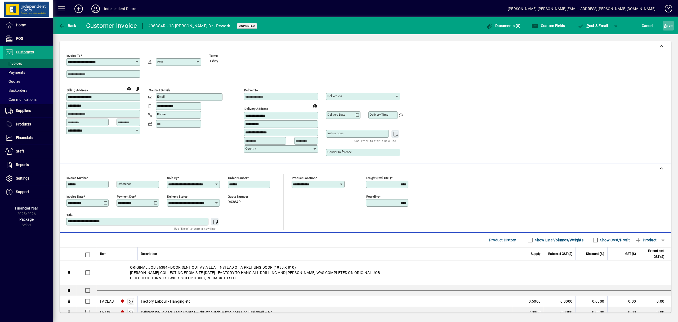
click at [668, 26] on span "S ave" at bounding box center [669, 25] width 8 height 8
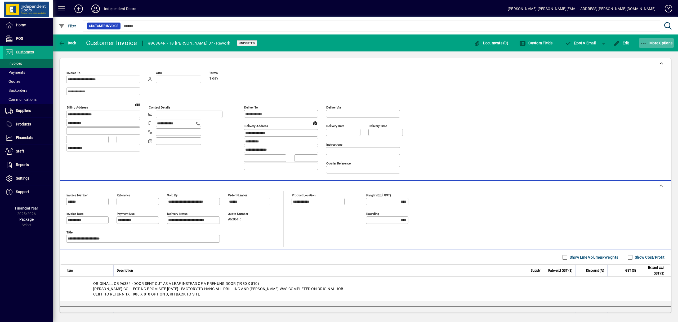
click at [641, 41] on icon "button" at bounding box center [644, 43] width 7 height 5
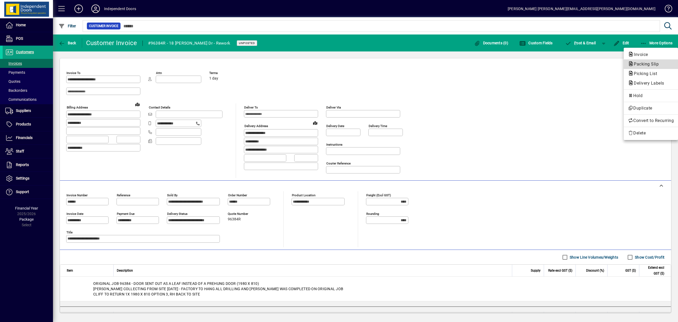
click at [651, 64] on span "Packing Slip" at bounding box center [644, 63] width 33 height 5
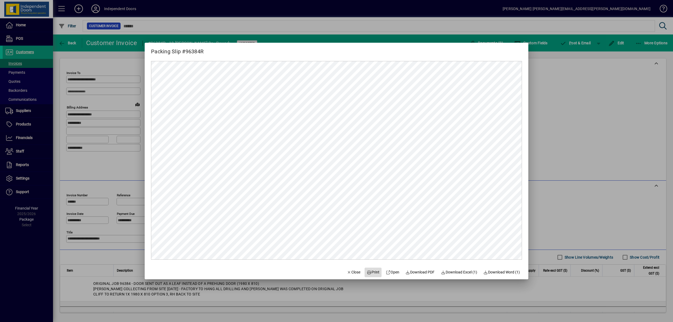
click at [373, 270] on span "Print" at bounding box center [373, 272] width 13 height 6
click at [579, 43] on div at bounding box center [336, 161] width 673 height 322
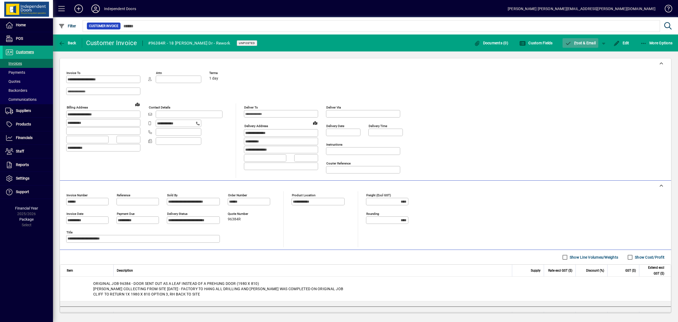
click at [579, 43] on span "P ost & Email" at bounding box center [580, 43] width 31 height 4
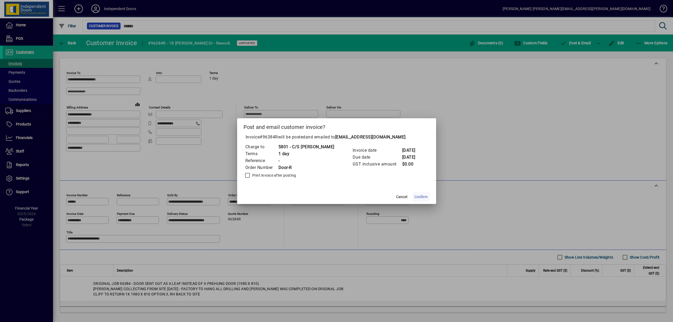
click at [420, 194] on span "Confirm" at bounding box center [420, 197] width 13 height 6
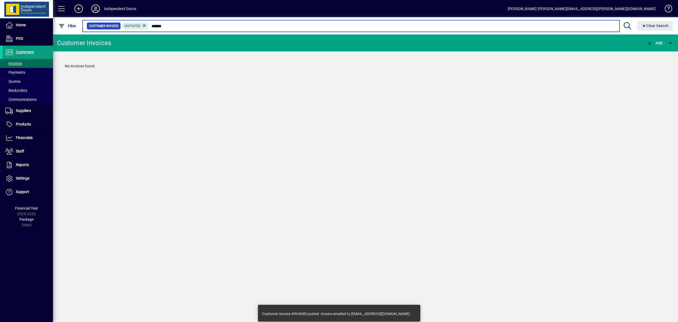
click at [175, 24] on input "******" at bounding box center [382, 25] width 466 height 7
type input "*"
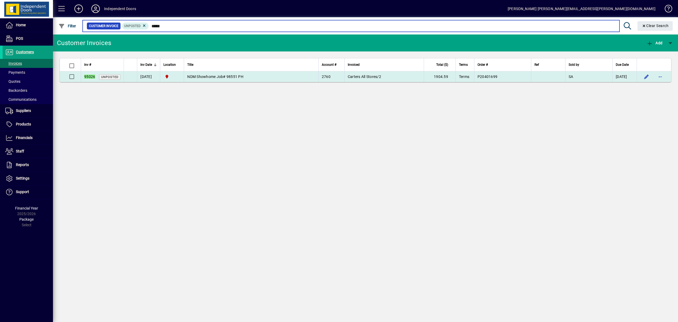
type input "*****"
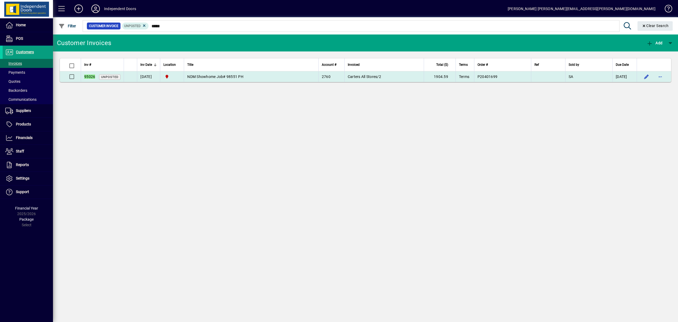
click at [239, 78] on span "NDM Showhome Job# 98551 PH" at bounding box center [215, 76] width 56 height 4
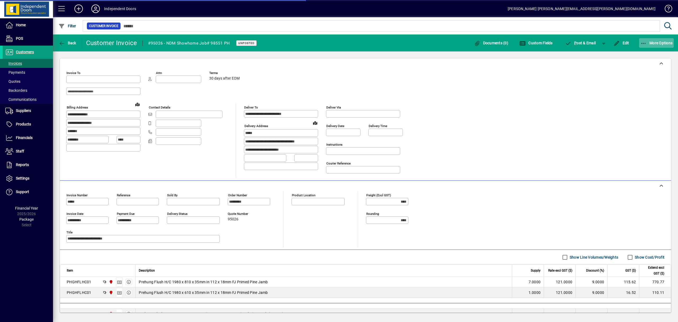
type input "**********"
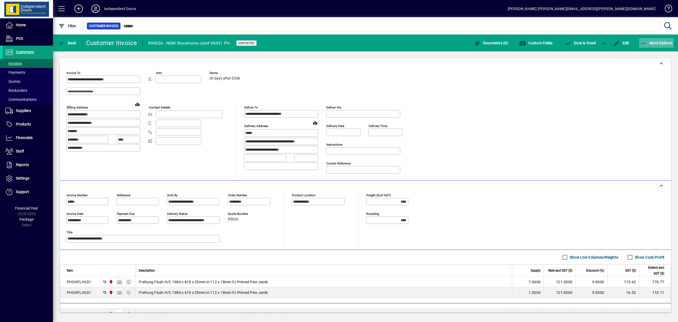
click at [645, 43] on icon "button" at bounding box center [644, 43] width 7 height 5
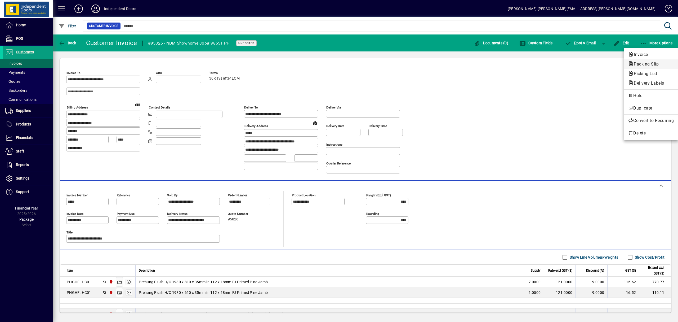
click at [639, 63] on span "Packing Slip" at bounding box center [644, 63] width 33 height 5
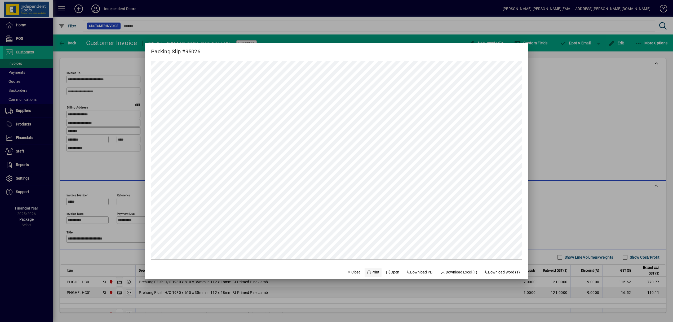
click at [373, 272] on span "Print" at bounding box center [373, 272] width 13 height 6
click at [580, 42] on div at bounding box center [336, 161] width 673 height 322
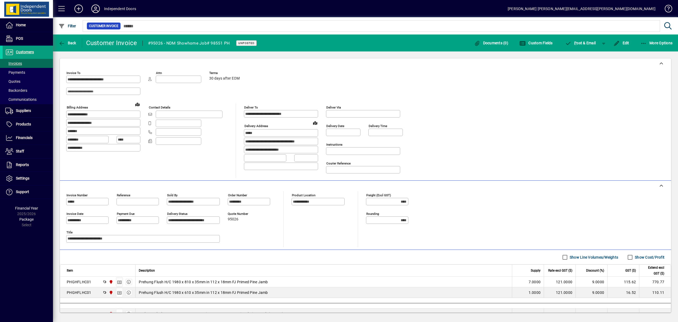
click at [580, 42] on span "P ost & Email" at bounding box center [580, 43] width 31 height 4
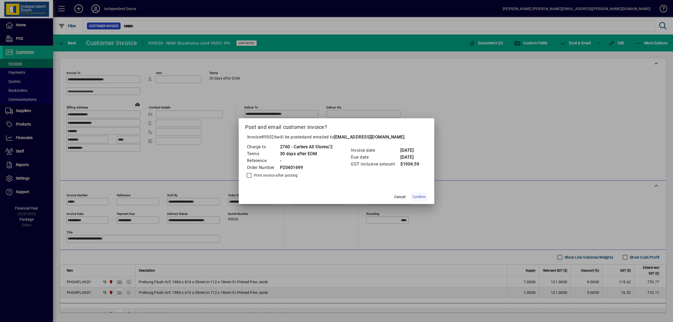
click at [423, 195] on span "Confirm" at bounding box center [419, 197] width 13 height 6
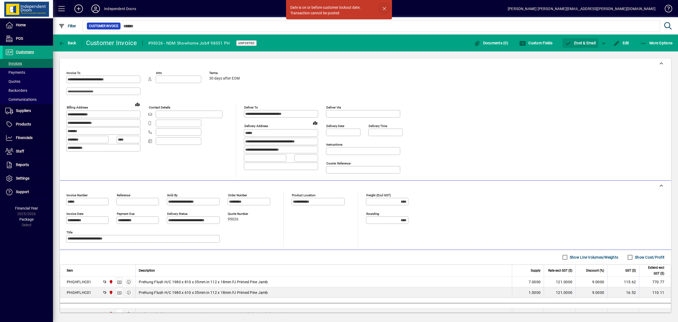
click at [387, 6] on span "button" at bounding box center [384, 8] width 13 height 13
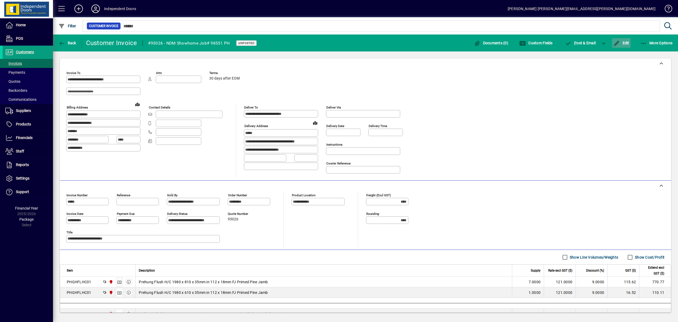
click at [627, 42] on span "Edit" at bounding box center [622, 43] width 16 height 4
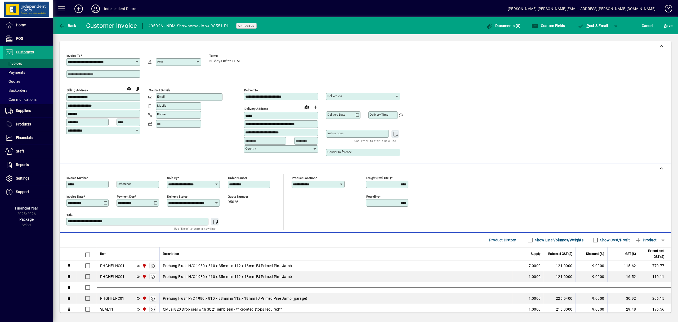
click at [105, 202] on icon at bounding box center [106, 203] width 4 height 4
click at [138, 217] on span "Next month" at bounding box center [138, 218] width 11 height 11
click at [138, 220] on span "Next month" at bounding box center [138, 218] width 11 height 11
click at [85, 284] on span "22" at bounding box center [84, 282] width 10 height 10
type input "**********"
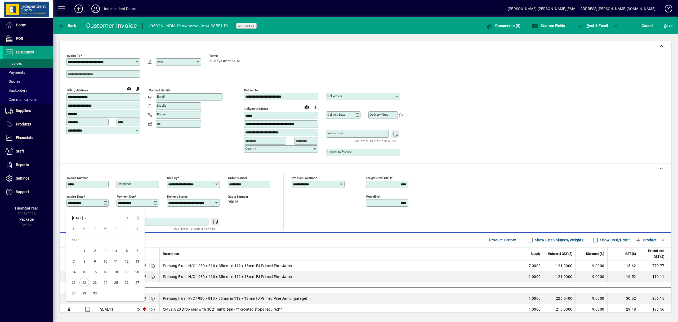
type input "**********"
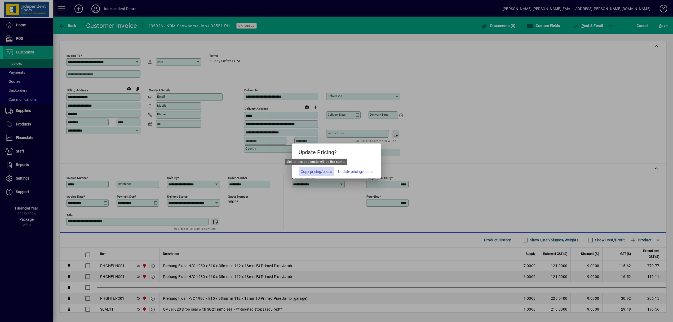
click at [308, 170] on span "Copy pricing/costs" at bounding box center [316, 172] width 31 height 6
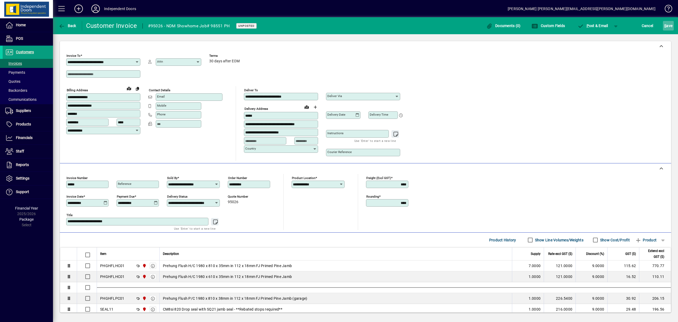
click at [665, 25] on span "S" at bounding box center [666, 26] width 2 height 4
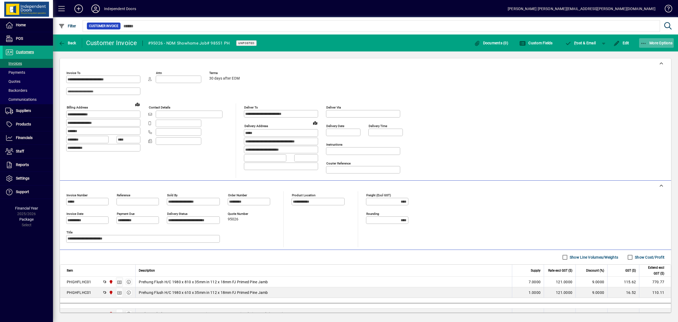
click at [645, 45] on icon "button" at bounding box center [644, 43] width 7 height 5
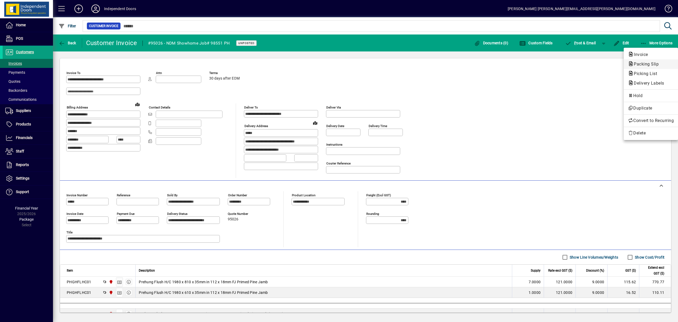
click at [646, 63] on span "Packing Slip" at bounding box center [644, 63] width 33 height 5
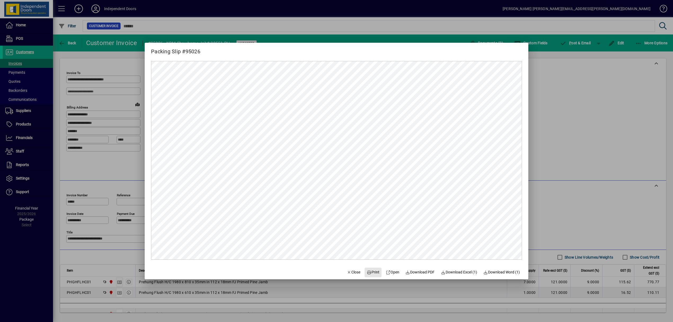
drag, startPoint x: 368, startPoint y: 275, endPoint x: 379, endPoint y: 260, distance: 18.4
click at [369, 275] on button "Print" at bounding box center [373, 272] width 17 height 10
click at [572, 39] on div at bounding box center [336, 161] width 673 height 322
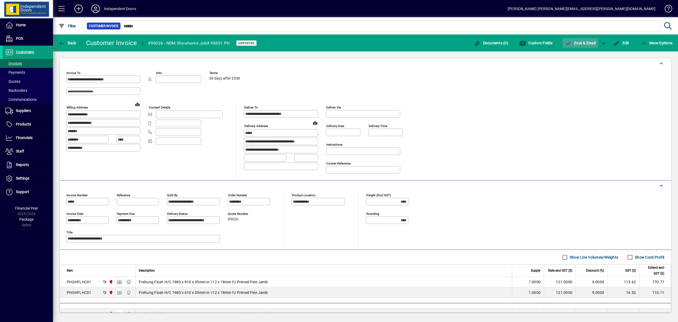
click at [573, 41] on span "P ost & Email" at bounding box center [580, 43] width 31 height 4
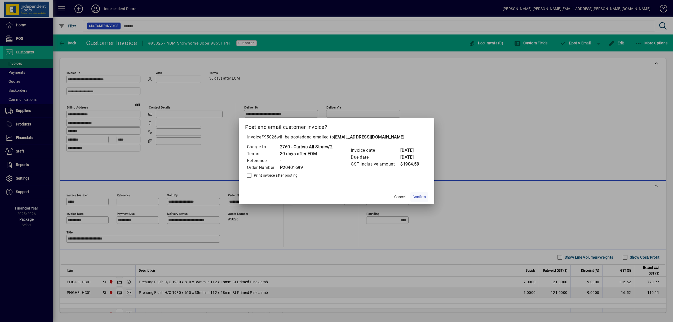
click at [426, 196] on span "Confirm" at bounding box center [419, 197] width 13 height 6
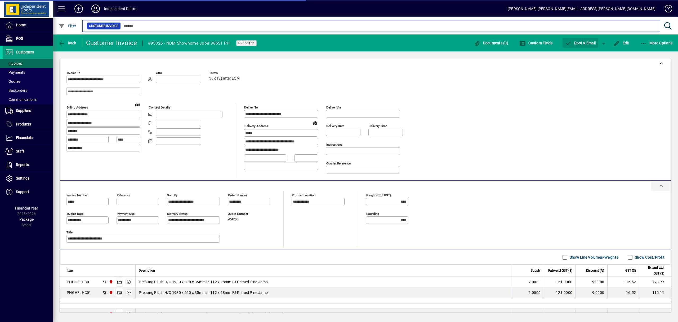
type input "*****"
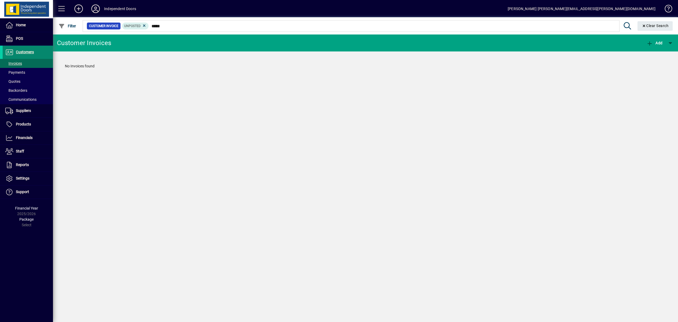
click at [31, 49] on span "Customers" at bounding box center [18, 52] width 31 height 6
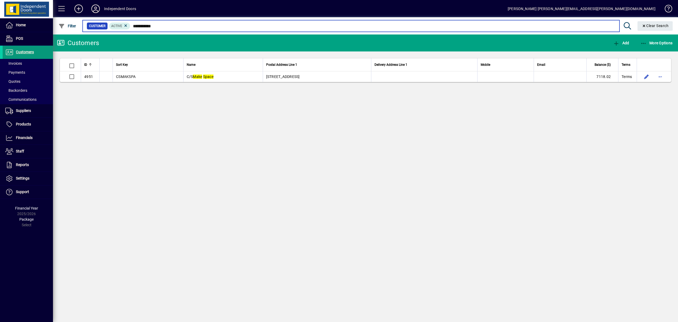
type input "**********"
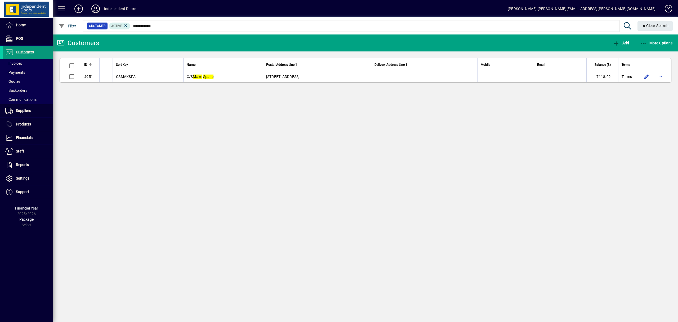
click at [29, 51] on span "Customers" at bounding box center [25, 52] width 18 height 4
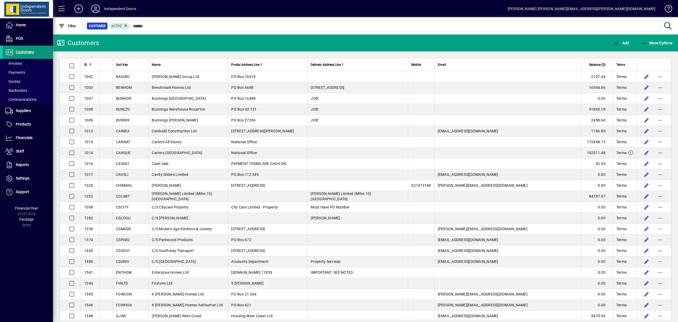
click at [21, 53] on span "Customers" at bounding box center [25, 52] width 18 height 4
click at [645, 44] on icon "button" at bounding box center [644, 43] width 7 height 5
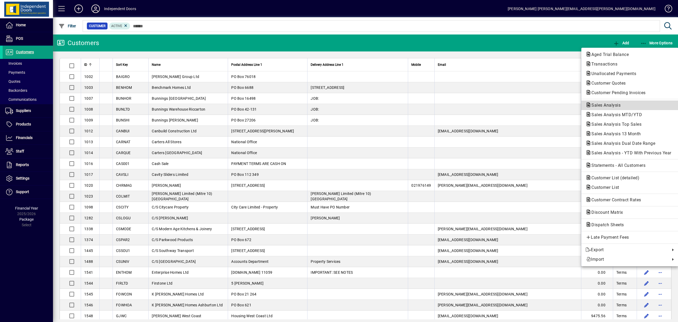
click at [611, 105] on span "Sales Analysis" at bounding box center [605, 105] width 38 height 5
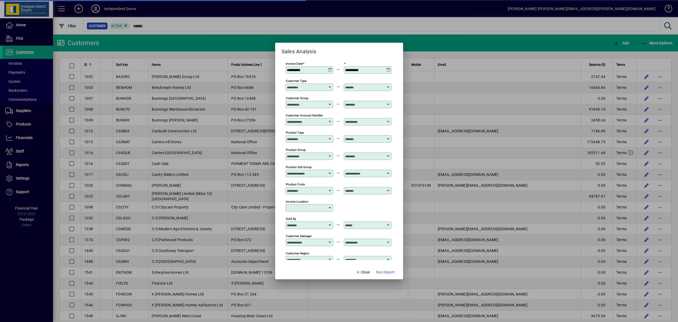
type input "**********"
click at [329, 70] on div "**********" at bounding box center [307, 70] width 46 height 4
click at [326, 68] on icon at bounding box center [328, 68] width 4 height 0
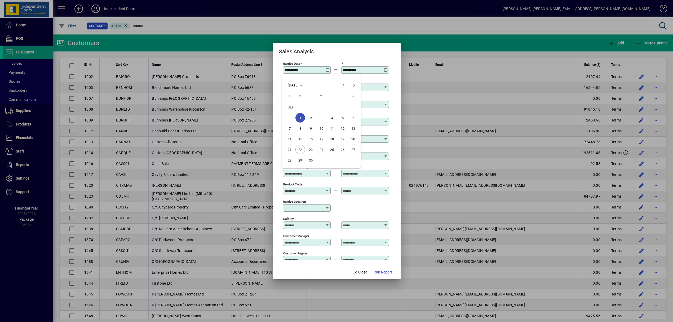
click at [303, 149] on span "22" at bounding box center [300, 150] width 10 height 10
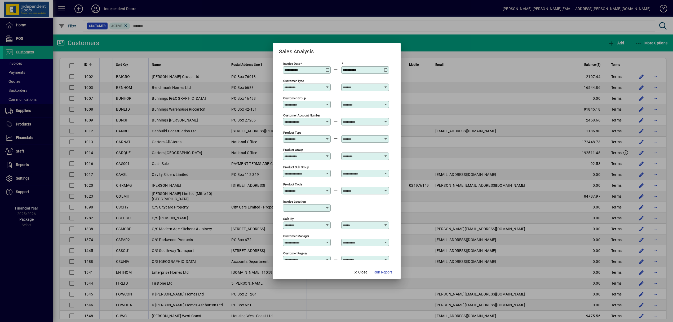
click at [326, 72] on div "**********" at bounding box center [307, 70] width 46 height 4
click at [328, 68] on icon at bounding box center [328, 68] width 4 height 0
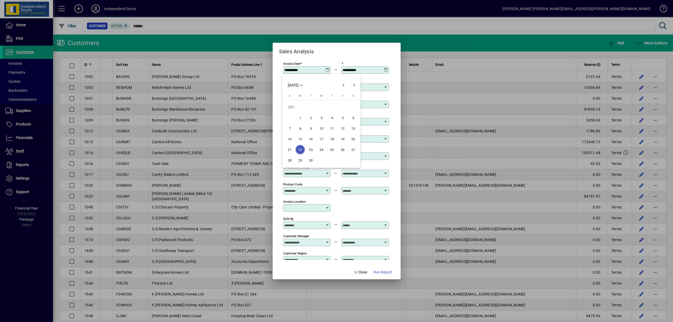
click at [302, 118] on span "1" at bounding box center [300, 118] width 10 height 10
type input "**********"
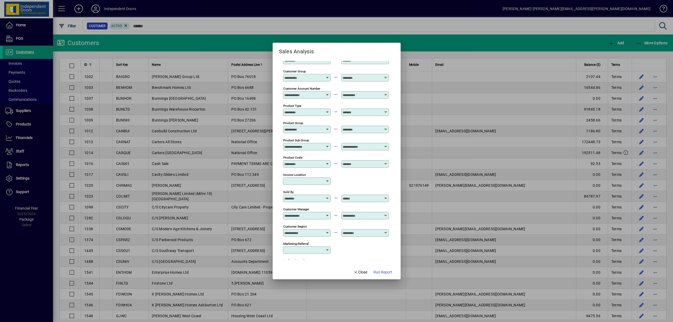
scroll to position [123, 0]
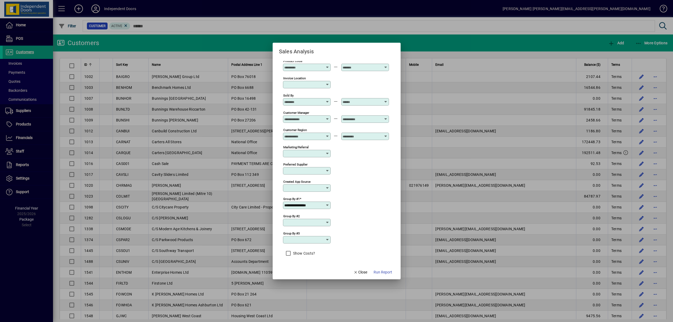
click at [328, 206] on icon at bounding box center [327, 205] width 4 height 4
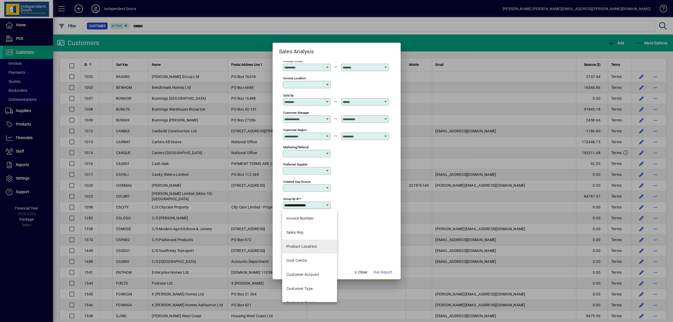
click at [302, 247] on div "Product Location" at bounding box center [301, 247] width 30 height 6
type input "**********"
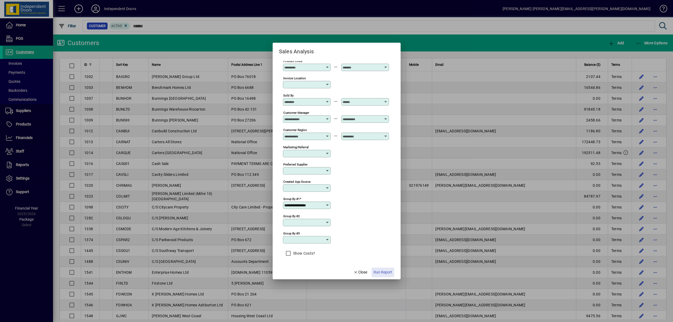
click at [377, 273] on span "Run Report" at bounding box center [383, 272] width 19 height 6
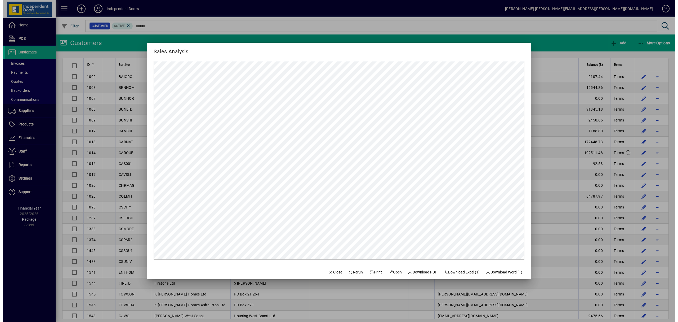
scroll to position [0, 0]
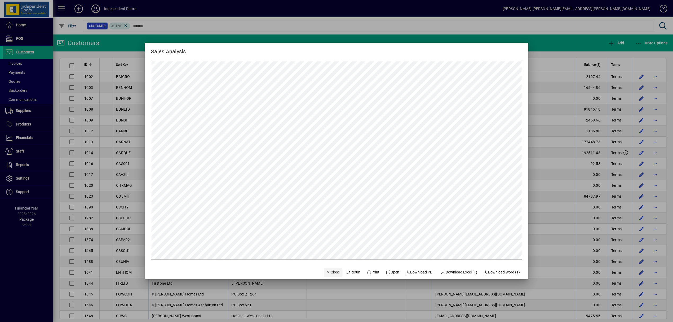
click at [329, 272] on span "Close" at bounding box center [333, 272] width 14 height 6
